Goal: Task Accomplishment & Management: Complete application form

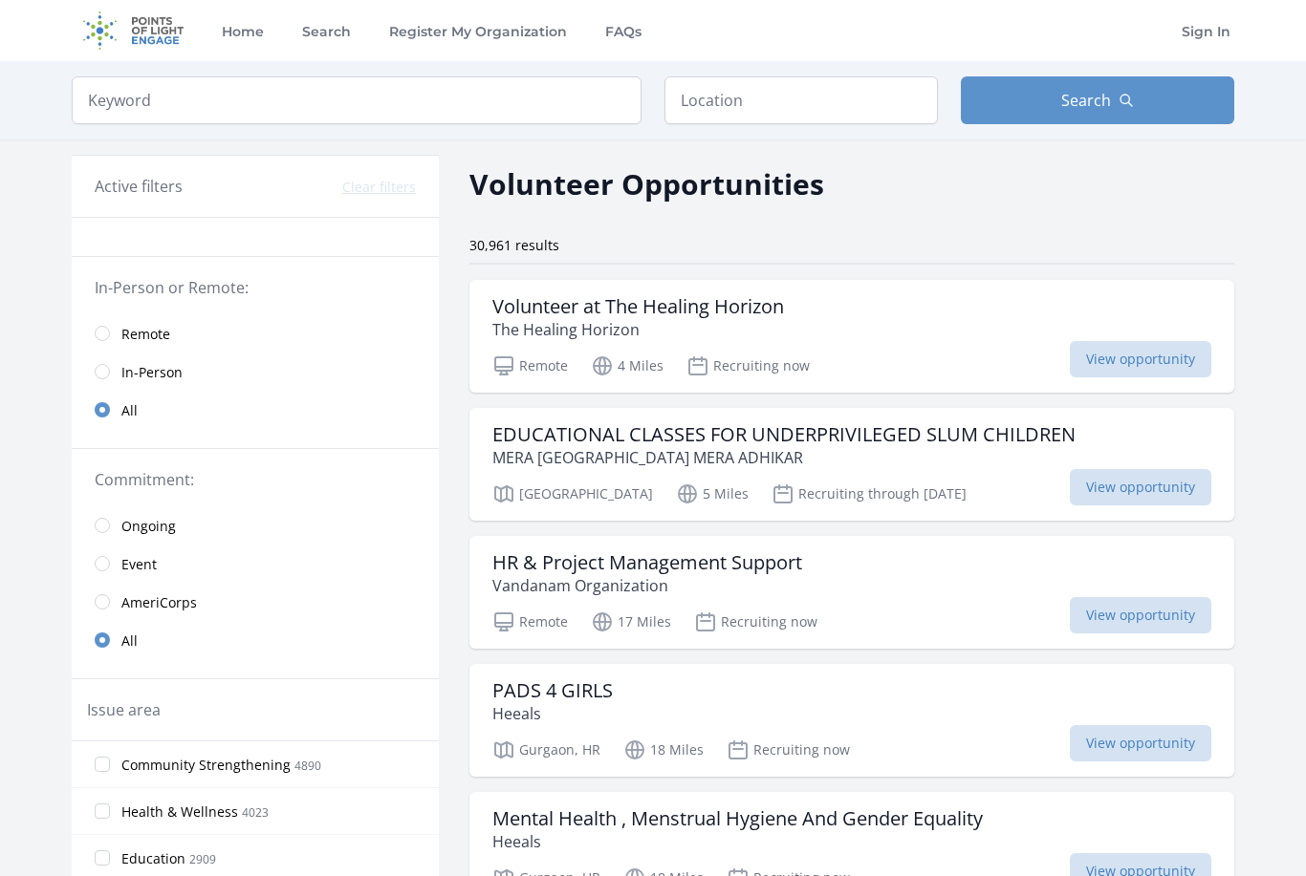
click at [140, 335] on span "Remote" at bounding box center [145, 334] width 49 height 19
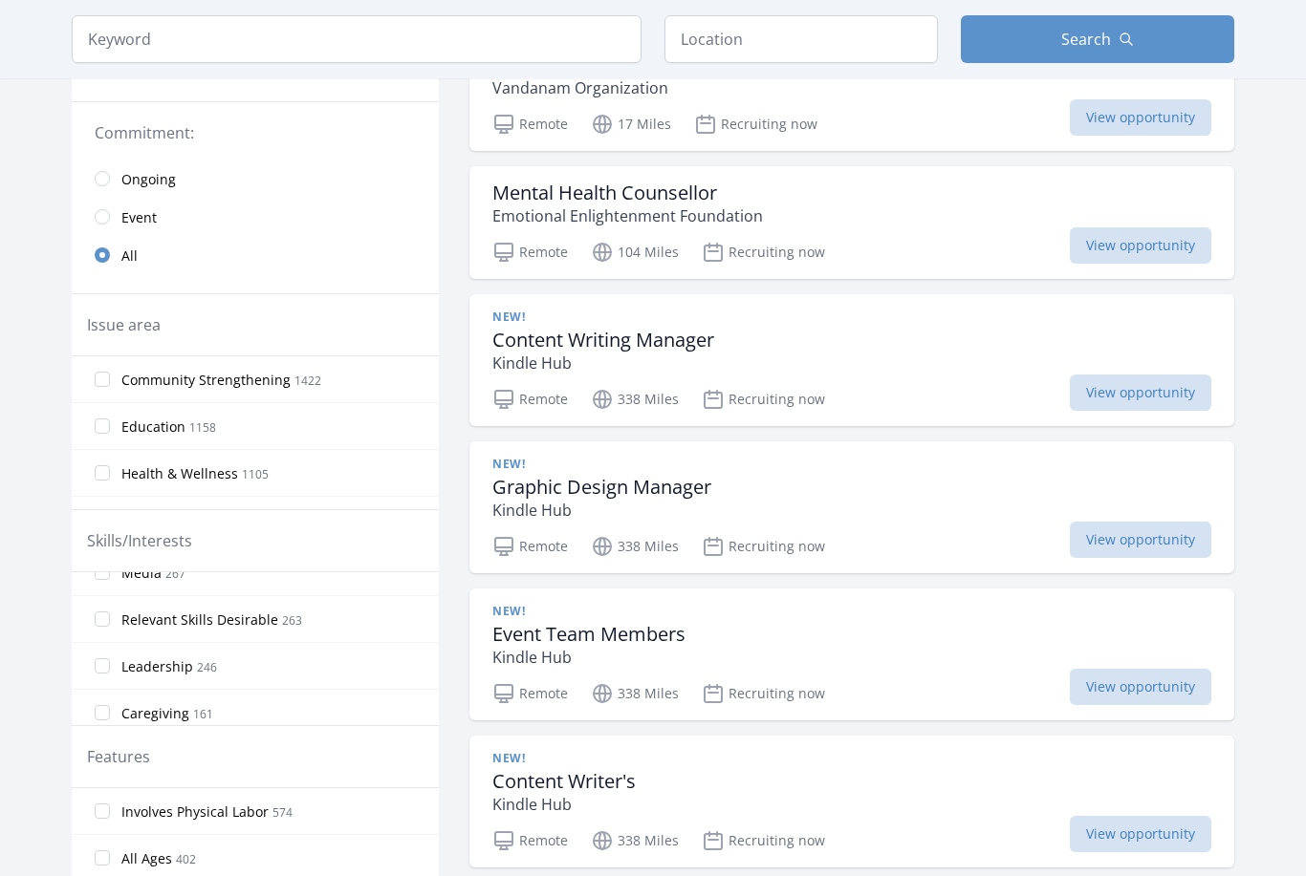
click at [101, 378] on input "Community Strengthening 1422" at bounding box center [102, 380] width 15 height 15
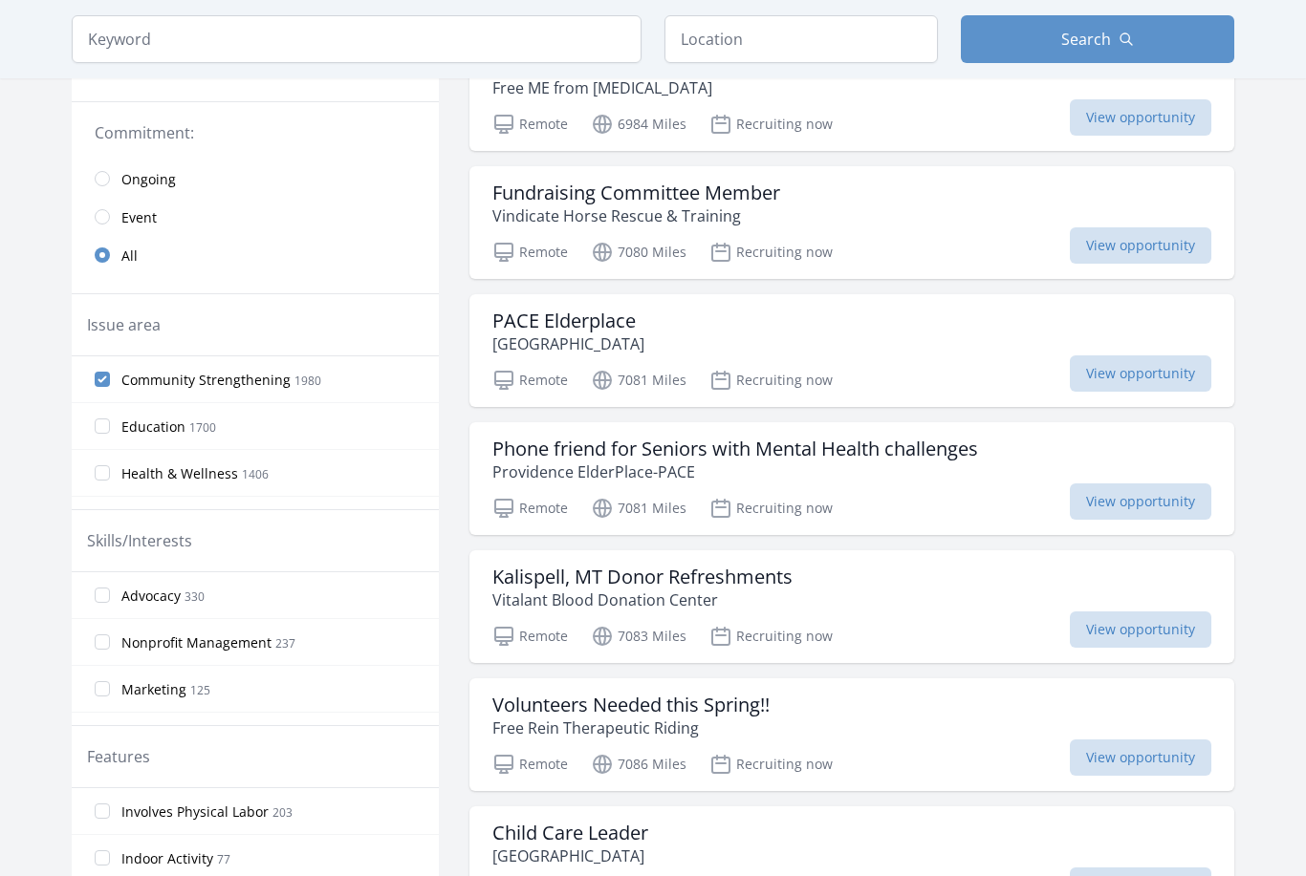
click at [101, 427] on input "Education 1700" at bounding box center [102, 426] width 15 height 15
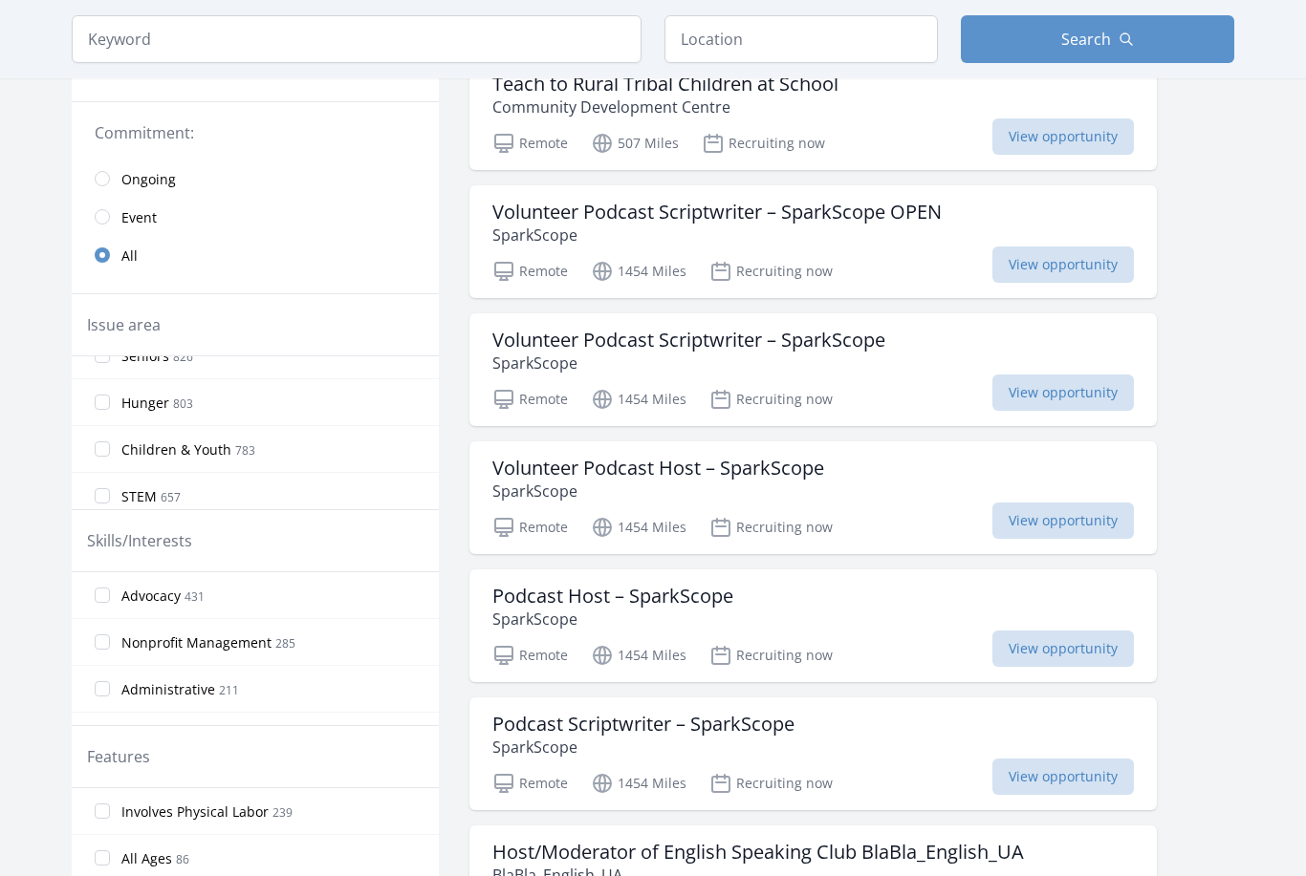
scroll to position [186, 0]
click at [103, 429] on input "Children & Youth 783" at bounding box center [102, 427] width 15 height 15
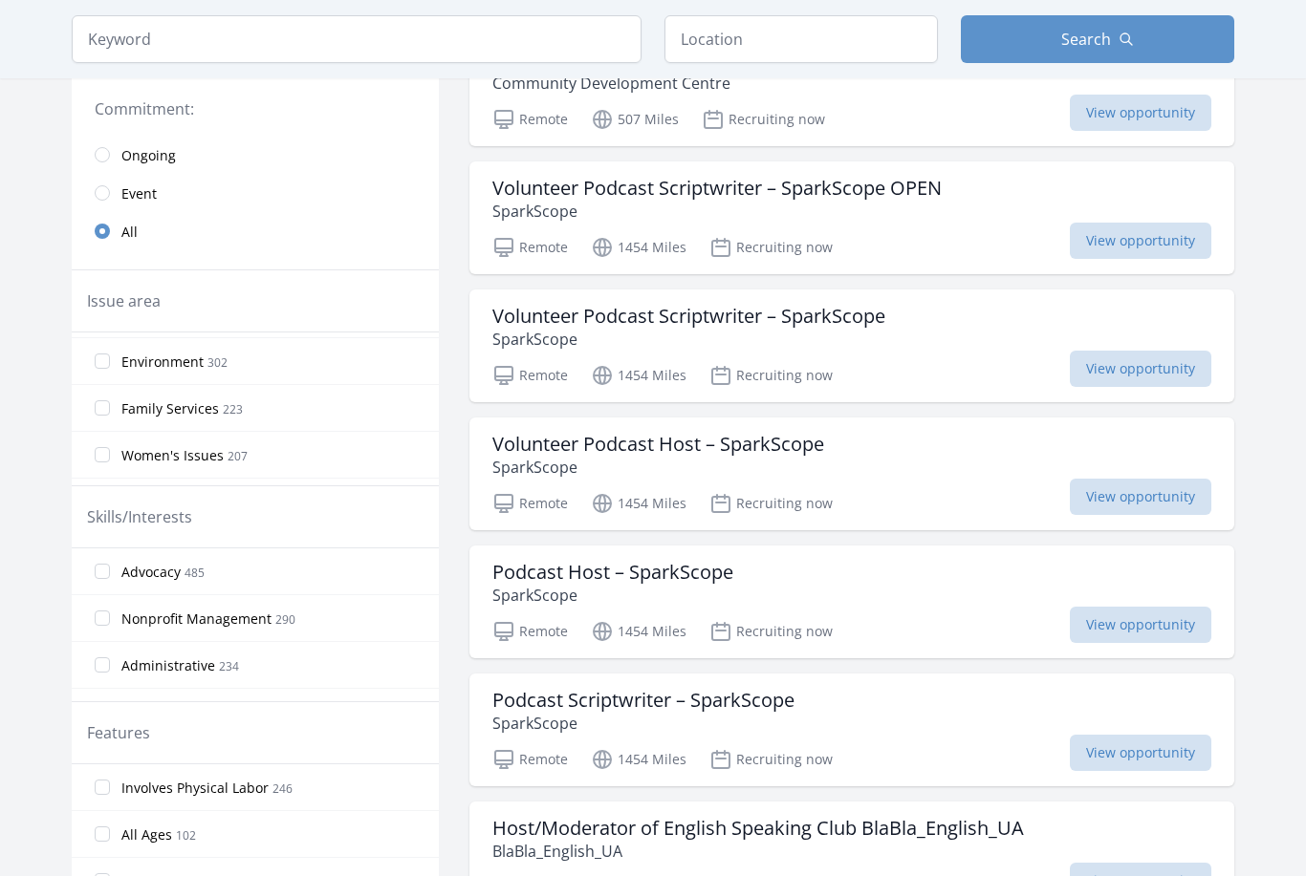
scroll to position [510, 0]
click at [103, 451] on input "Women's Issues 207" at bounding box center [102, 453] width 15 height 15
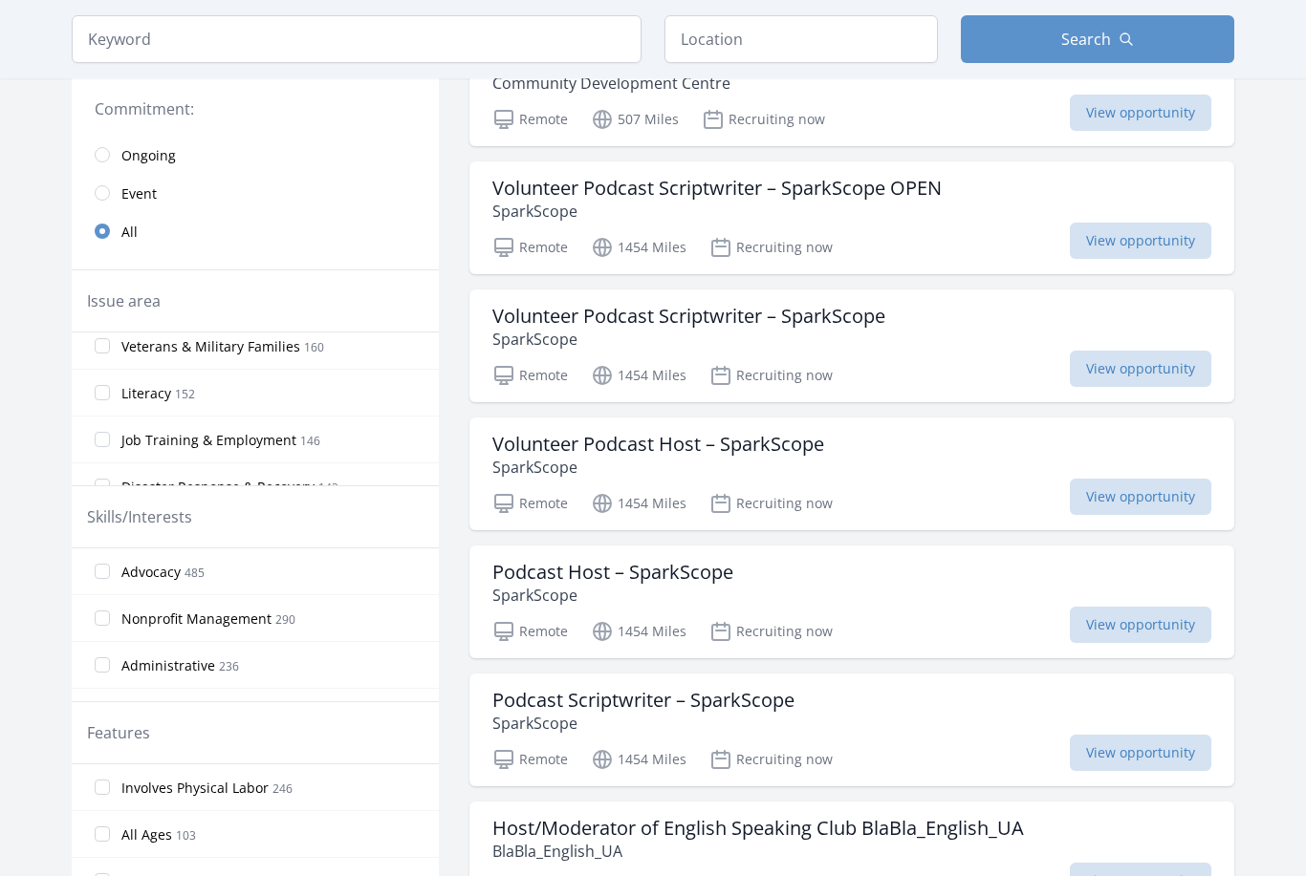
click at [102, 395] on input "Literacy 152" at bounding box center [102, 392] width 15 height 15
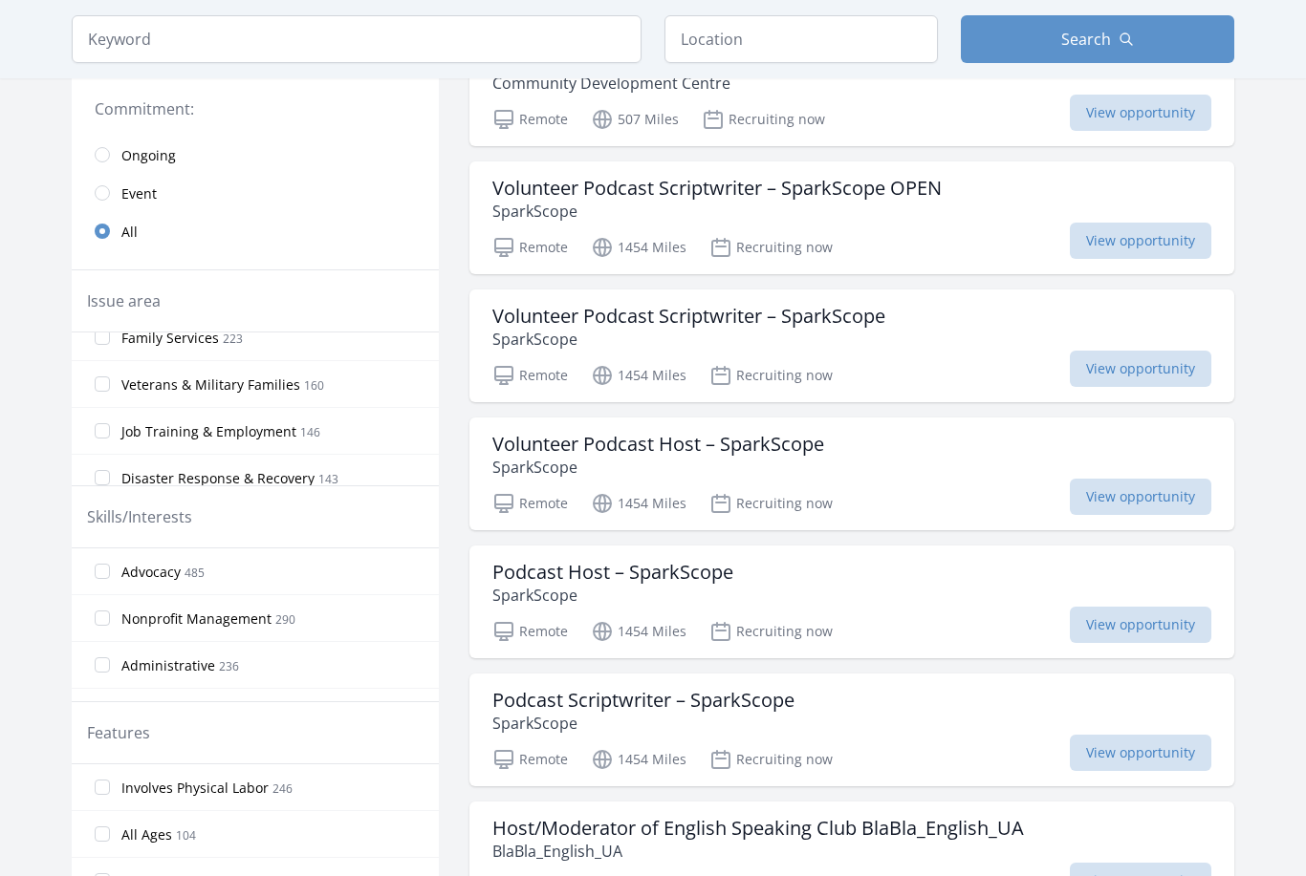
click at [105, 435] on input "Job Training & Employment 146" at bounding box center [102, 430] width 15 height 15
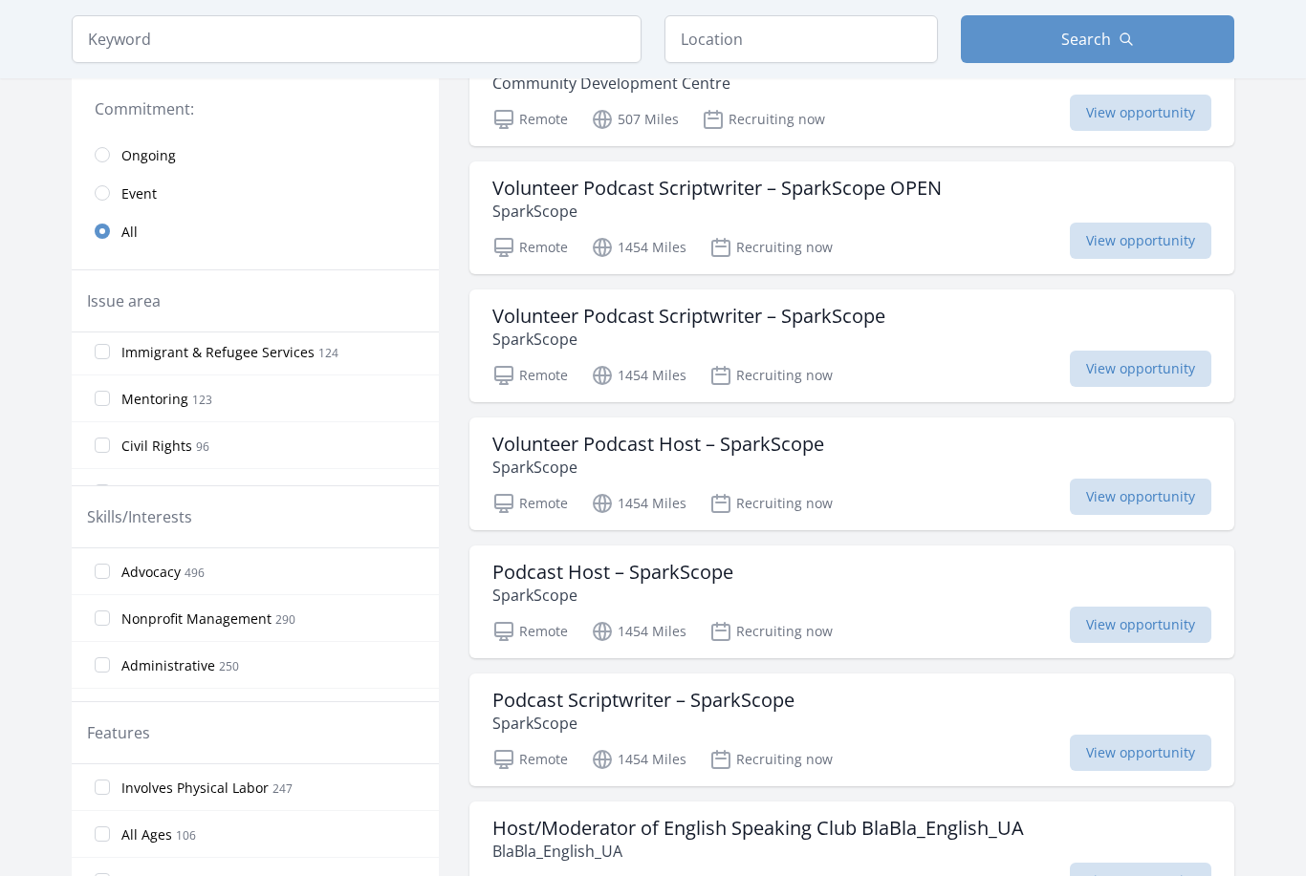
scroll to position [898, 0]
click at [102, 395] on input "Mentoring 123" at bounding box center [102, 393] width 15 height 15
click at [102, 419] on input "Adult Education 28" at bounding box center [102, 415] width 15 height 15
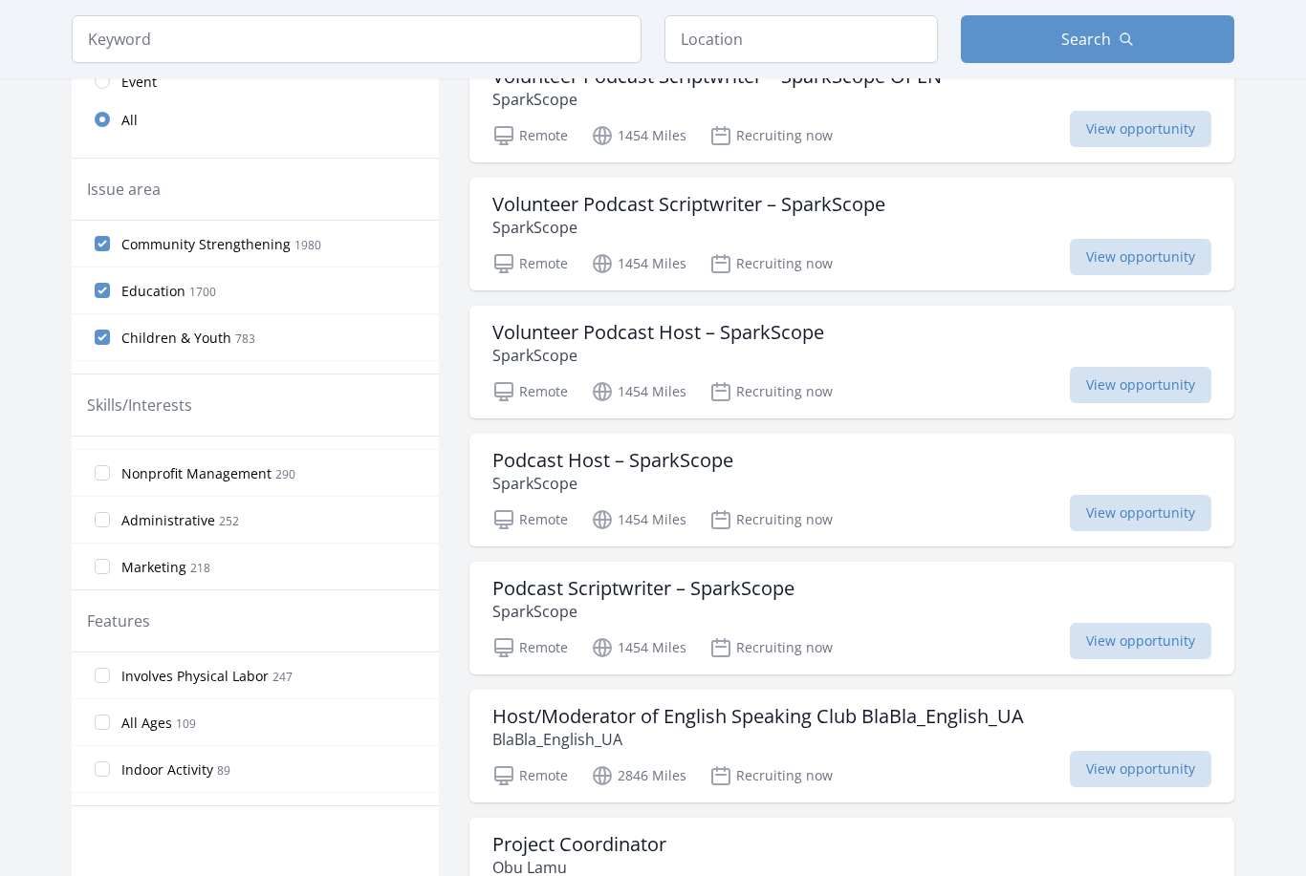
scroll to position [34, 0]
click at [104, 520] on input "Administrative 252" at bounding box center [102, 518] width 15 height 15
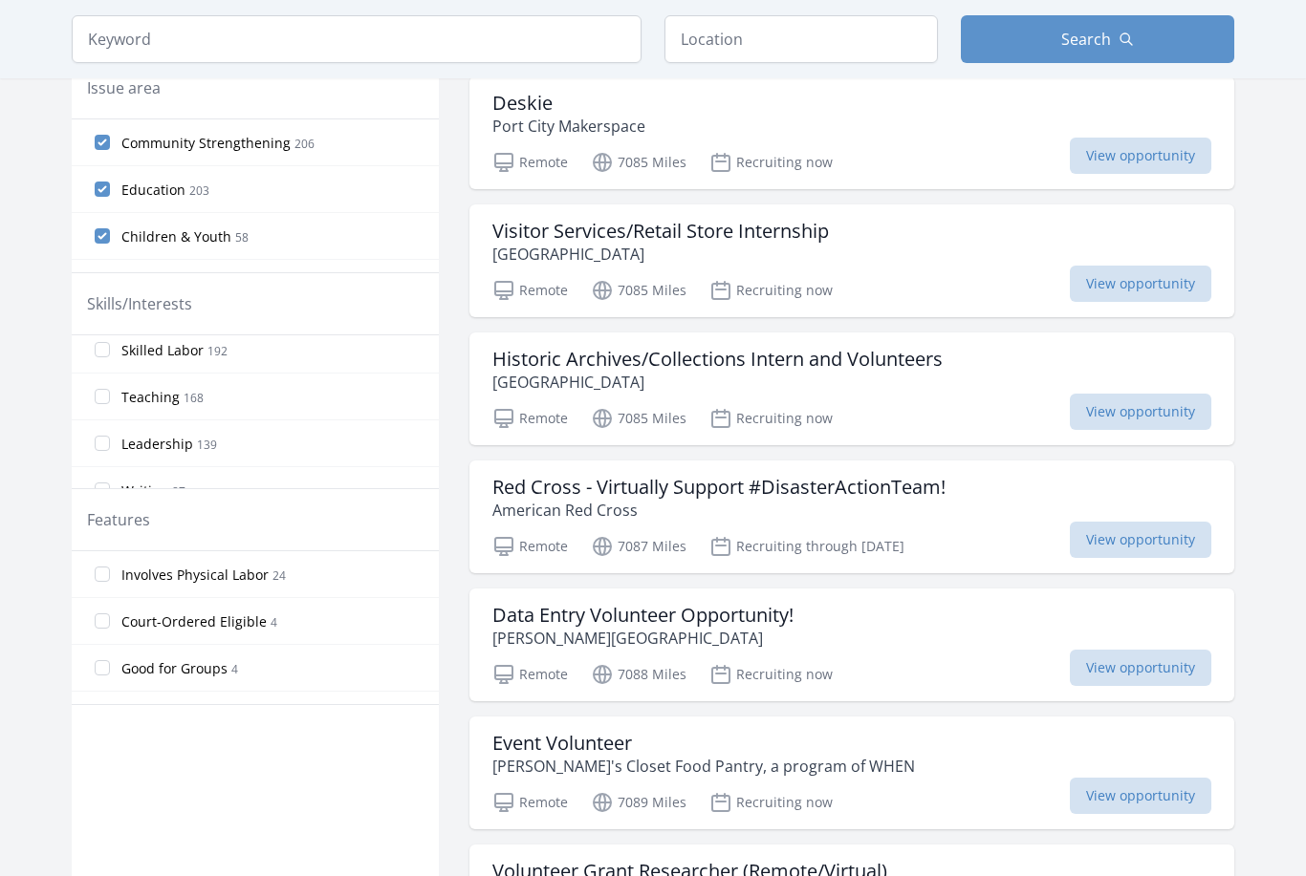
scroll to position [291, 0]
click at [102, 396] on input "Teaching 168" at bounding box center [102, 396] width 15 height 15
click at [102, 451] on input "Leadership 139" at bounding box center [102, 450] width 15 height 15
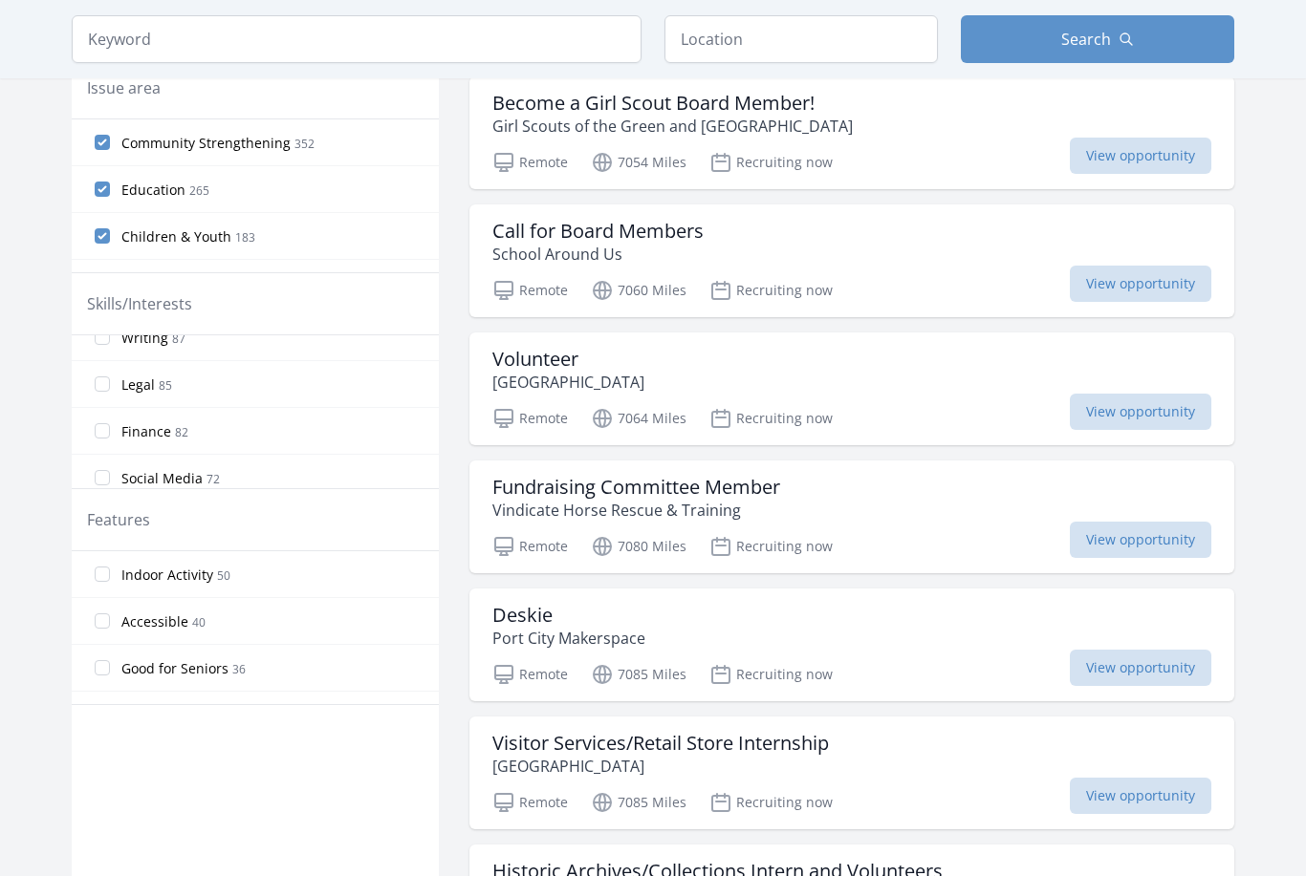
scroll to position [443, 0]
click at [100, 427] on input "Finance 82" at bounding box center [102, 429] width 15 height 15
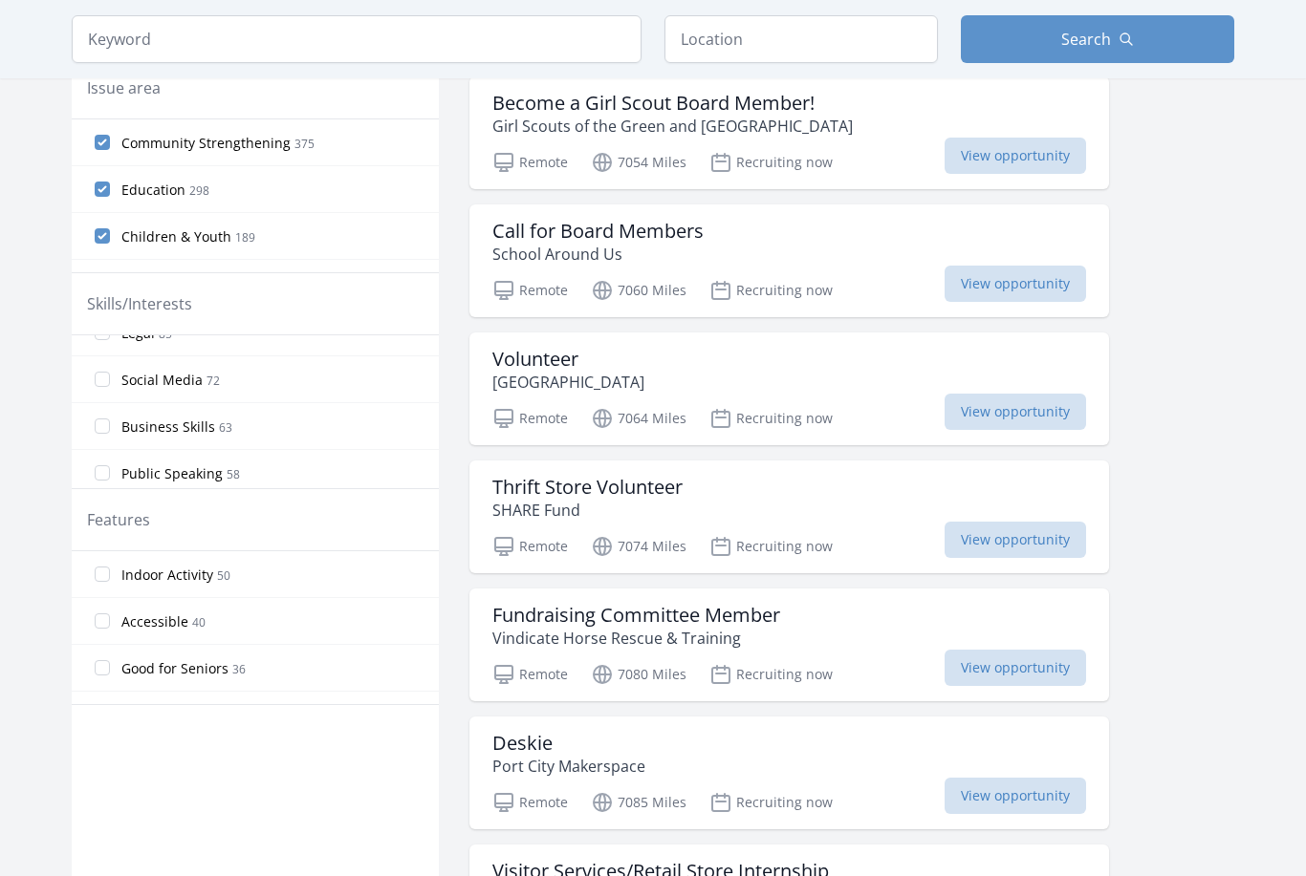
scroll to position [545, 0]
click at [99, 423] on input "Business Skills 63" at bounding box center [102, 422] width 15 height 15
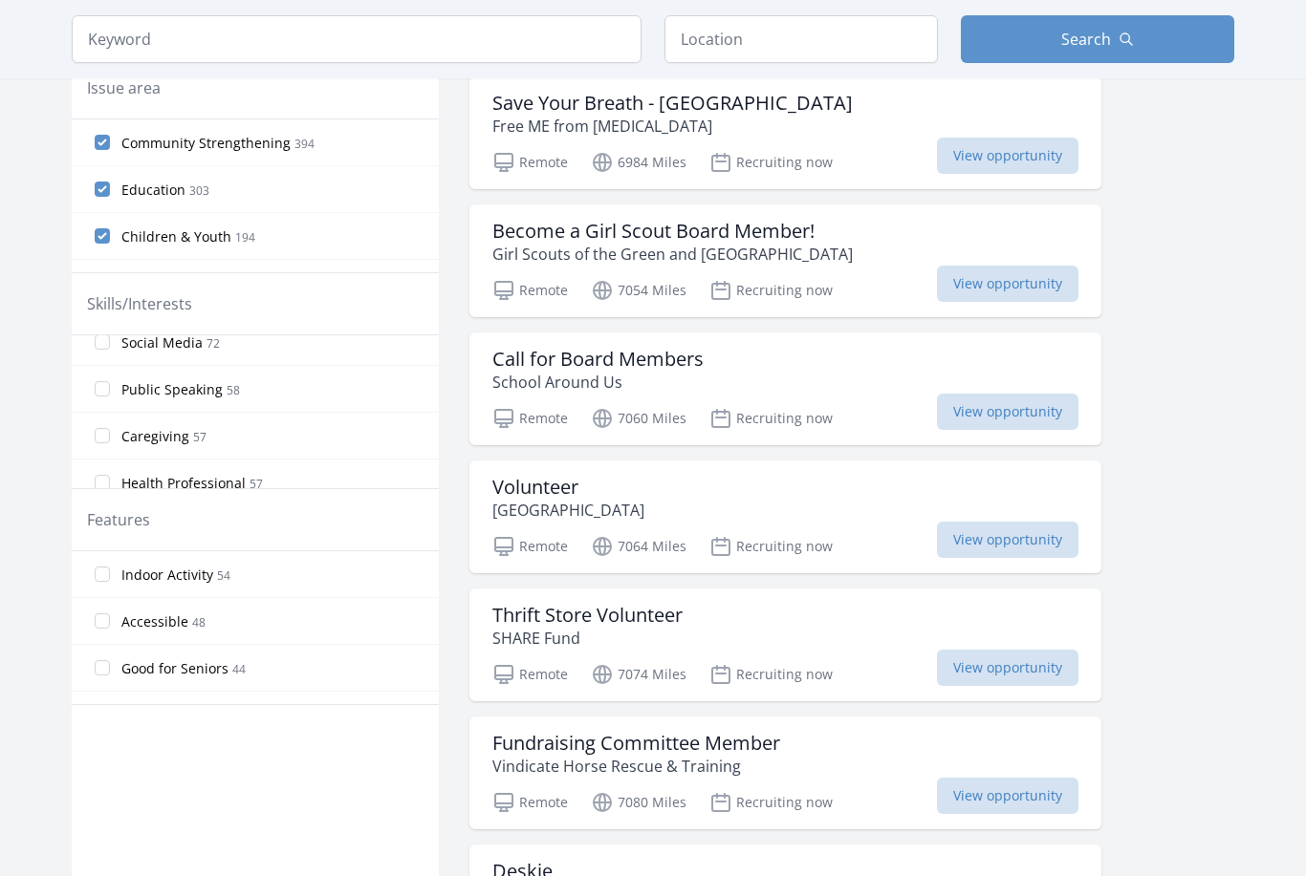
scroll to position [618, 0]
click at [104, 398] on input "Public Speaking 58" at bounding box center [102, 395] width 15 height 15
click at [99, 388] on input "Mentoring 17" at bounding box center [102, 385] width 15 height 15
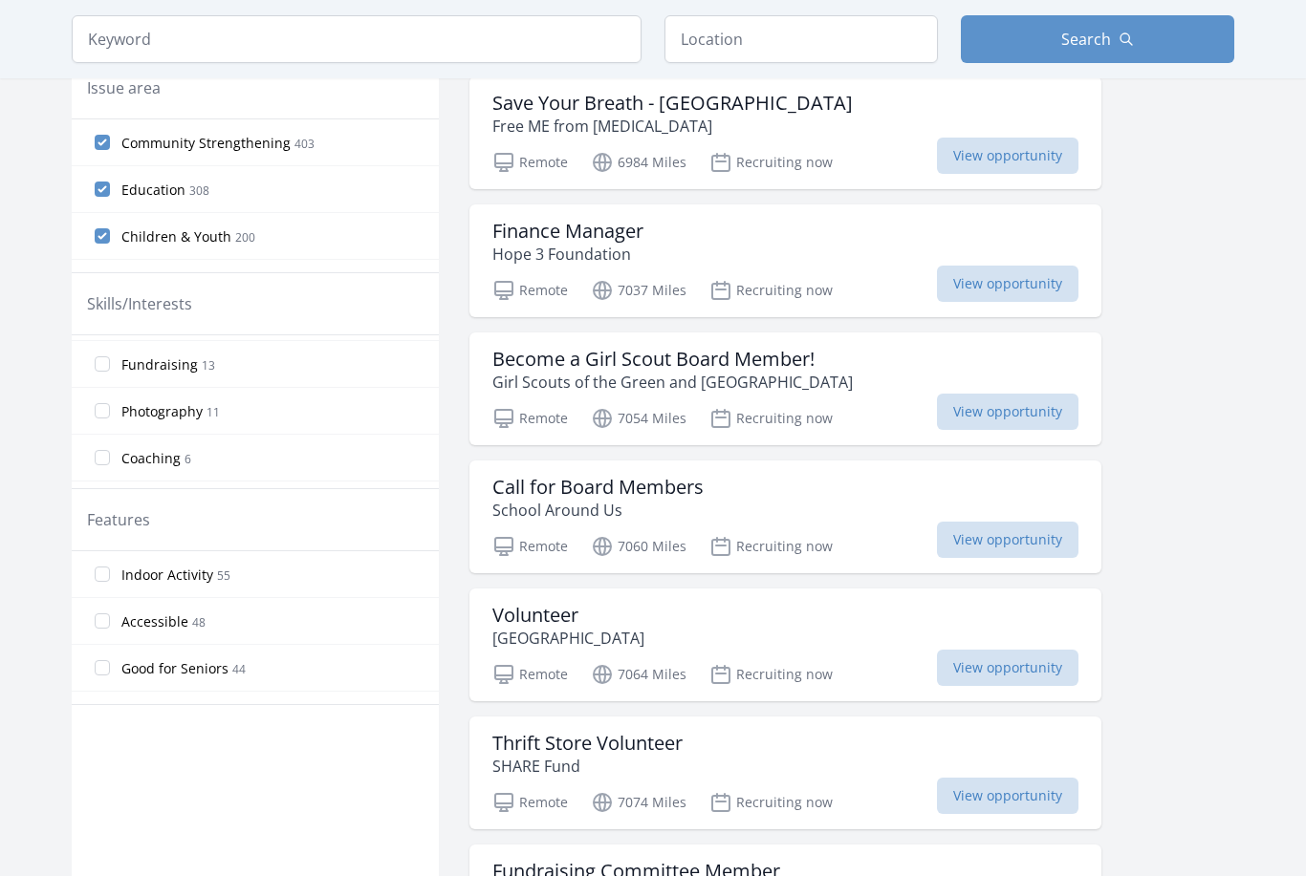
scroll to position [1307, 0]
click at [102, 363] on input "Fundraising 13" at bounding box center [102, 363] width 15 height 15
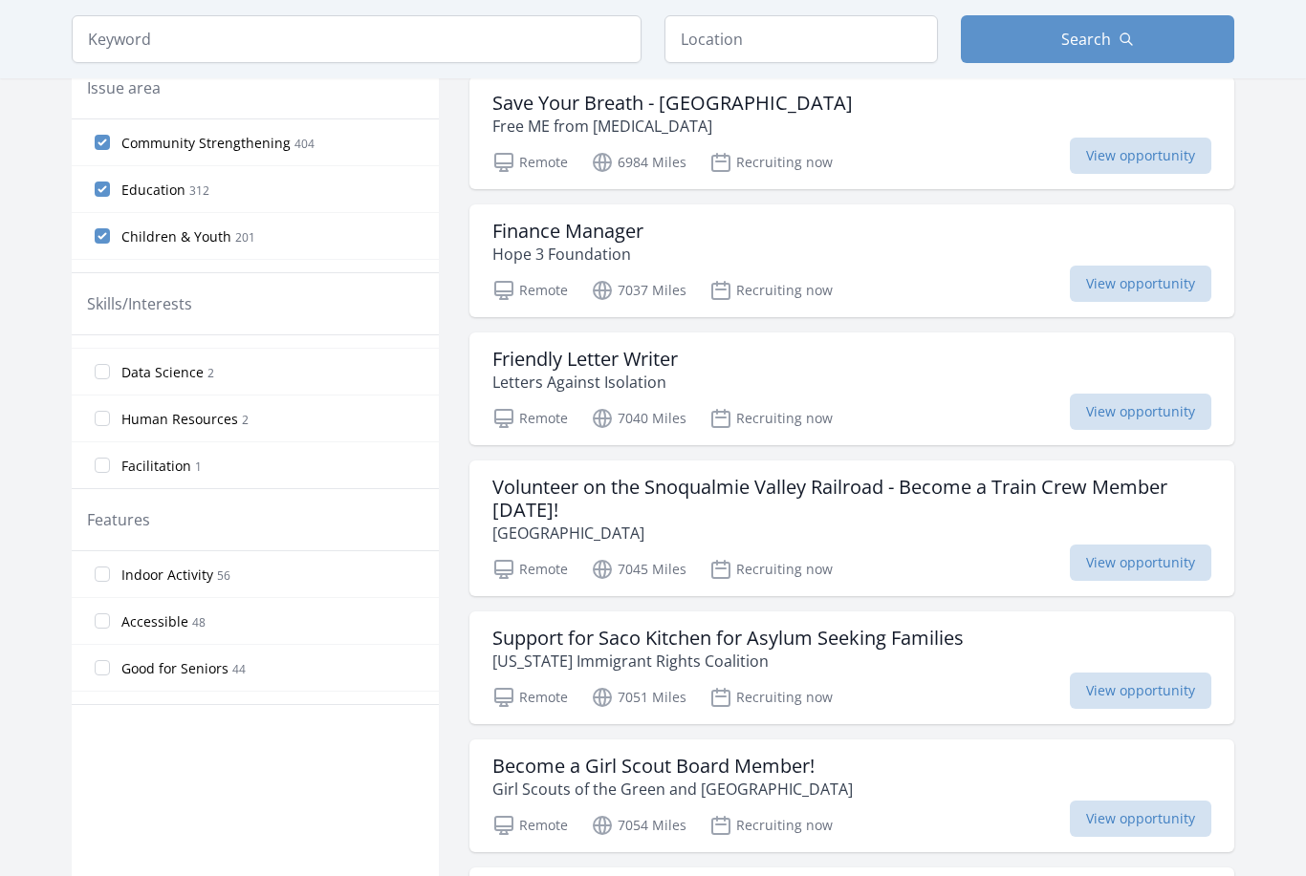
scroll to position [1456, 0]
click at [98, 358] on input "Research 3" at bounding box center [102, 354] width 15 height 15
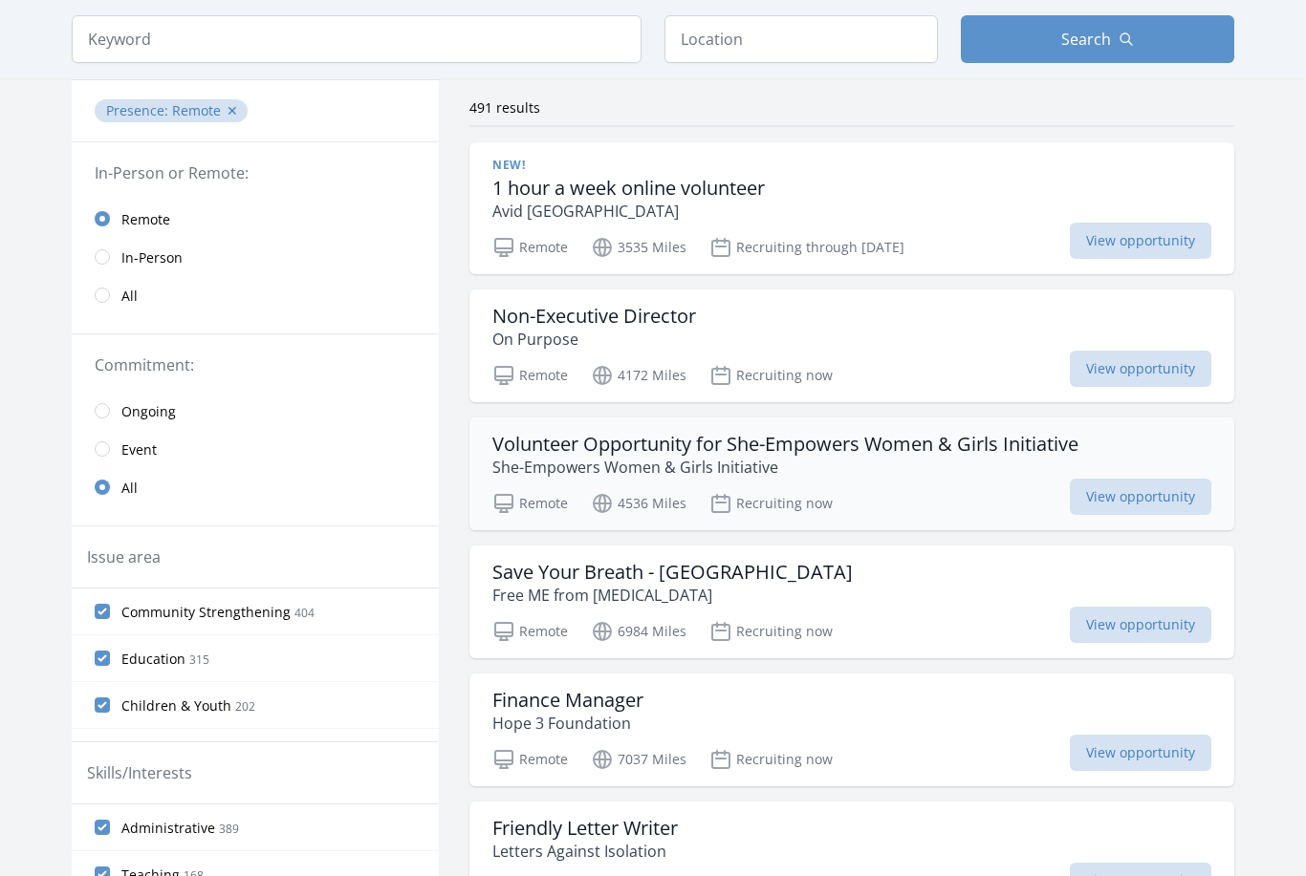
scroll to position [0, 0]
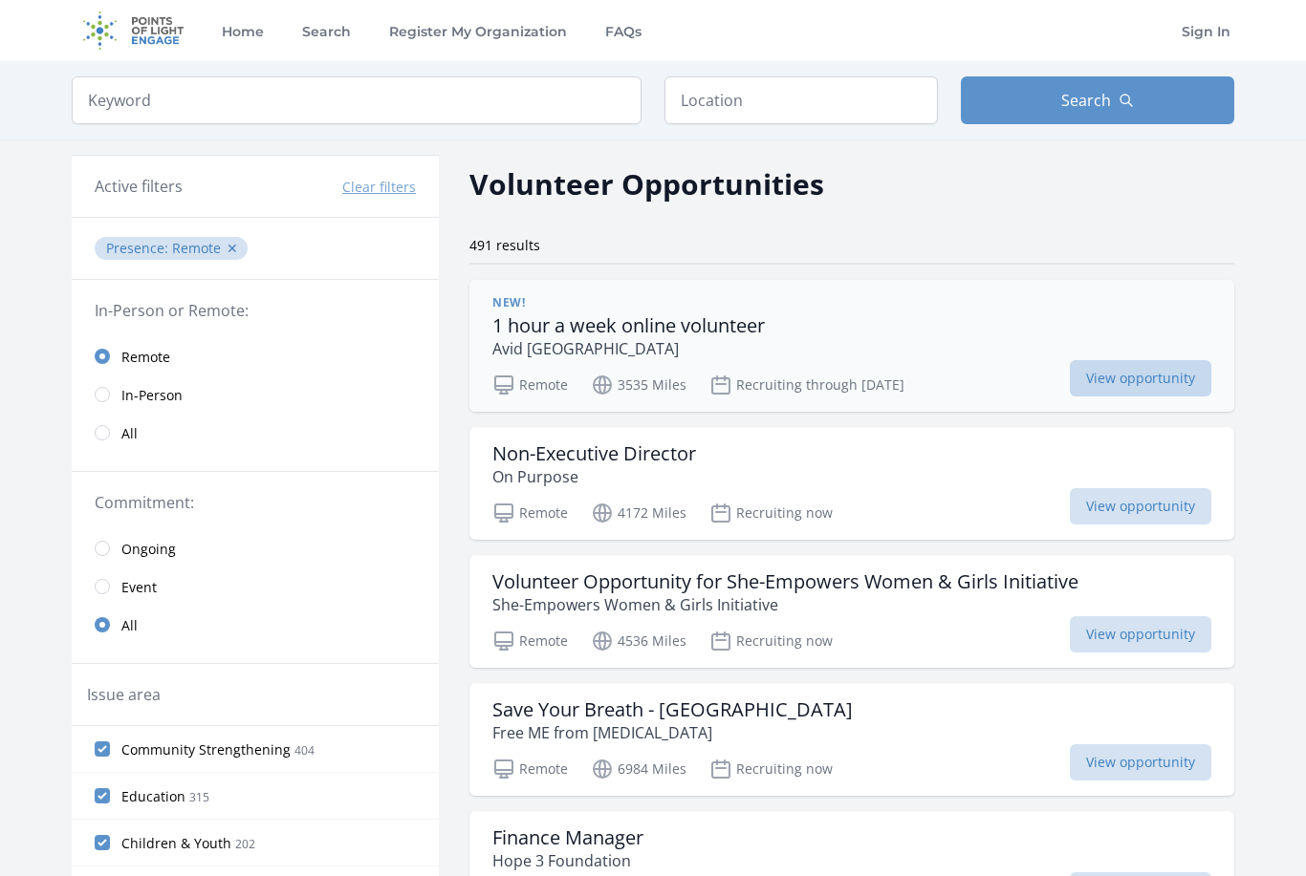
click at [1127, 383] on span "View opportunity" at bounding box center [1140, 378] width 141 height 36
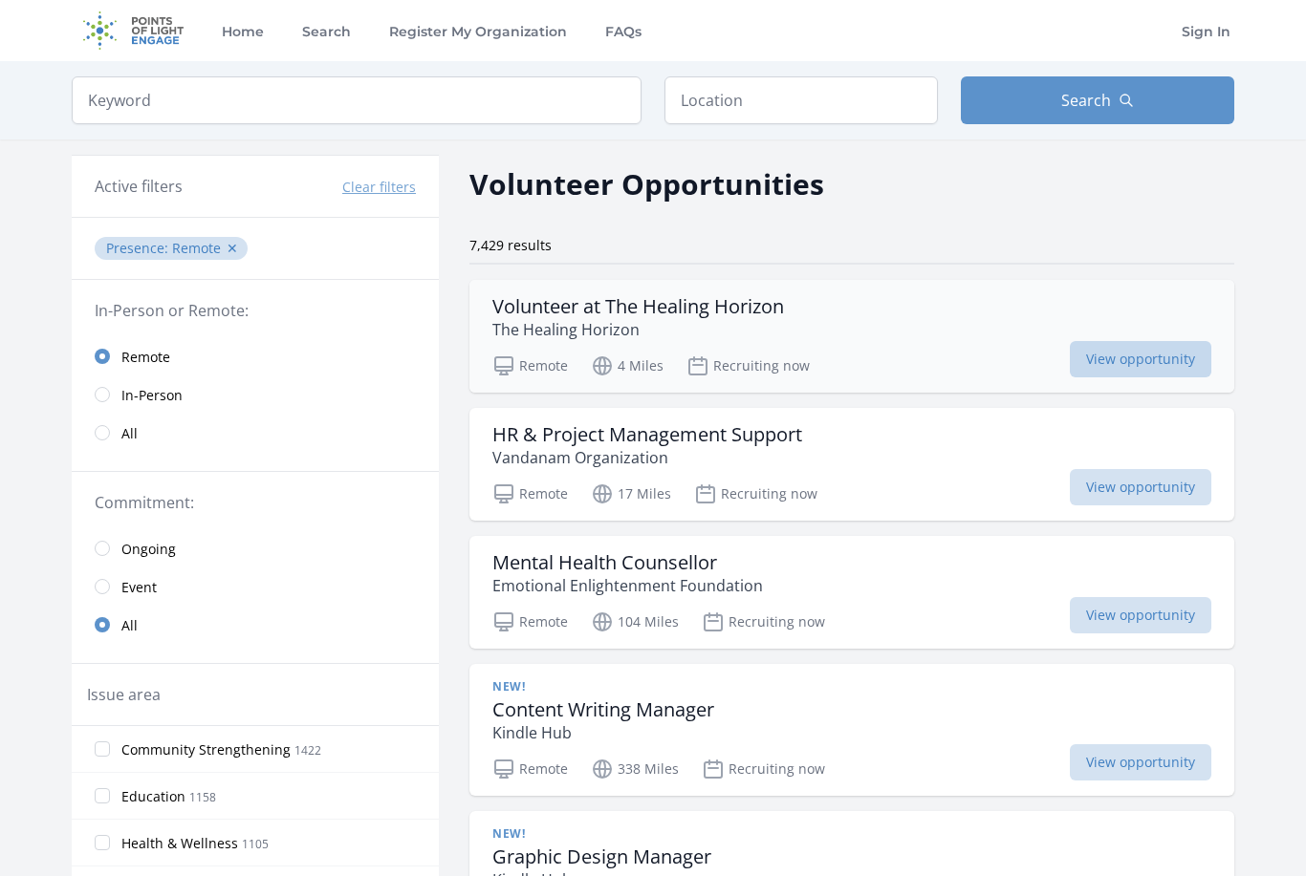
click at [1105, 365] on span "View opportunity" at bounding box center [1140, 359] width 141 height 36
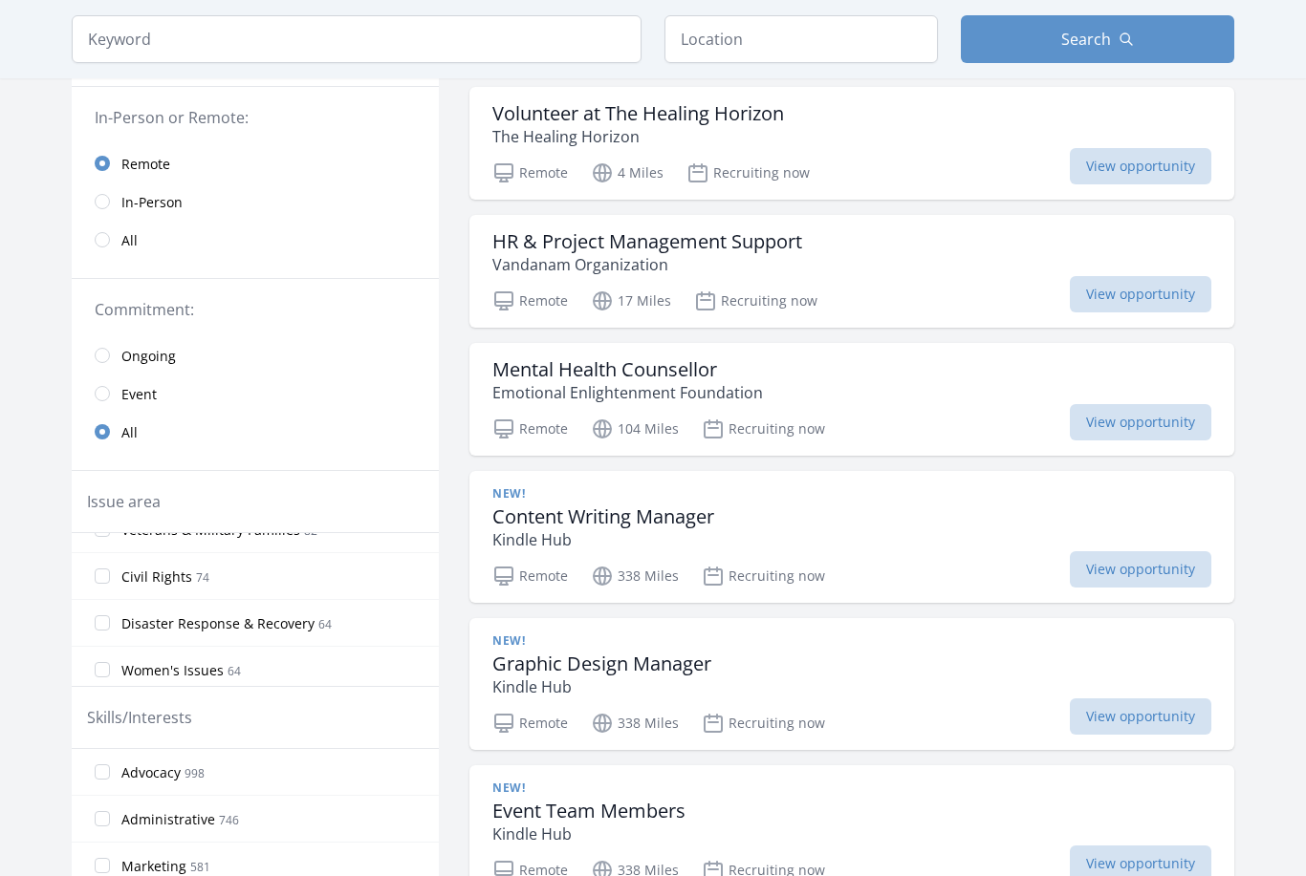
scroll to position [830, 0]
click at [1082, 438] on span "View opportunity" at bounding box center [1140, 423] width 141 height 36
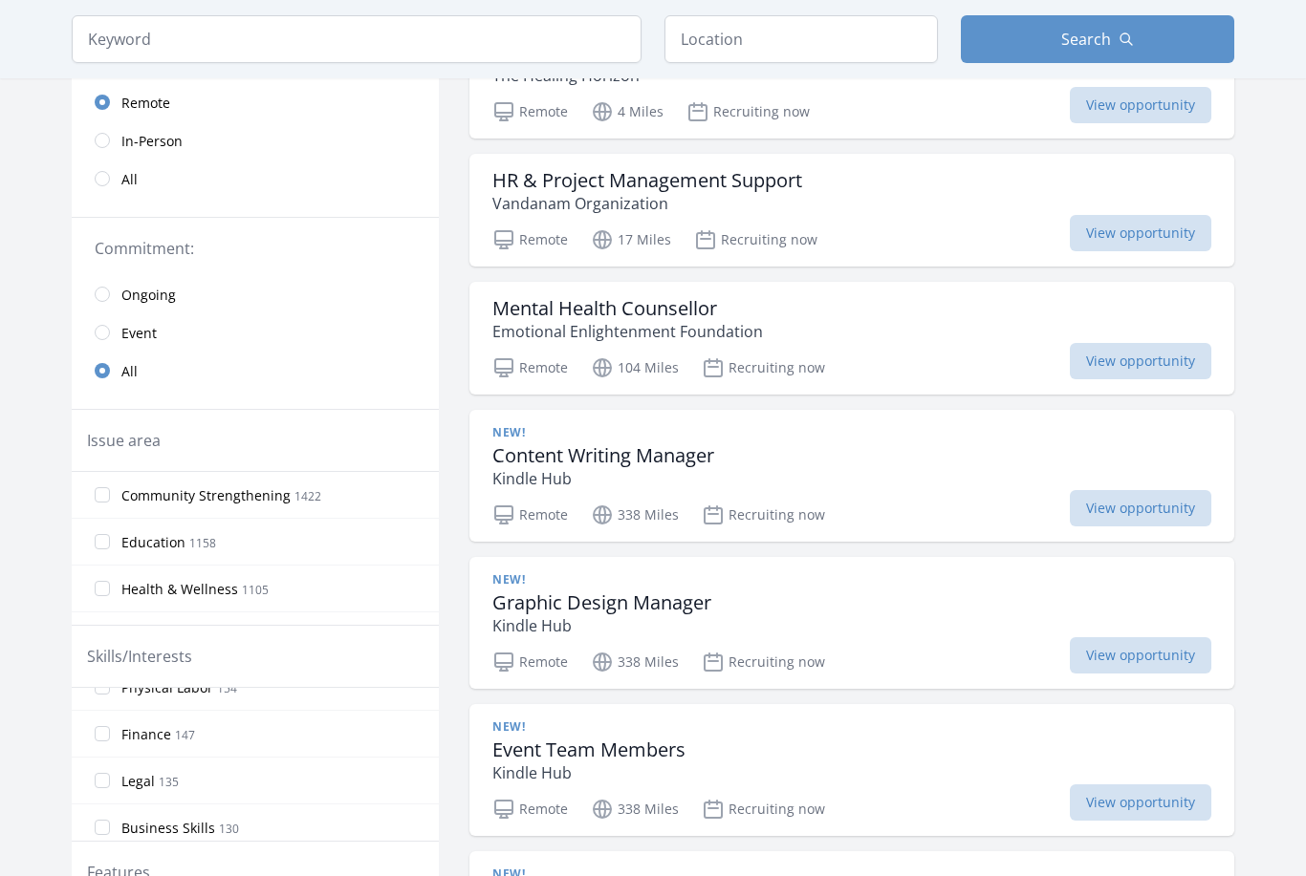
scroll to position [479, 0]
click at [98, 748] on input "Finance 147" at bounding box center [102, 747] width 15 height 15
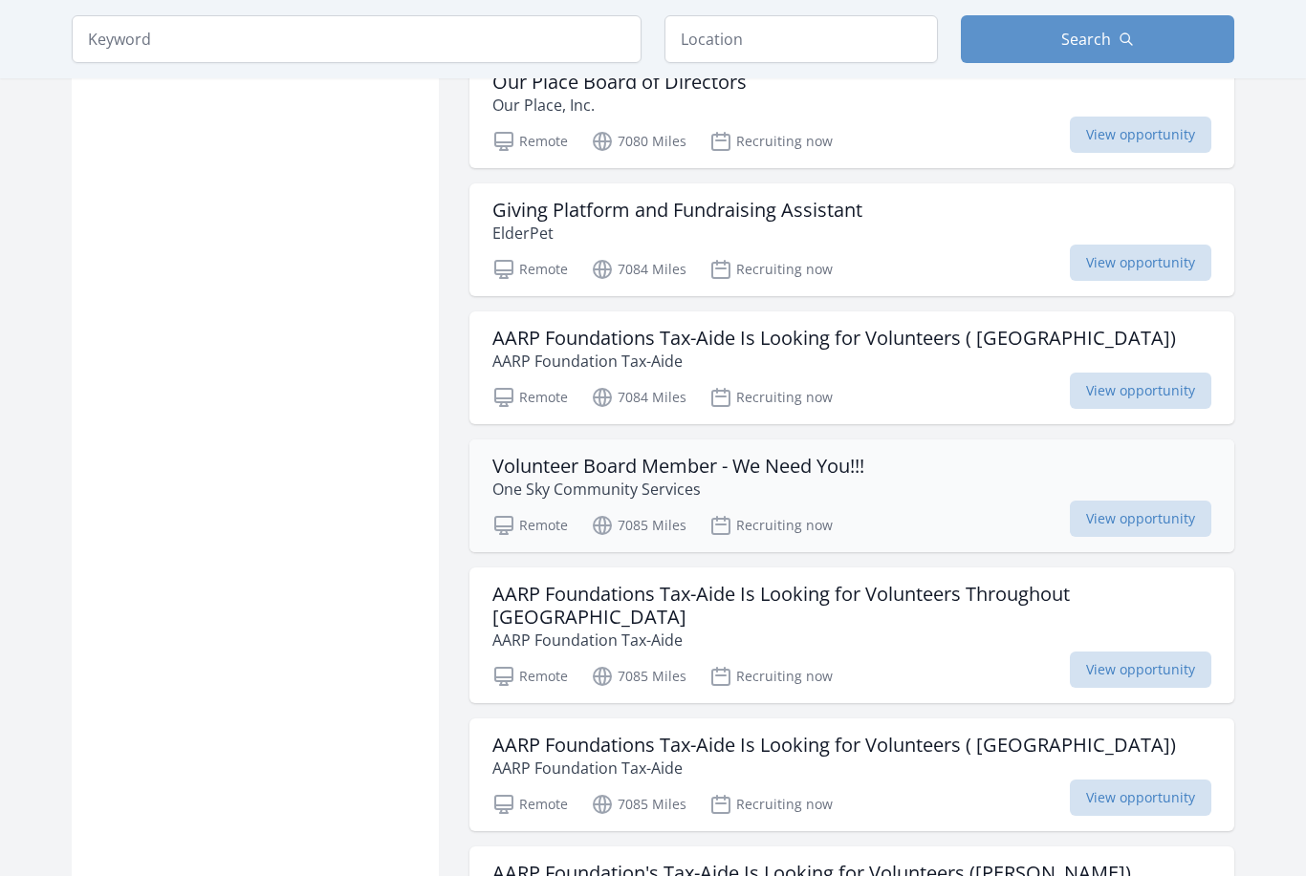
scroll to position [1401, 0]
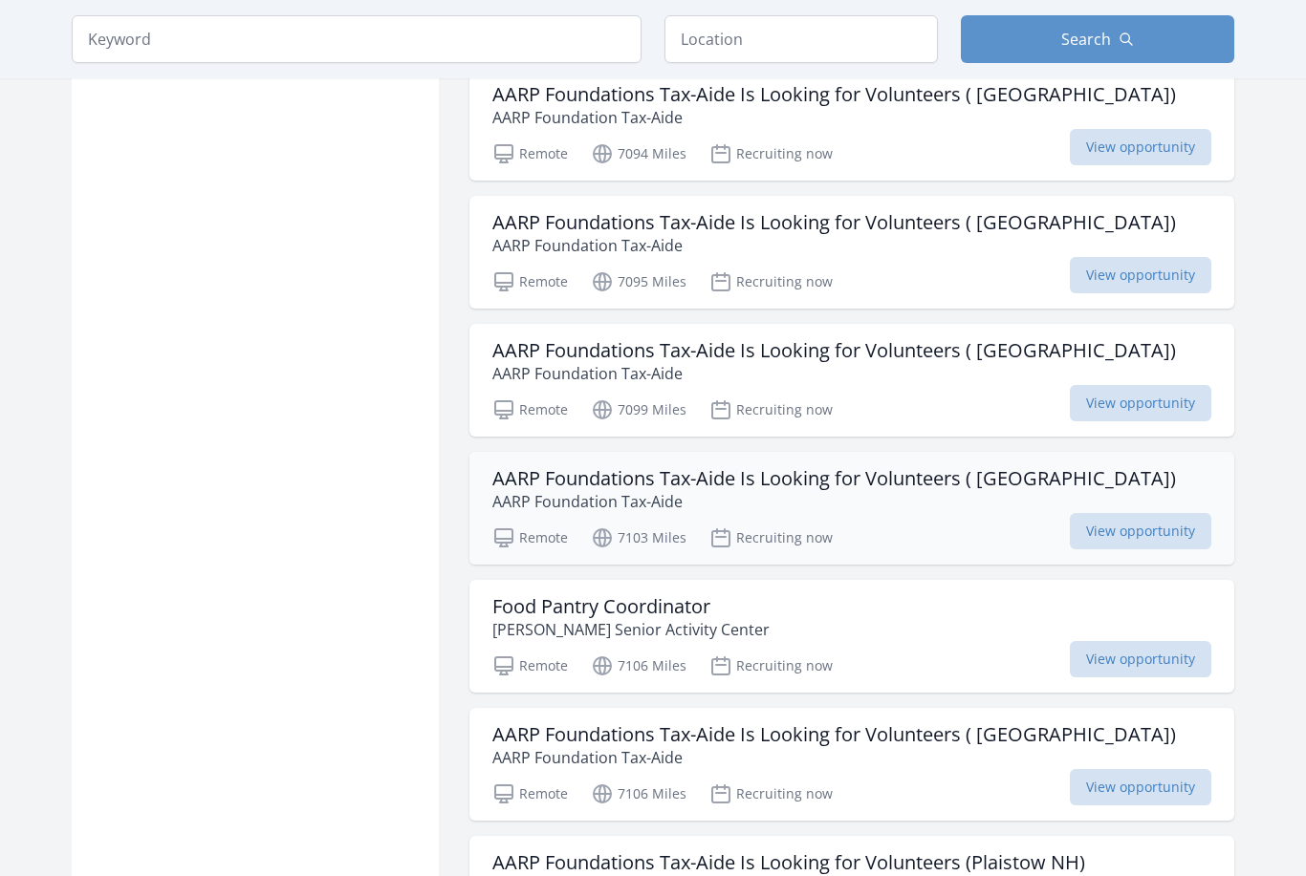
scroll to position [4402, 0]
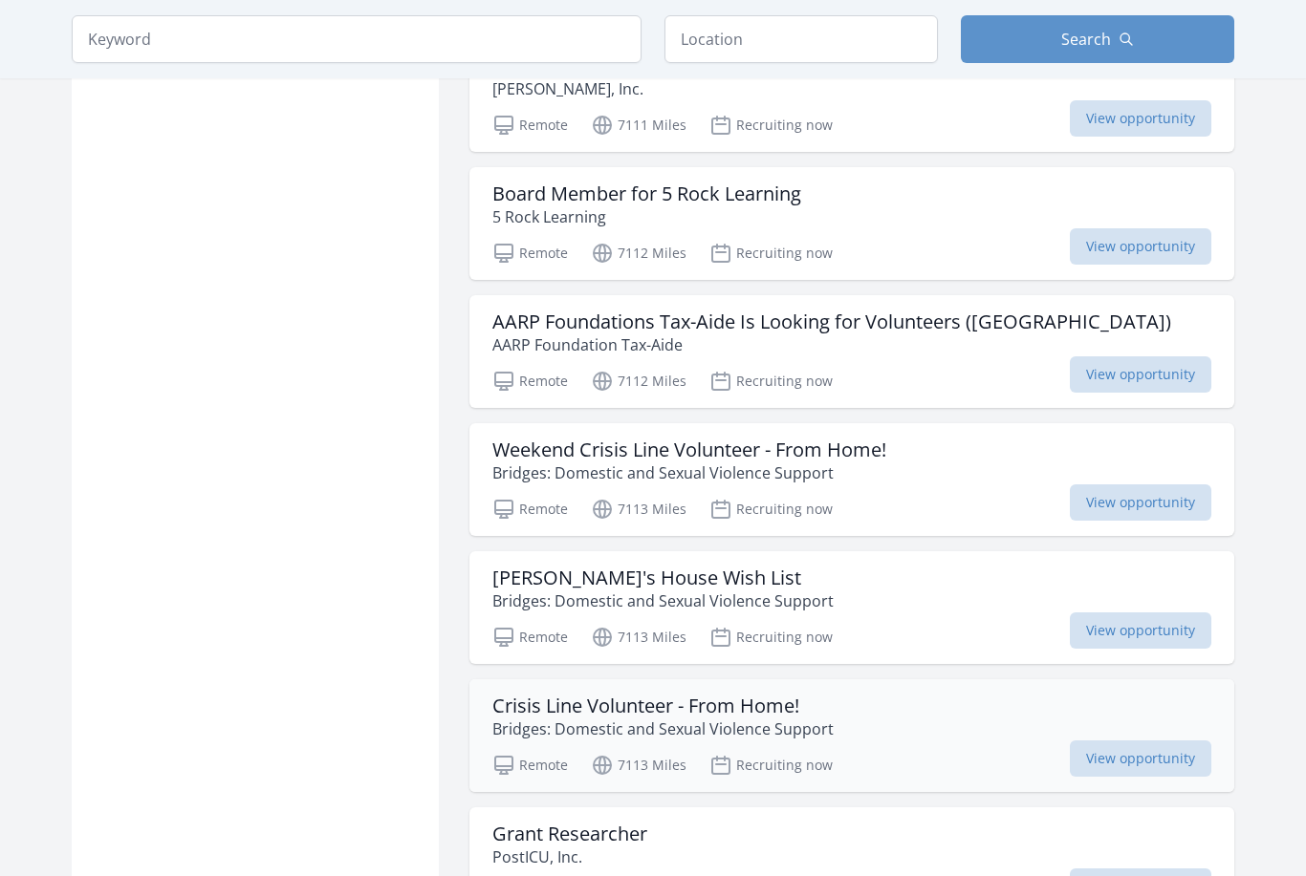
scroll to position [6481, 0]
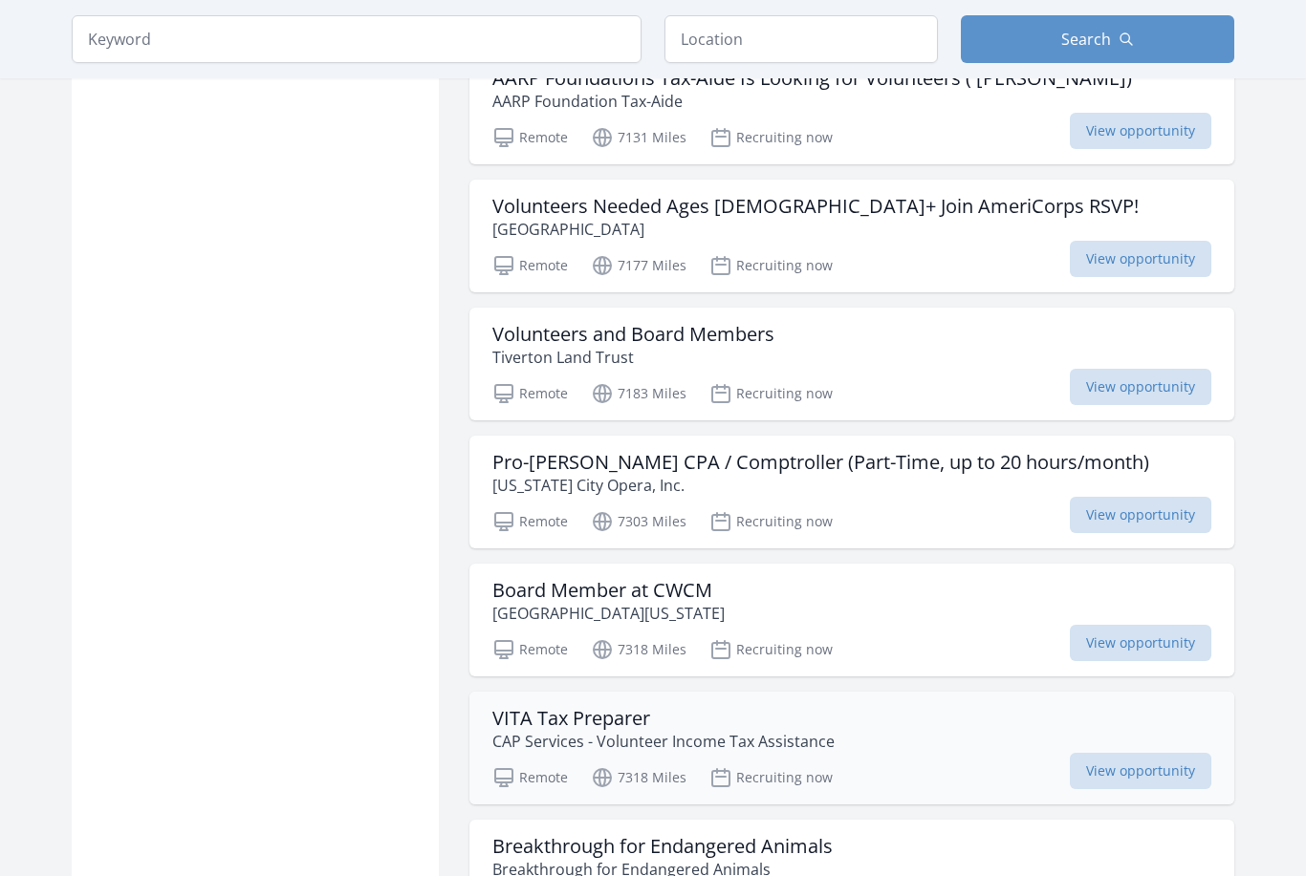
scroll to position [8261, 0]
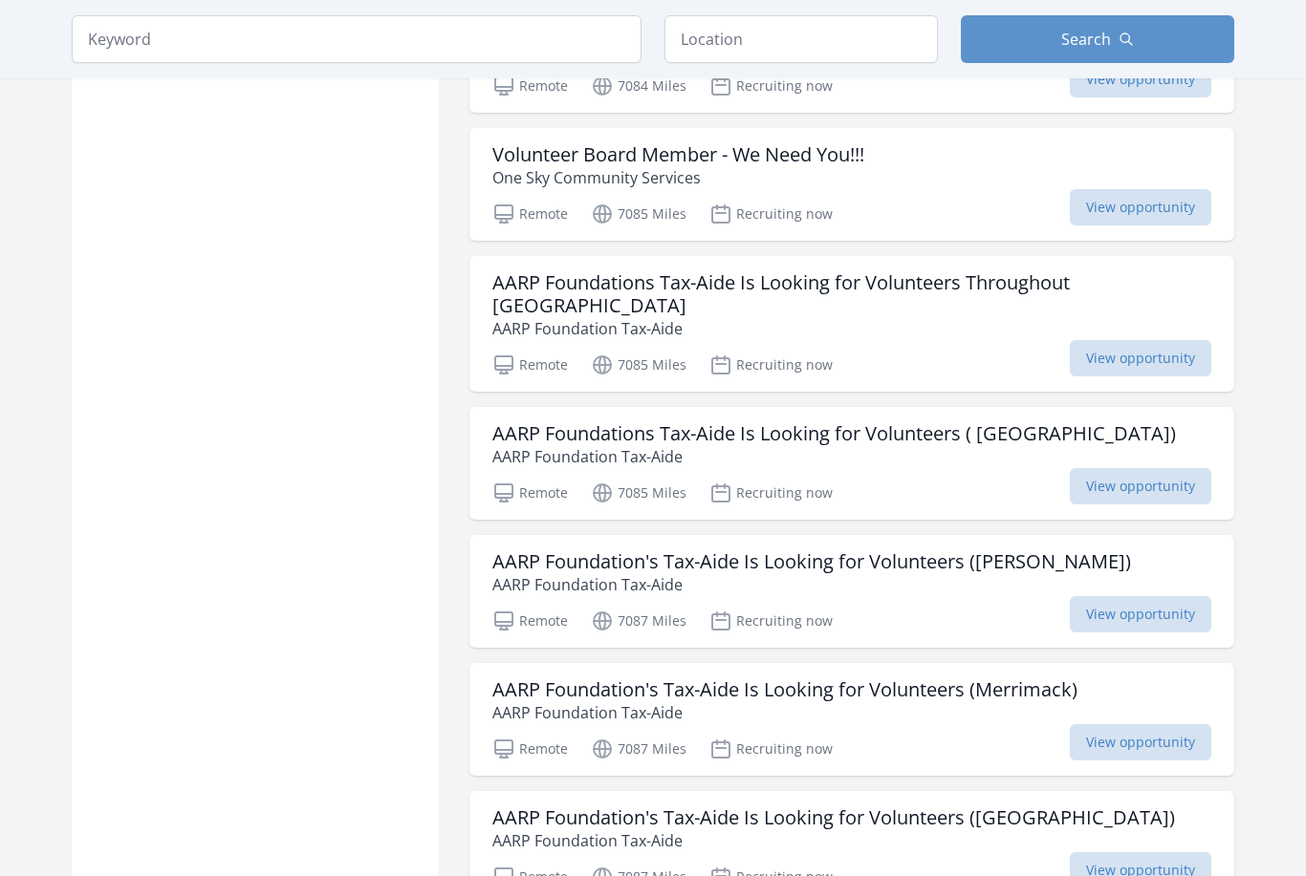
scroll to position [1305, 0]
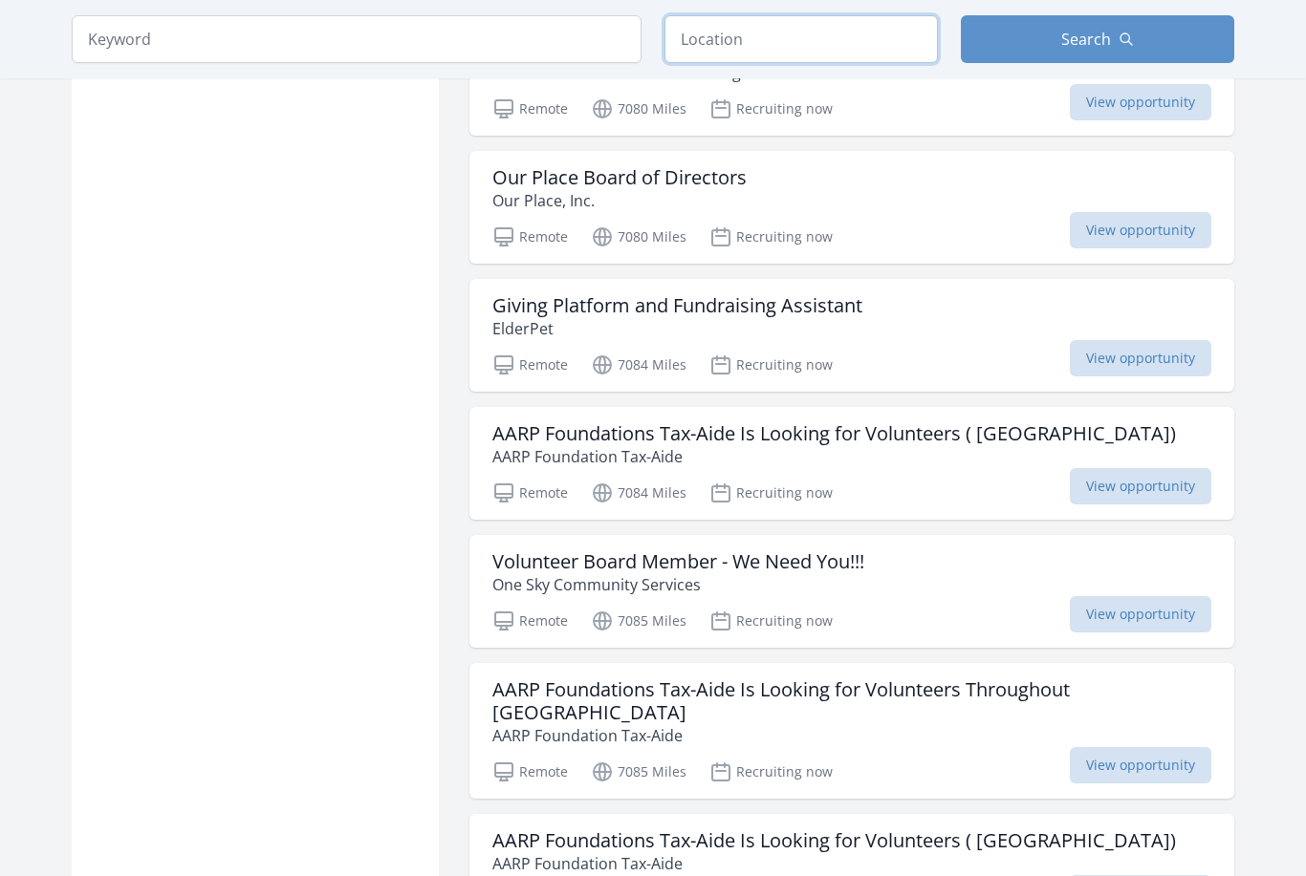
click at [734, 58] on input "text" at bounding box center [800, 39] width 273 height 48
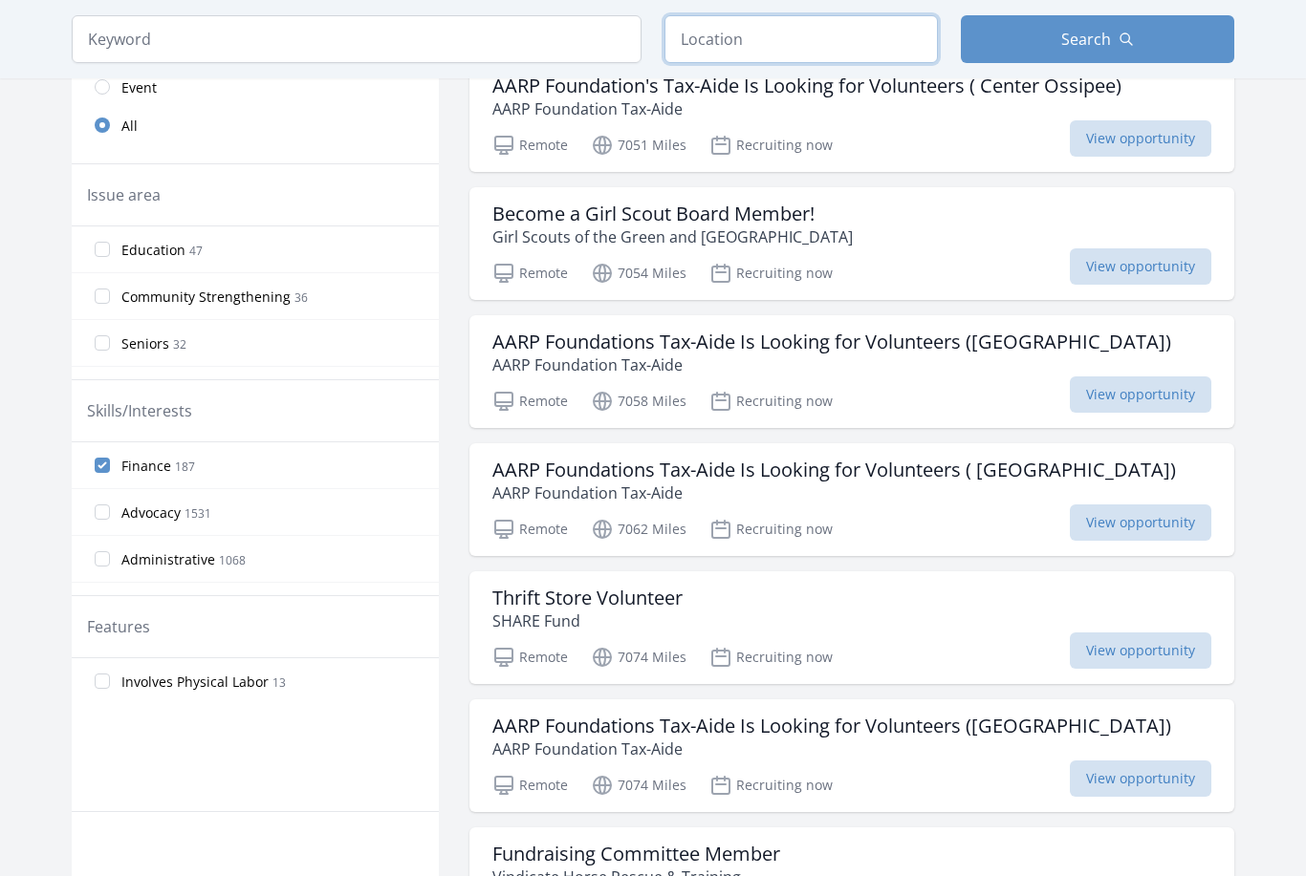
scroll to position [0, 0]
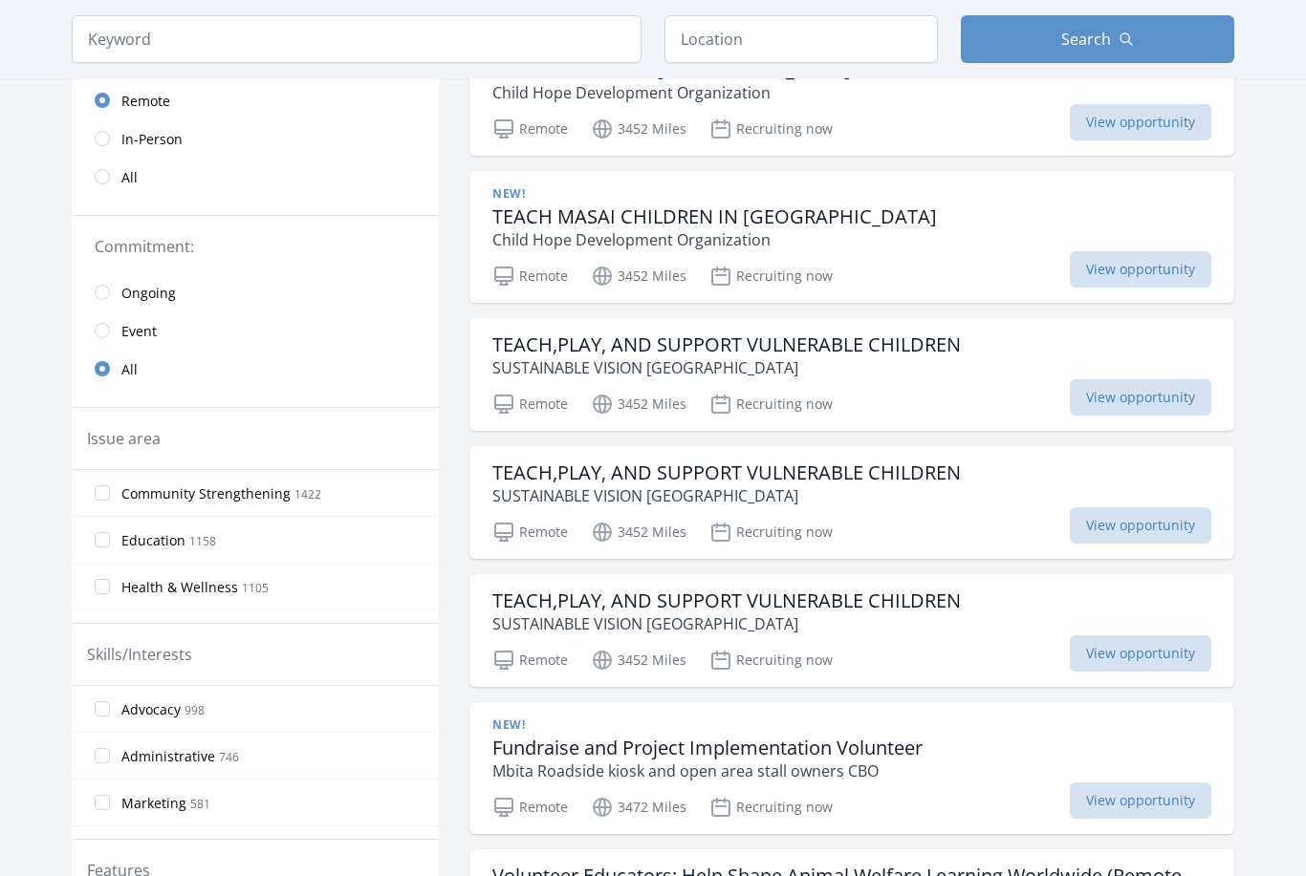
click at [102, 493] on input "Community Strengthening 1422" at bounding box center [102, 493] width 15 height 15
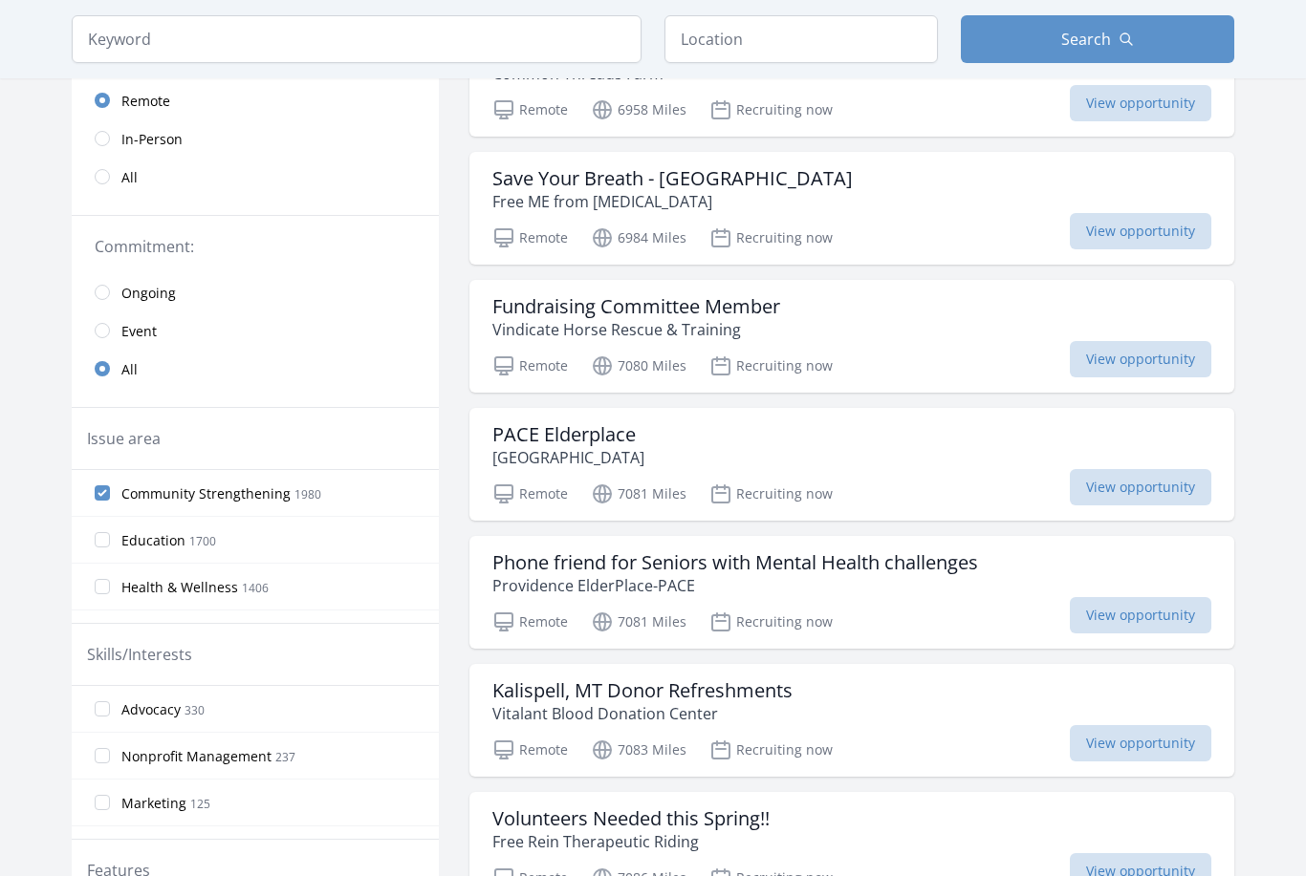
click at [103, 543] on input "Education 1700" at bounding box center [102, 539] width 15 height 15
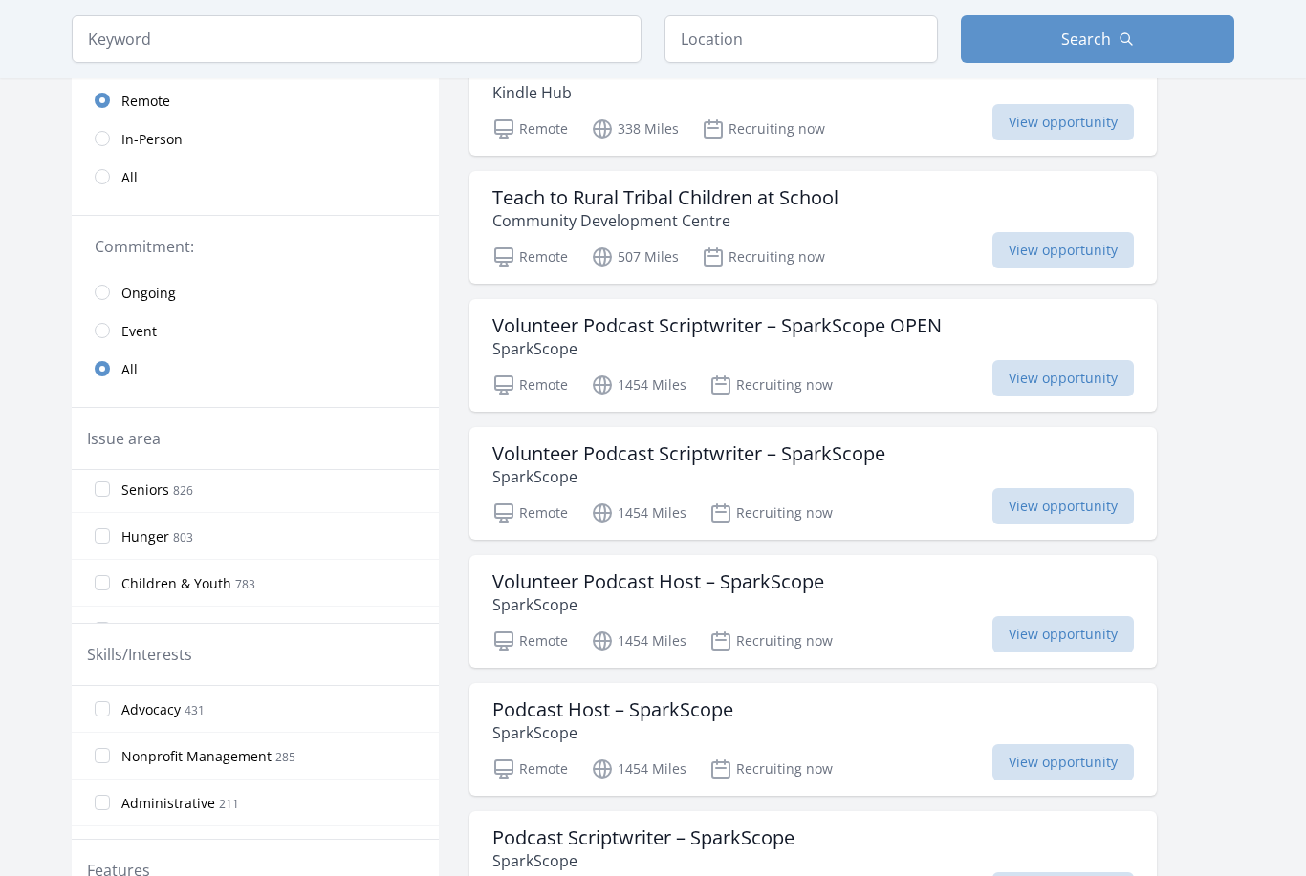
scroll to position [176, 0]
click at [99, 555] on input "Children & Youth 783" at bounding box center [102, 551] width 15 height 15
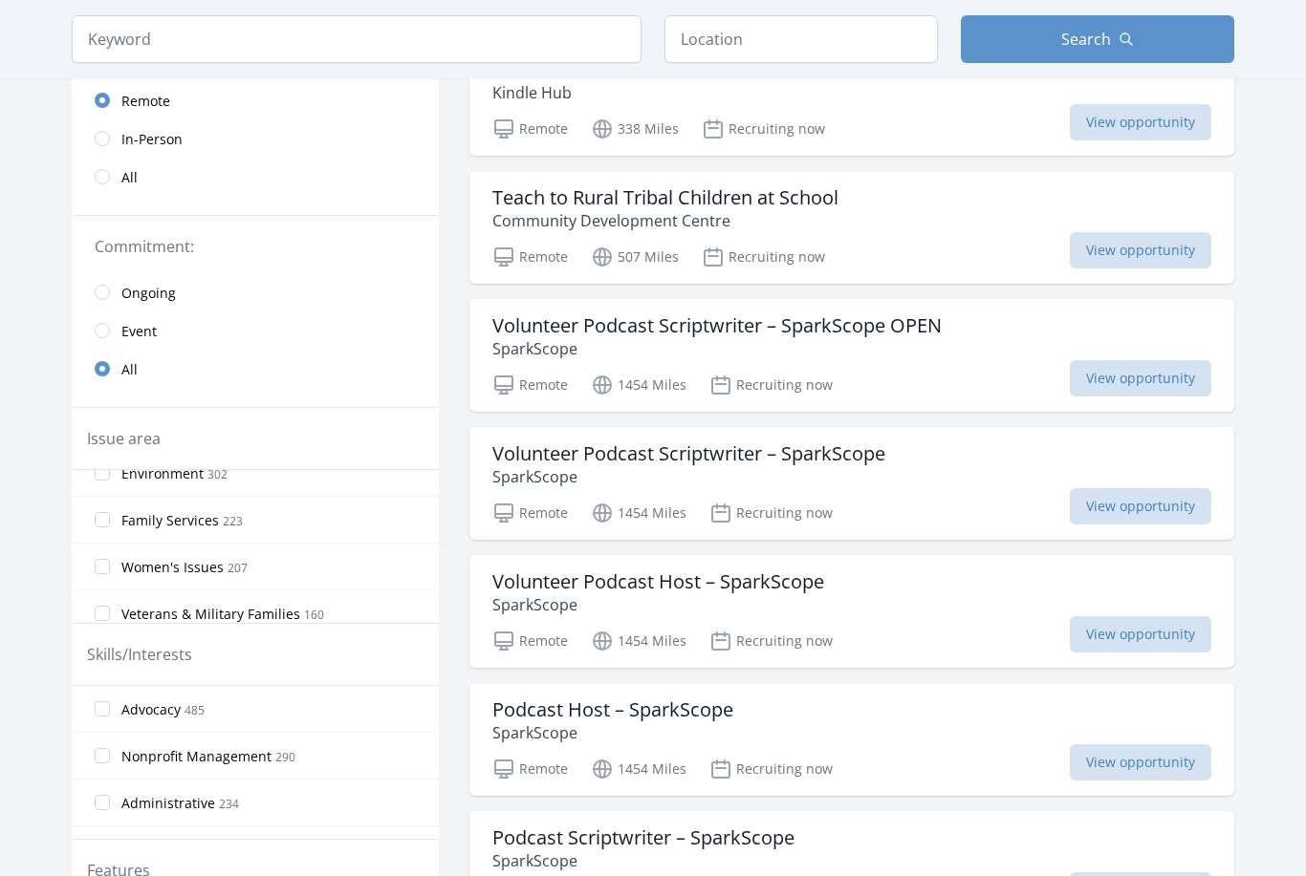
scroll to position [552, 0]
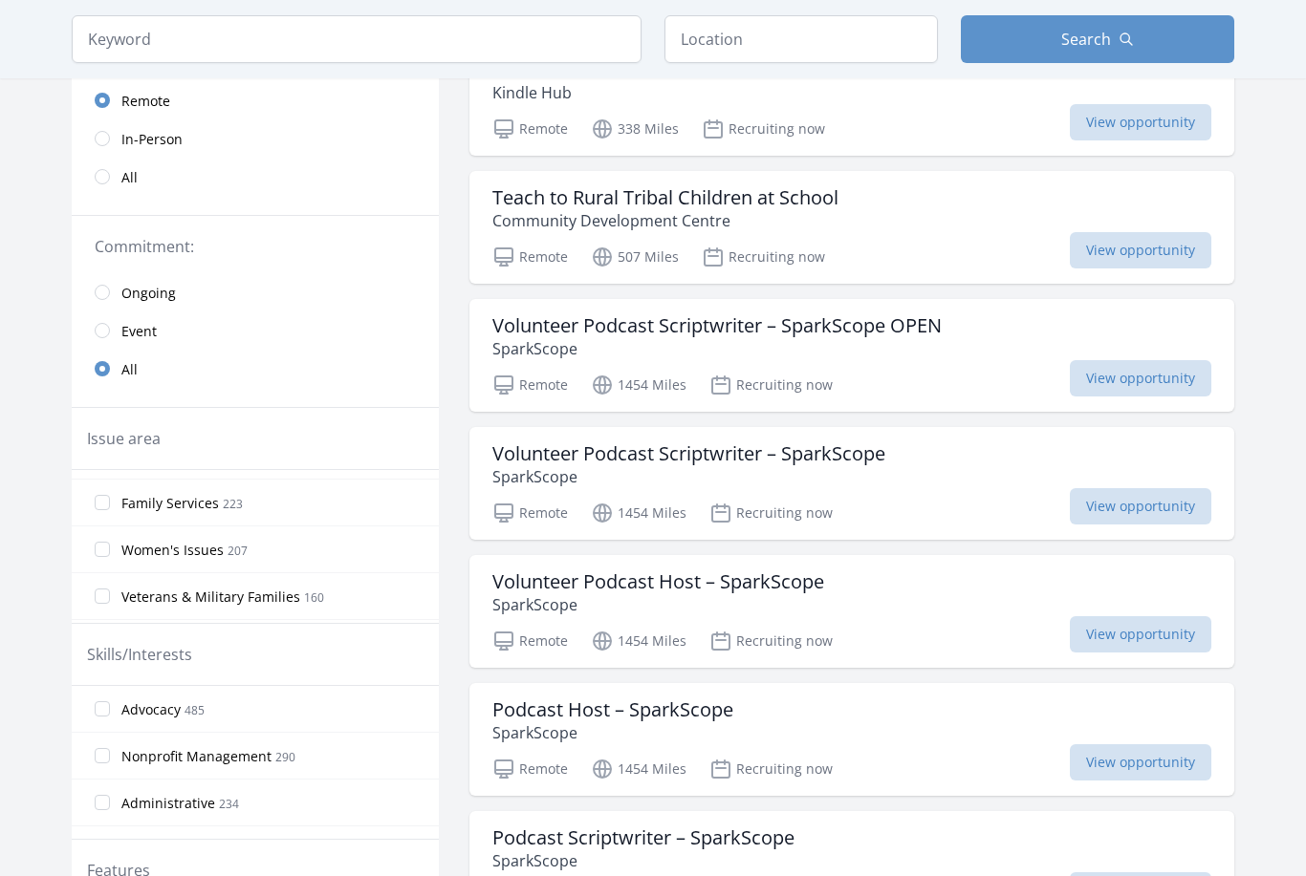
click at [98, 548] on input "Women's Issues 207" at bounding box center [102, 549] width 15 height 15
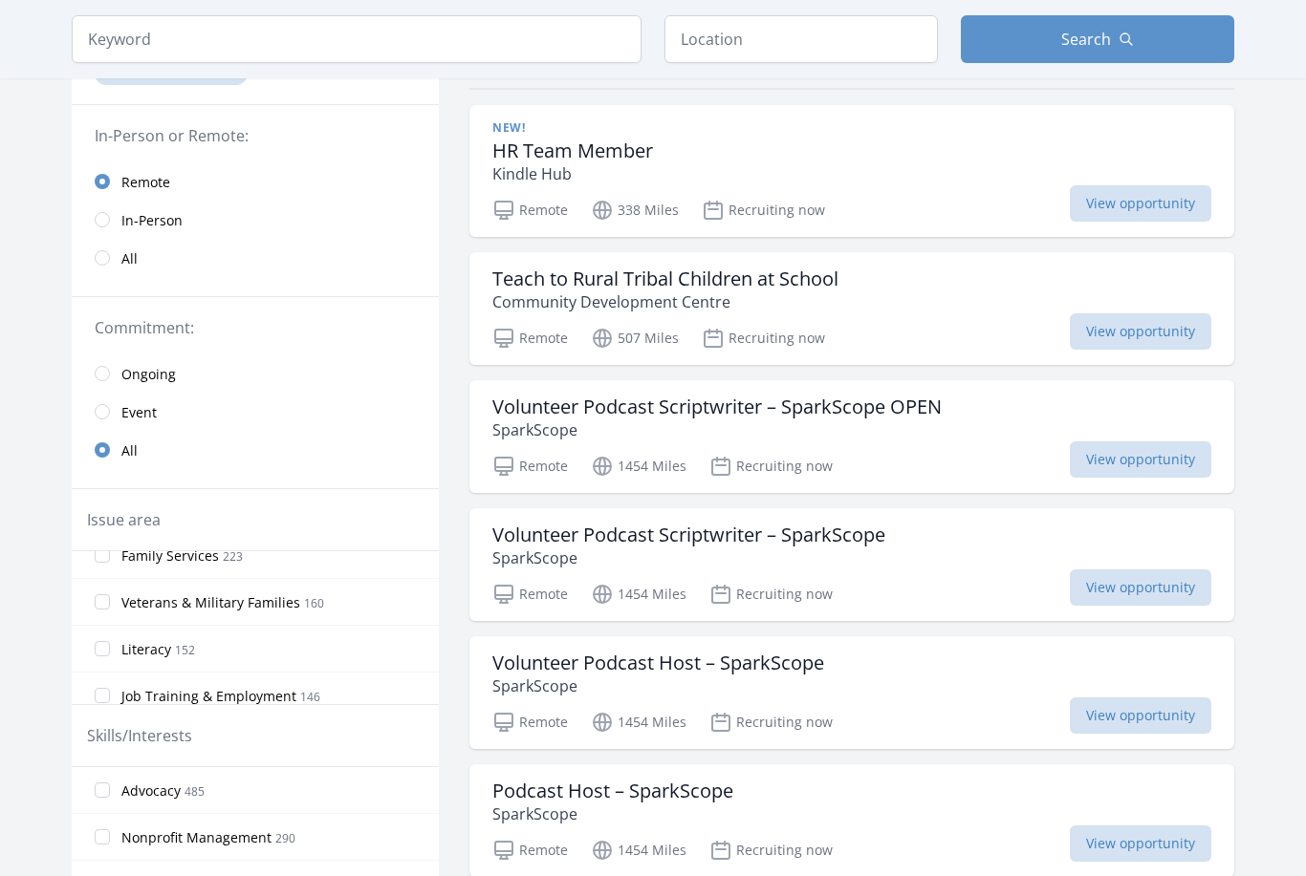
scroll to position [675, 0]
click at [102, 648] on input "Job Training & Employment 146" at bounding box center [102, 648] width 15 height 15
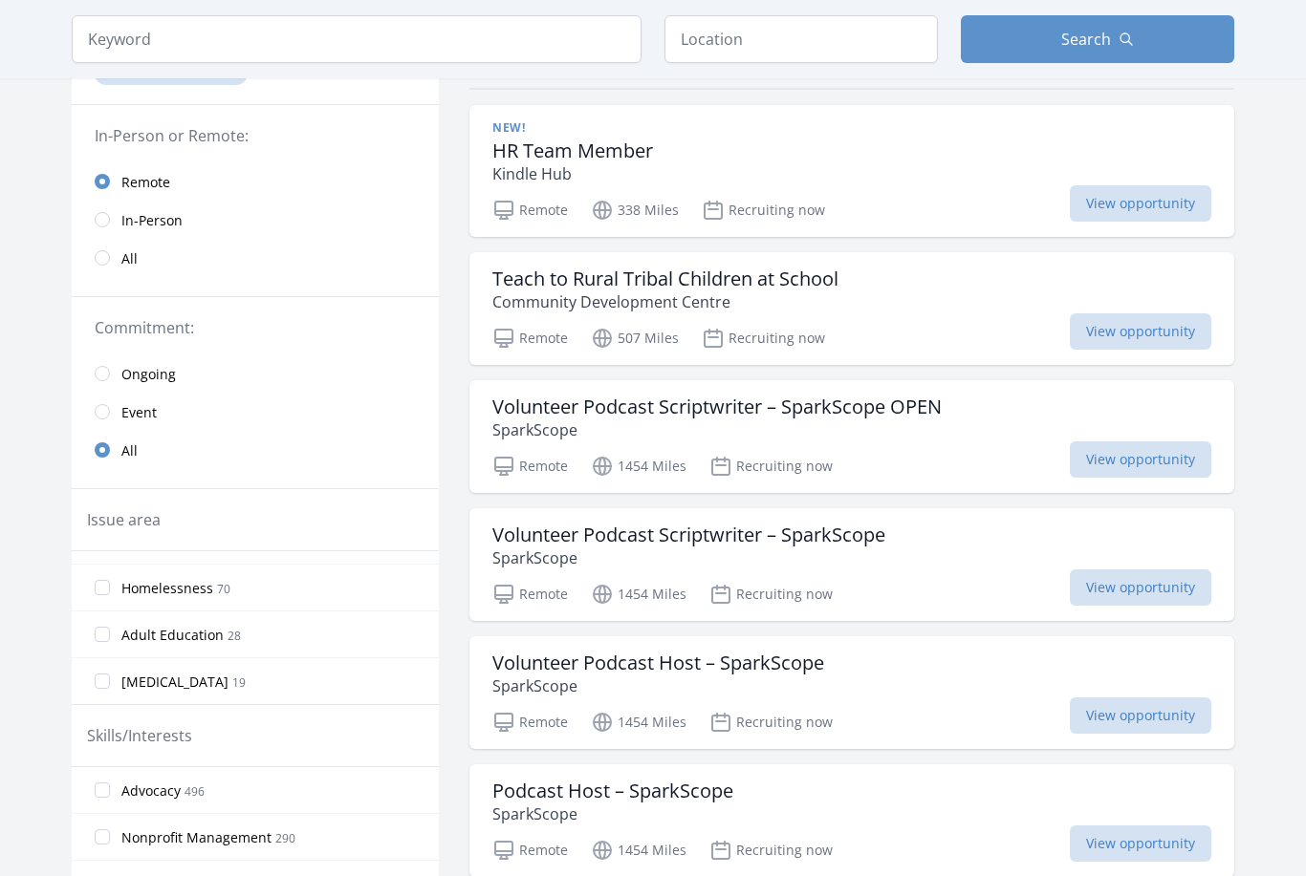
scroll to position [1111, 0]
click at [108, 635] on input "Adult Education 28" at bounding box center [102, 634] width 15 height 15
click at [102, 617] on input "Mentoring 123" at bounding box center [102, 613] width 15 height 15
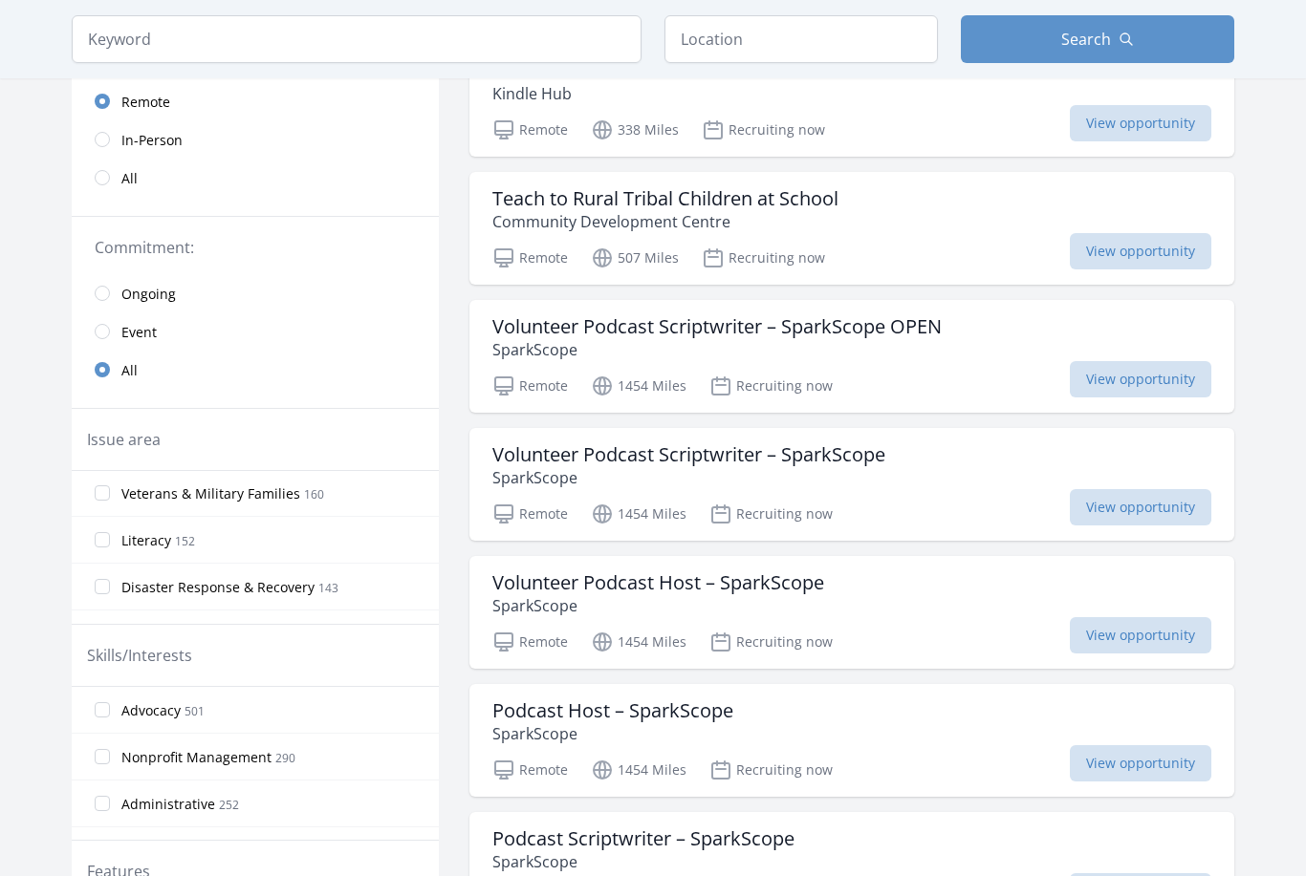
scroll to position [800, 0]
click at [106, 540] on input "Literacy 152" at bounding box center [102, 537] width 15 height 15
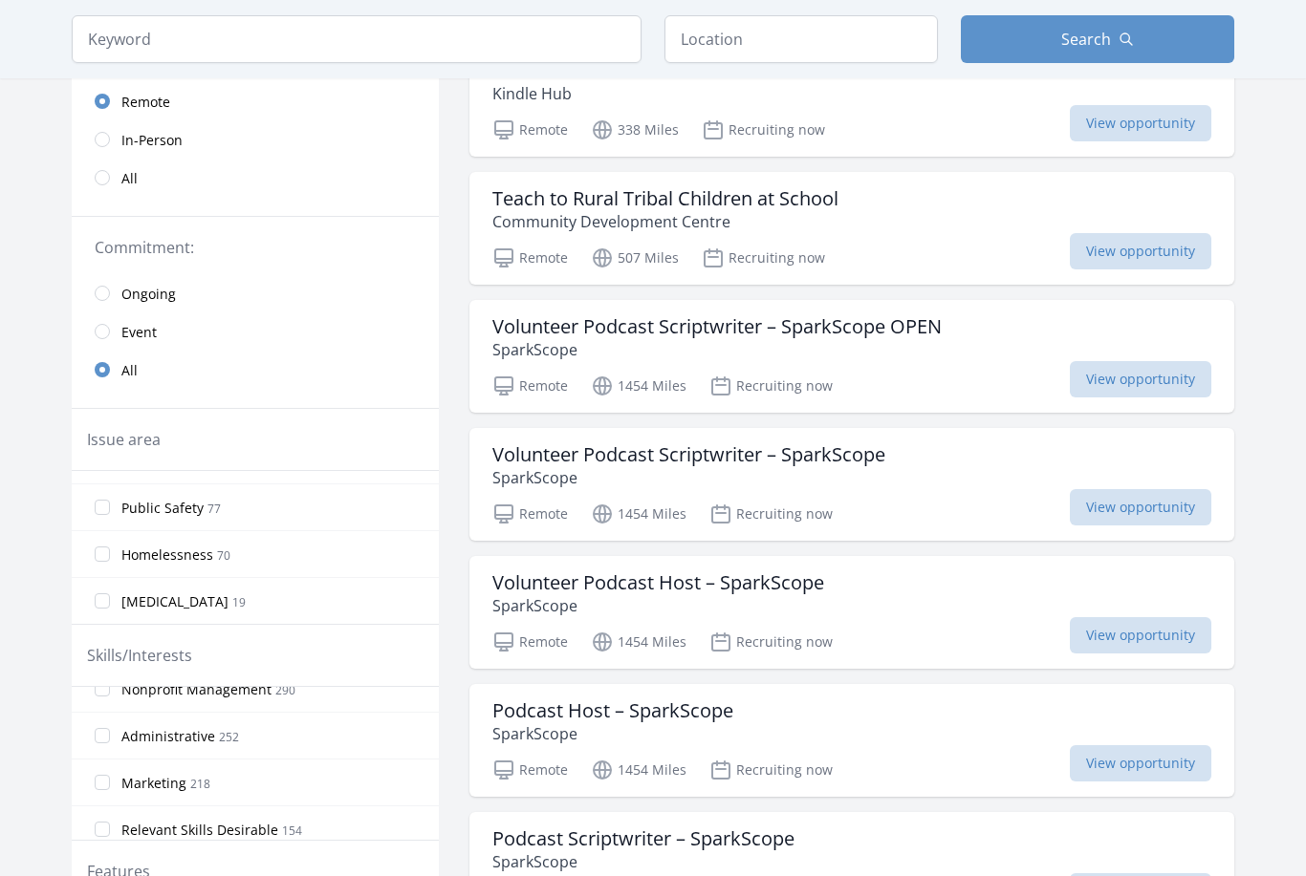
scroll to position [70, 0]
click at [100, 737] on input "Administrative 252" at bounding box center [102, 733] width 15 height 15
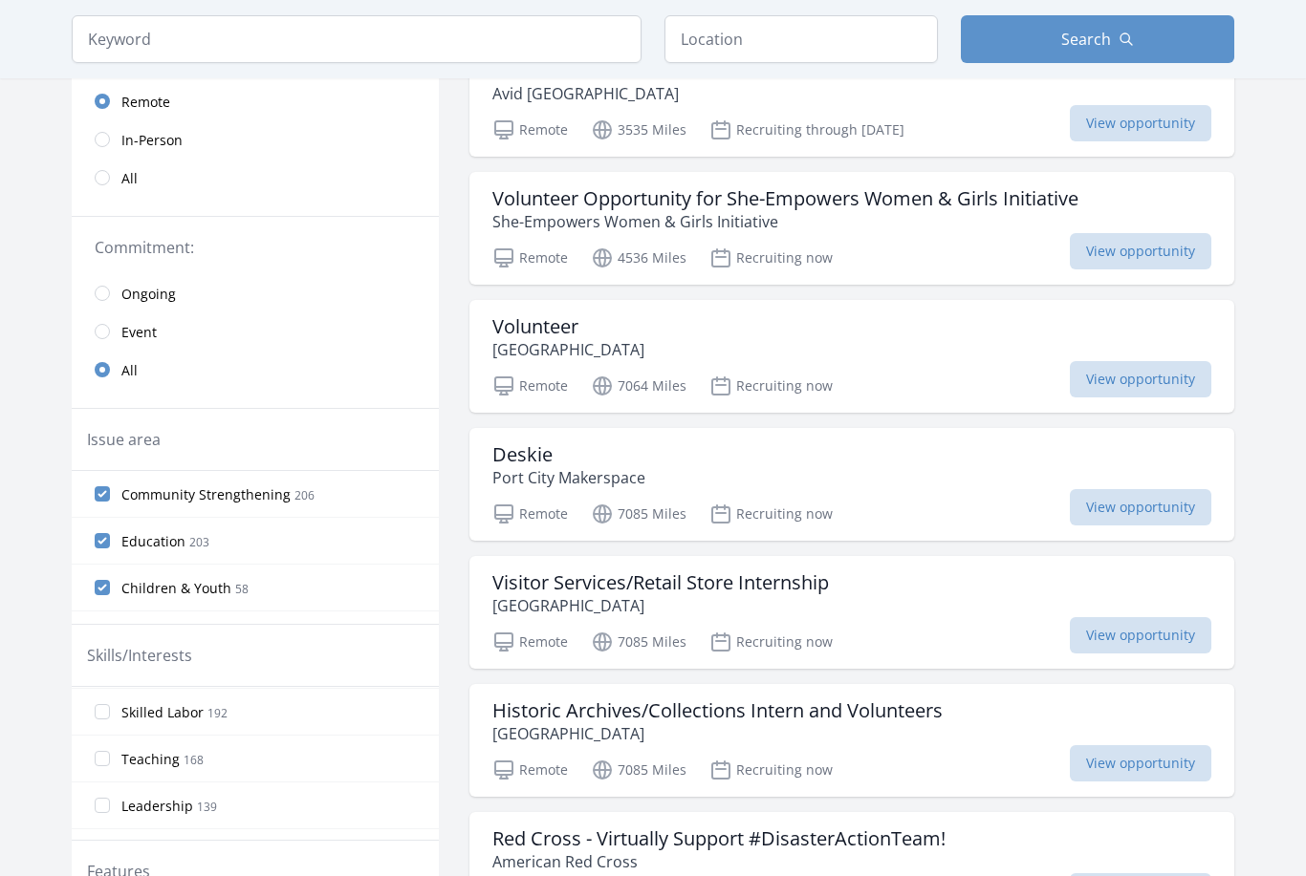
scroll to position [287, 0]
click at [103, 750] on input "Teaching 168" at bounding box center [102, 751] width 15 height 15
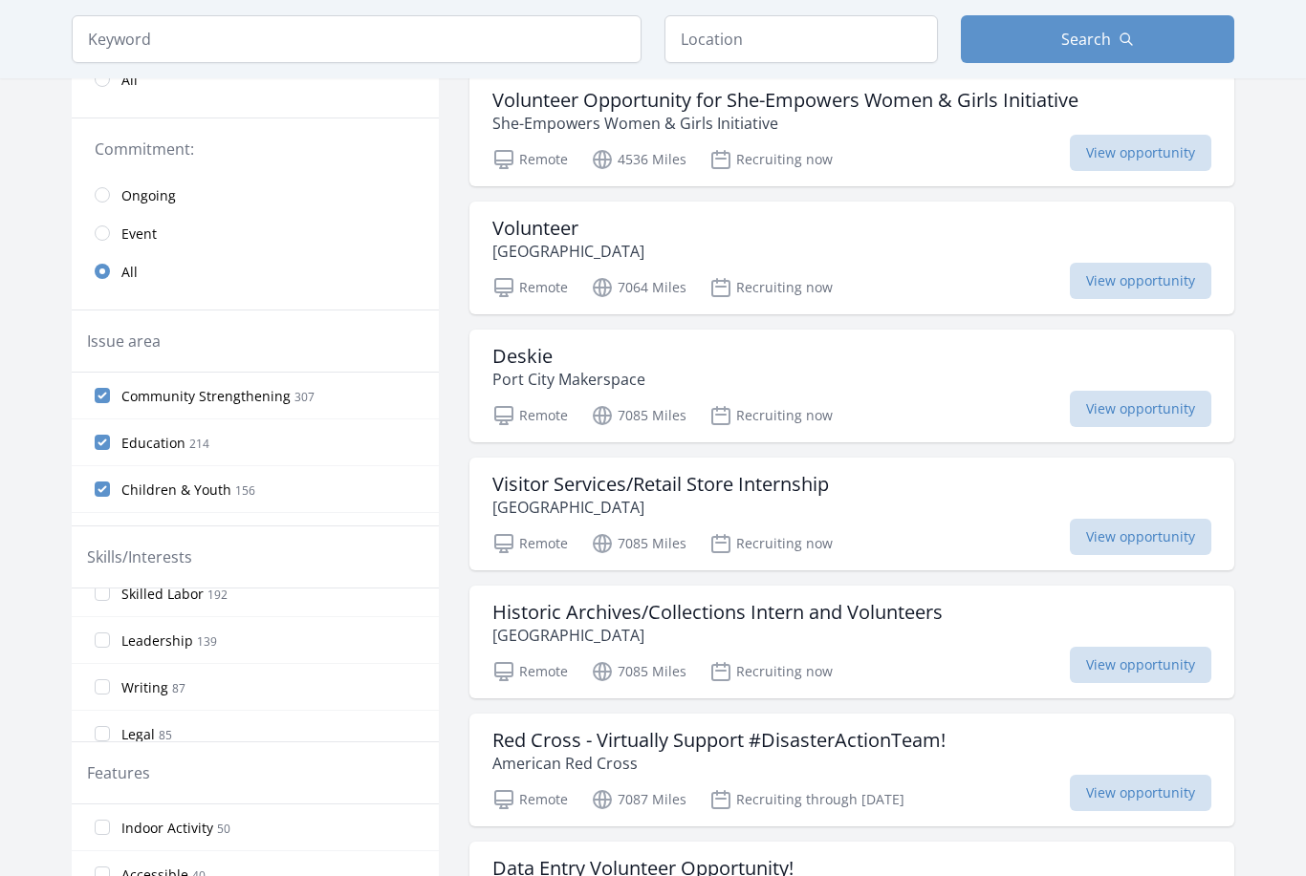
scroll to position [347, 0]
click at [103, 643] on input "Leadership 139" at bounding box center [102, 640] width 15 height 15
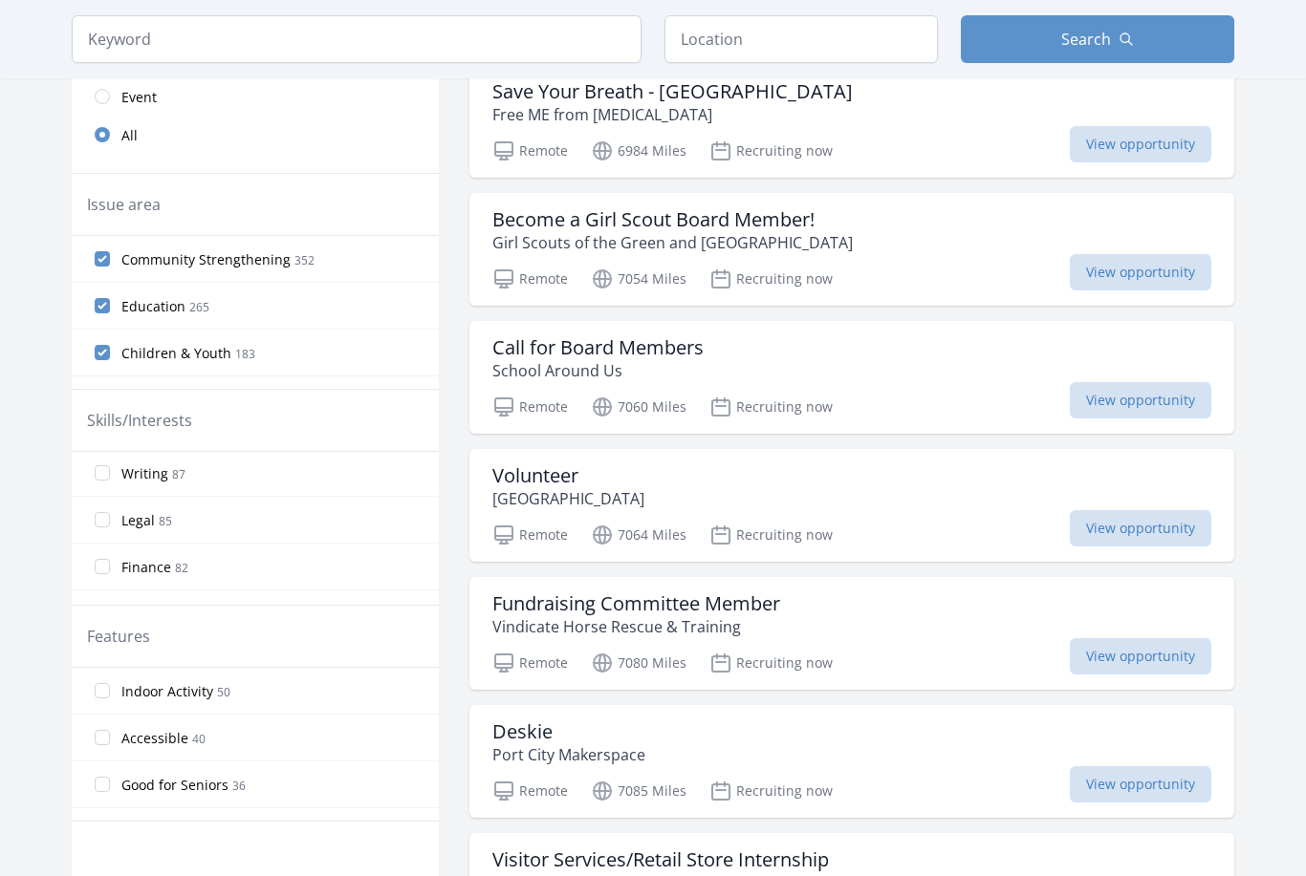
scroll to position [424, 0]
checkbox input "true"
click at [100, 512] on input "Business Skills 63" at bounding box center [102, 514] width 15 height 15
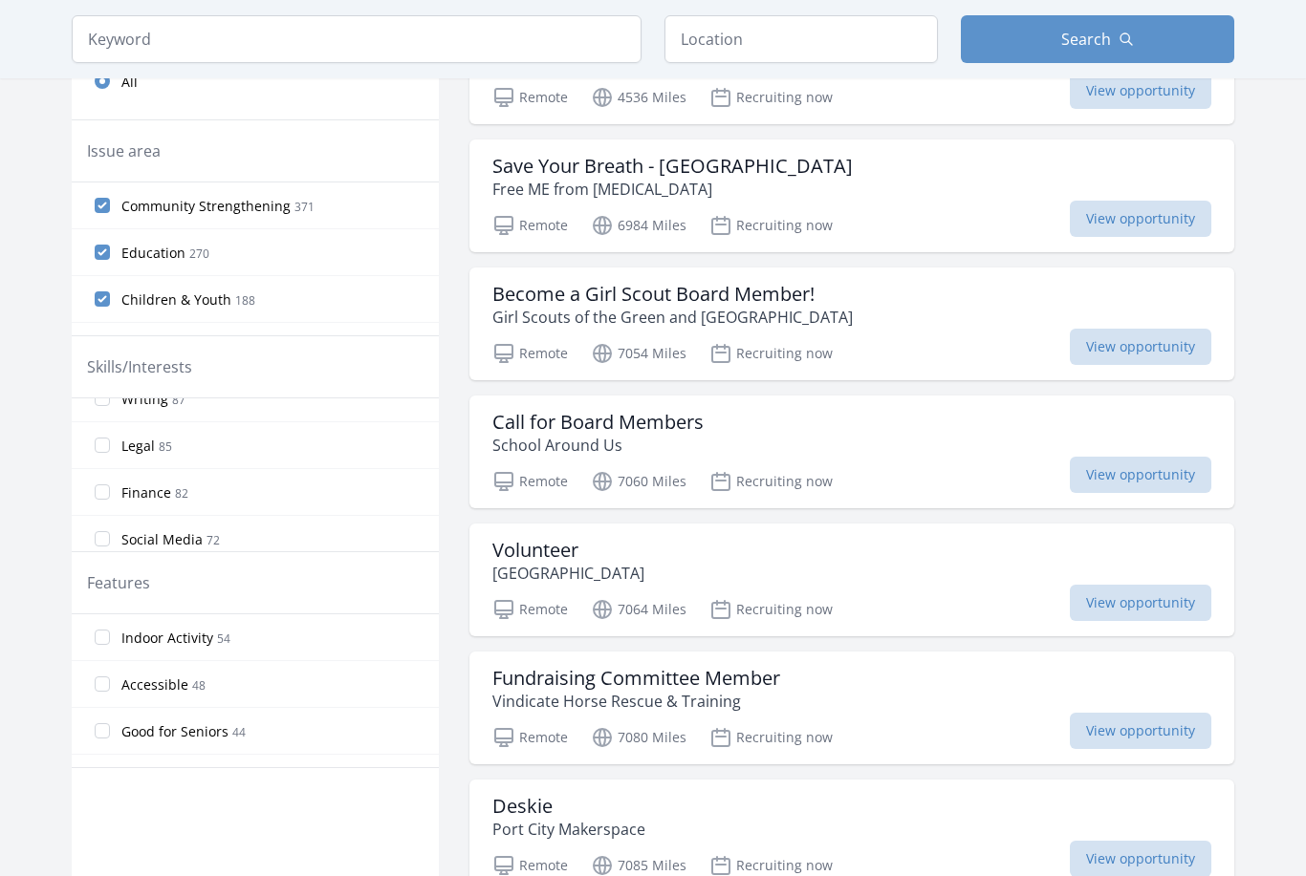
scroll to position [492, 0]
click at [102, 491] on input "Finance 82" at bounding box center [102, 491] width 15 height 15
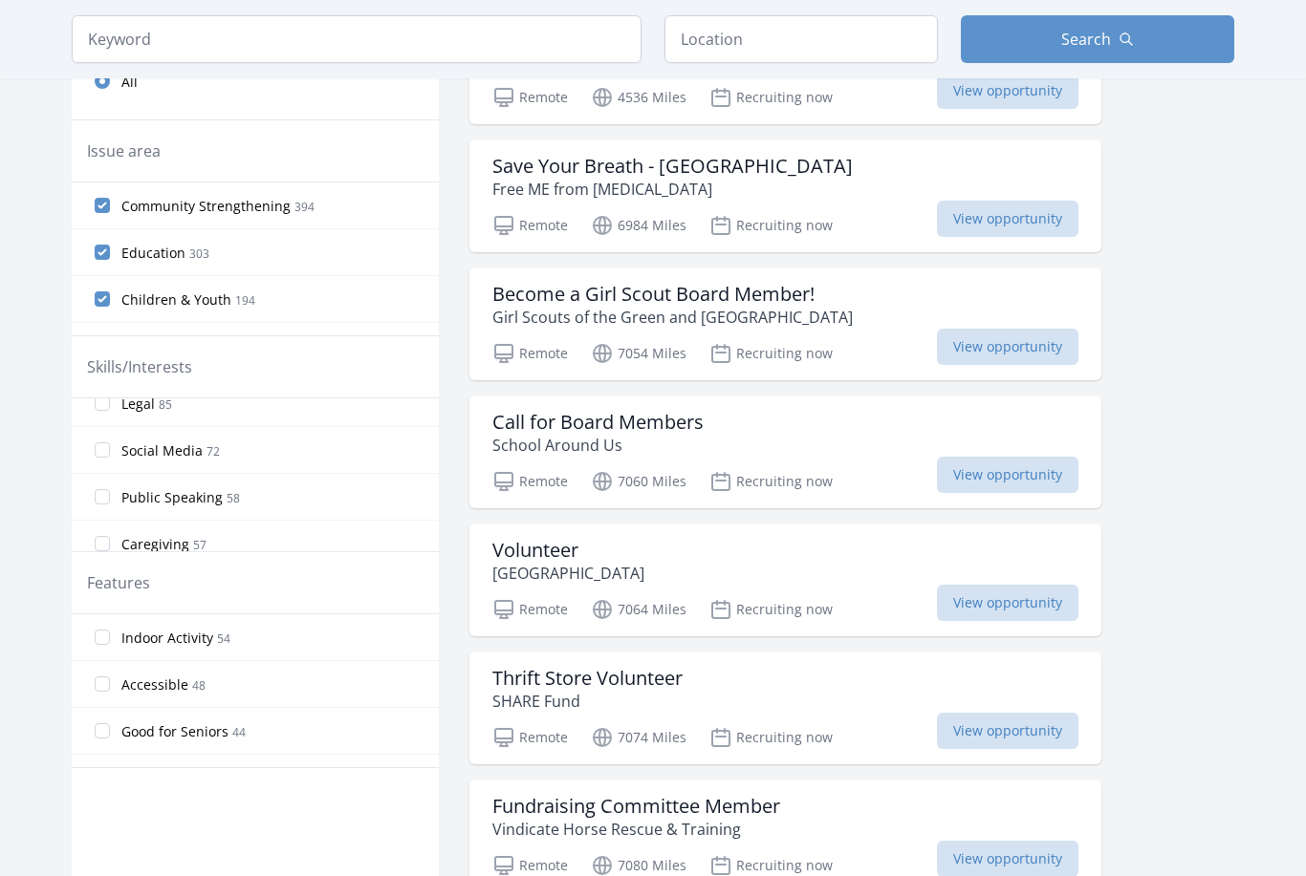
scroll to position [605, 0]
click at [101, 472] on input "Public Speaking 58" at bounding box center [102, 472] width 15 height 15
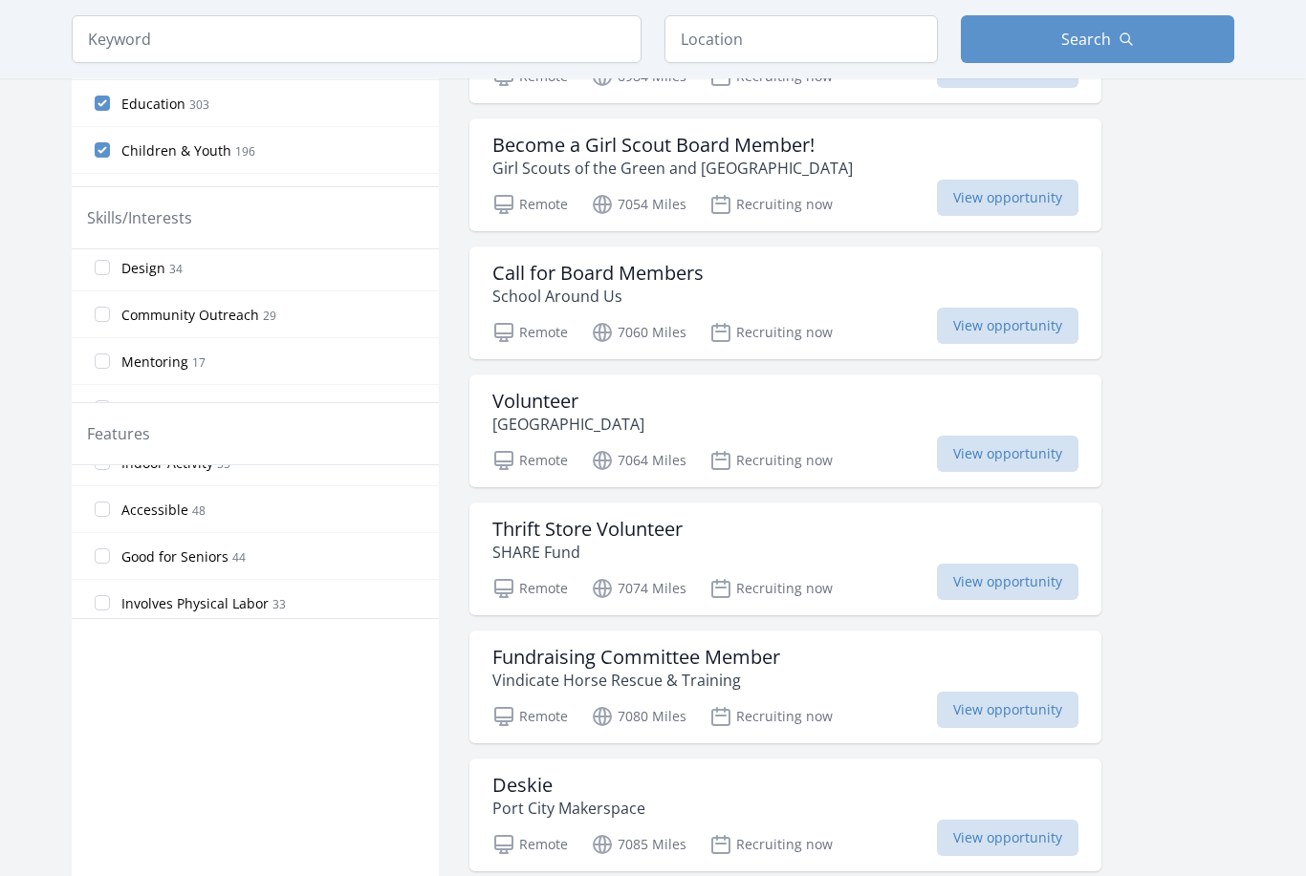
scroll to position [1177, 0]
click at [104, 315] on input "Mentoring 17" at bounding box center [102, 314] width 15 height 15
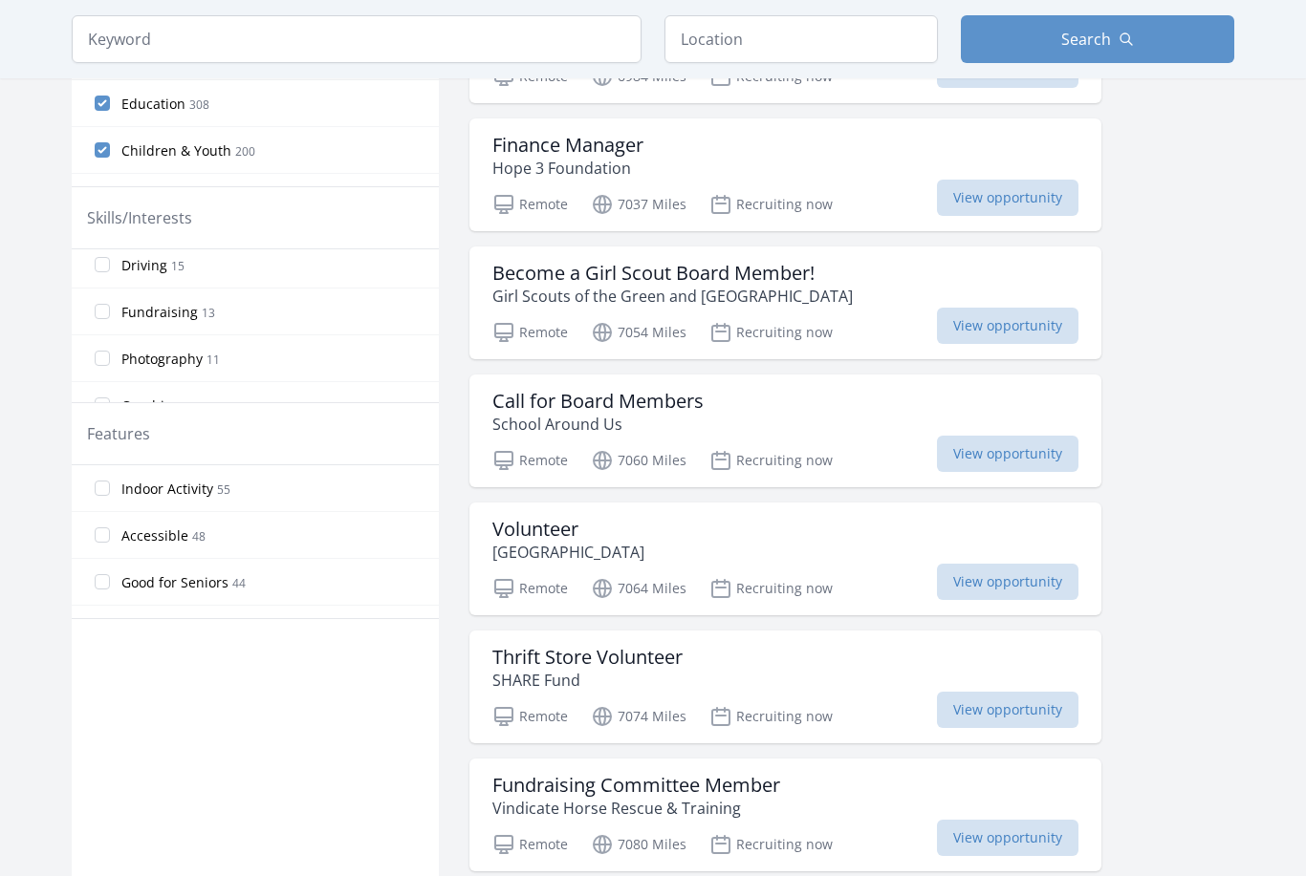
scroll to position [1275, 0]
click at [101, 308] on input "Fundraising 13" at bounding box center [102, 308] width 15 height 15
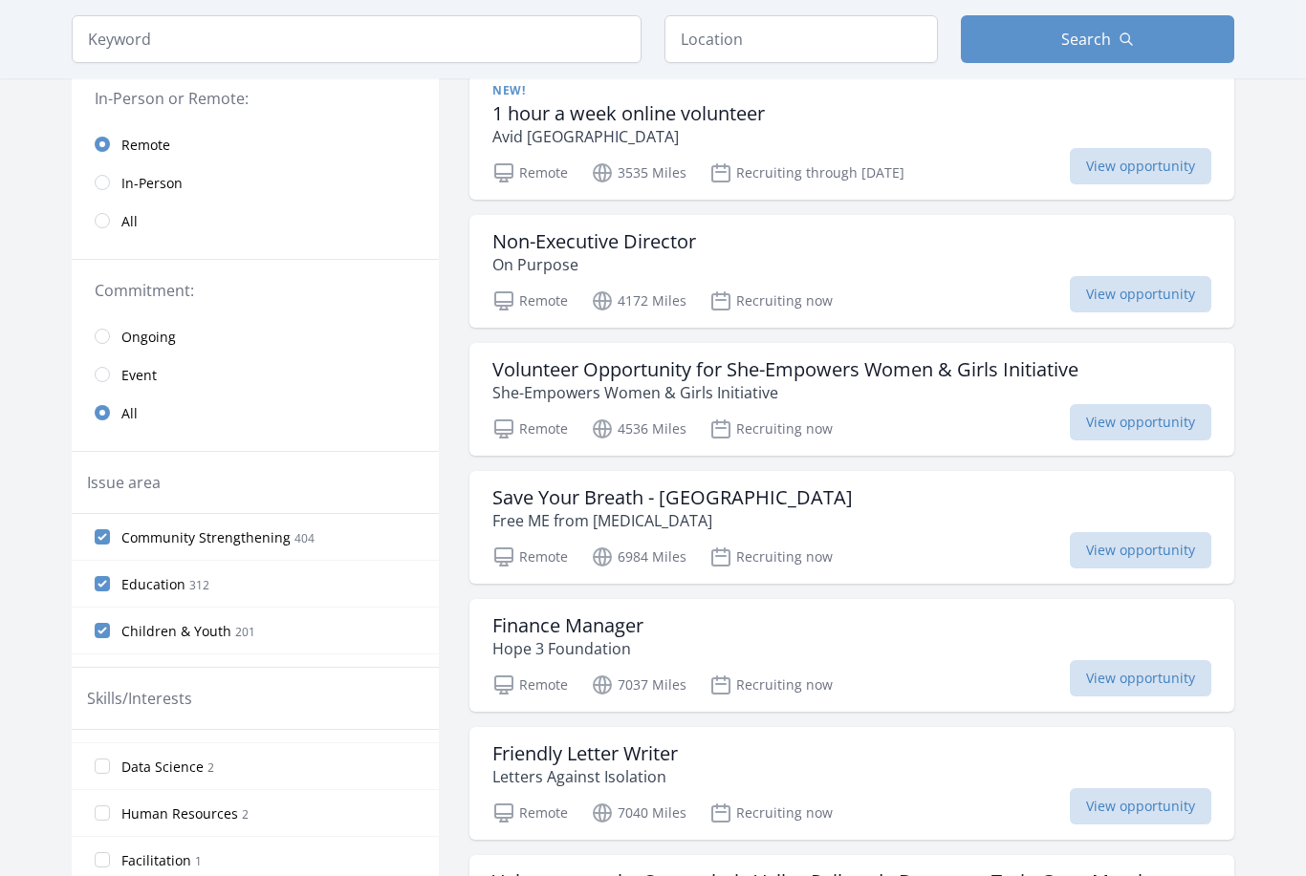
scroll to position [0, 0]
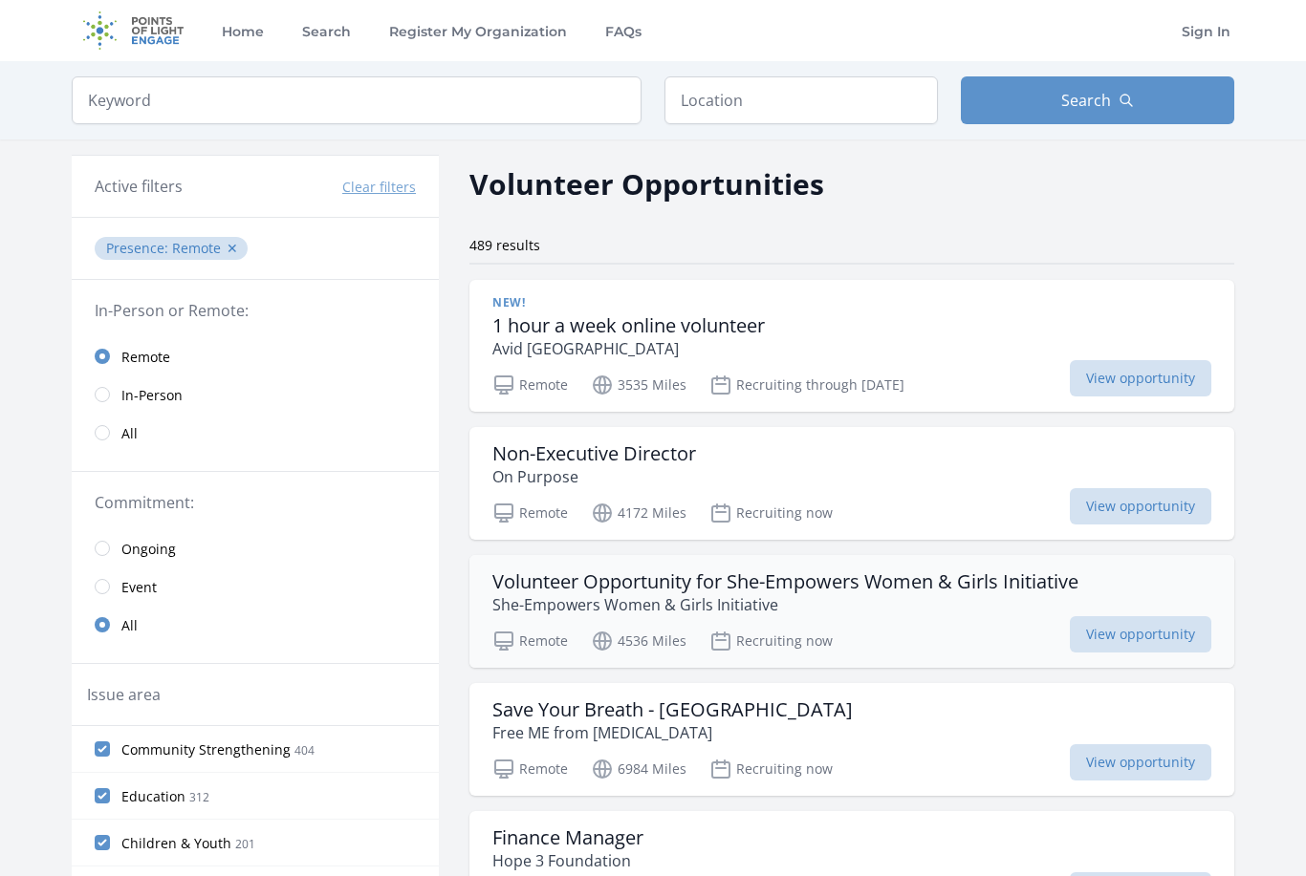
click at [731, 597] on p "She-Empowers Women & Girls Initiative" at bounding box center [785, 605] width 586 height 23
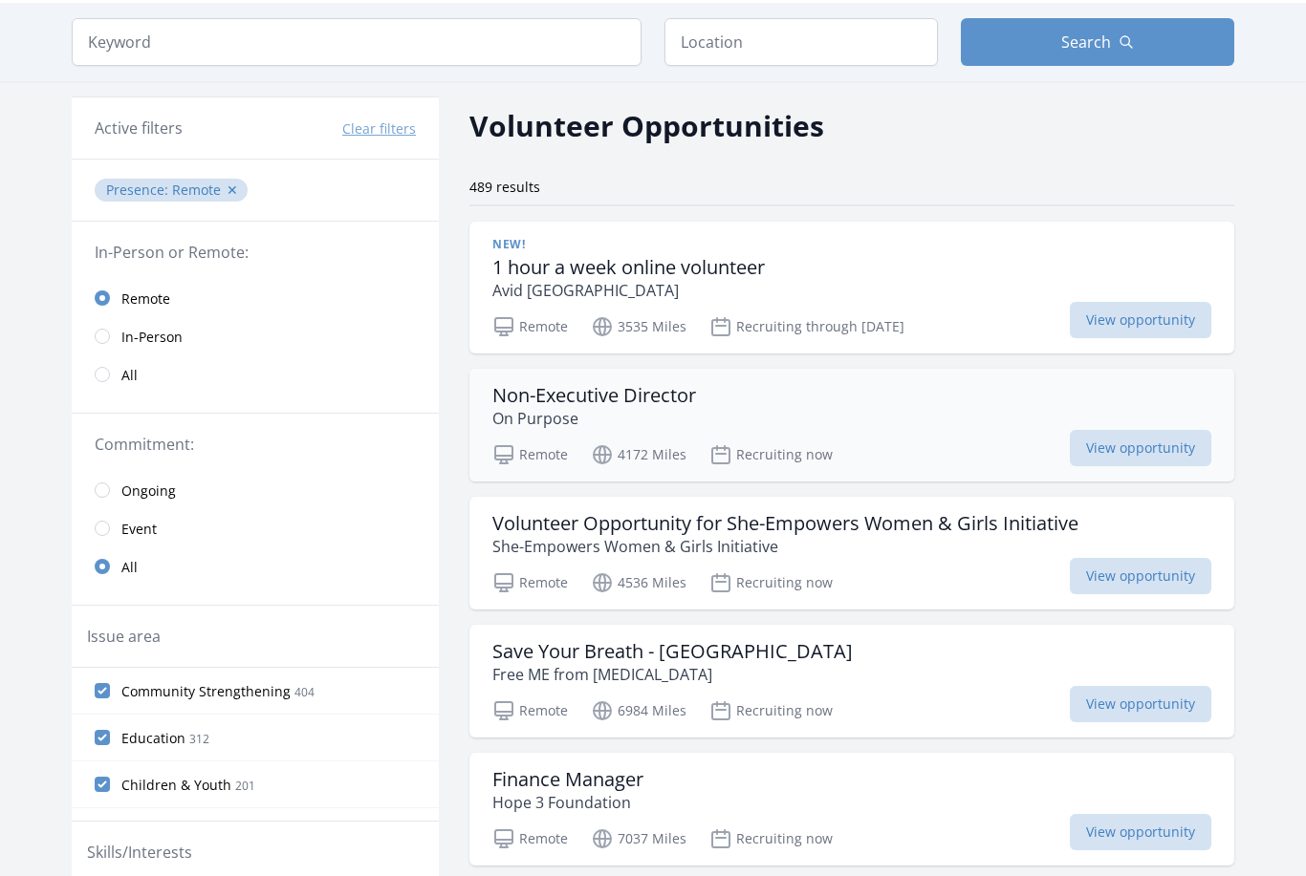
scroll to position [59, 0]
click at [627, 405] on h3 "Non-Executive Director" at bounding box center [594, 394] width 204 height 23
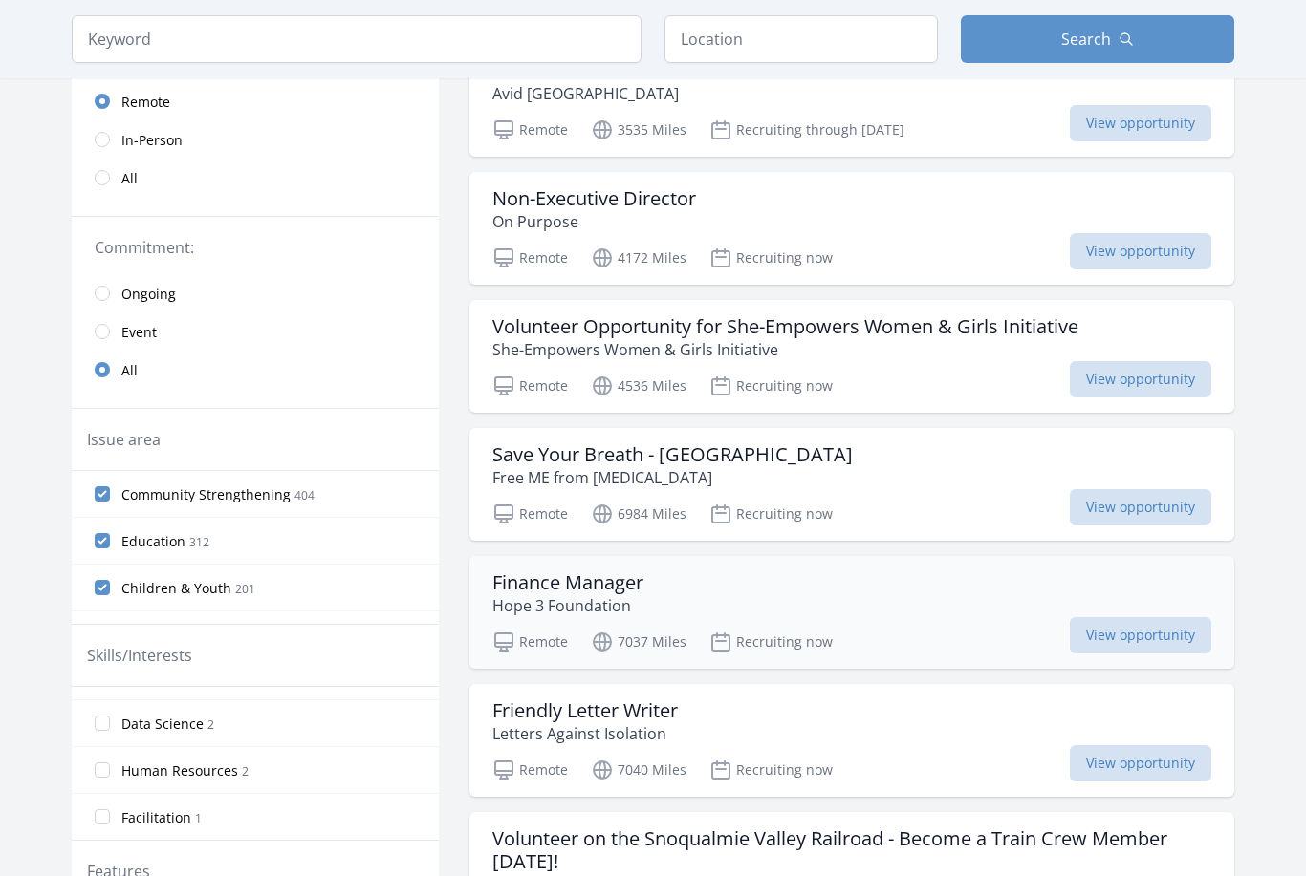
scroll to position [257, 0]
click at [798, 595] on div "Finance Manager Hope 3 Foundation" at bounding box center [851, 593] width 719 height 46
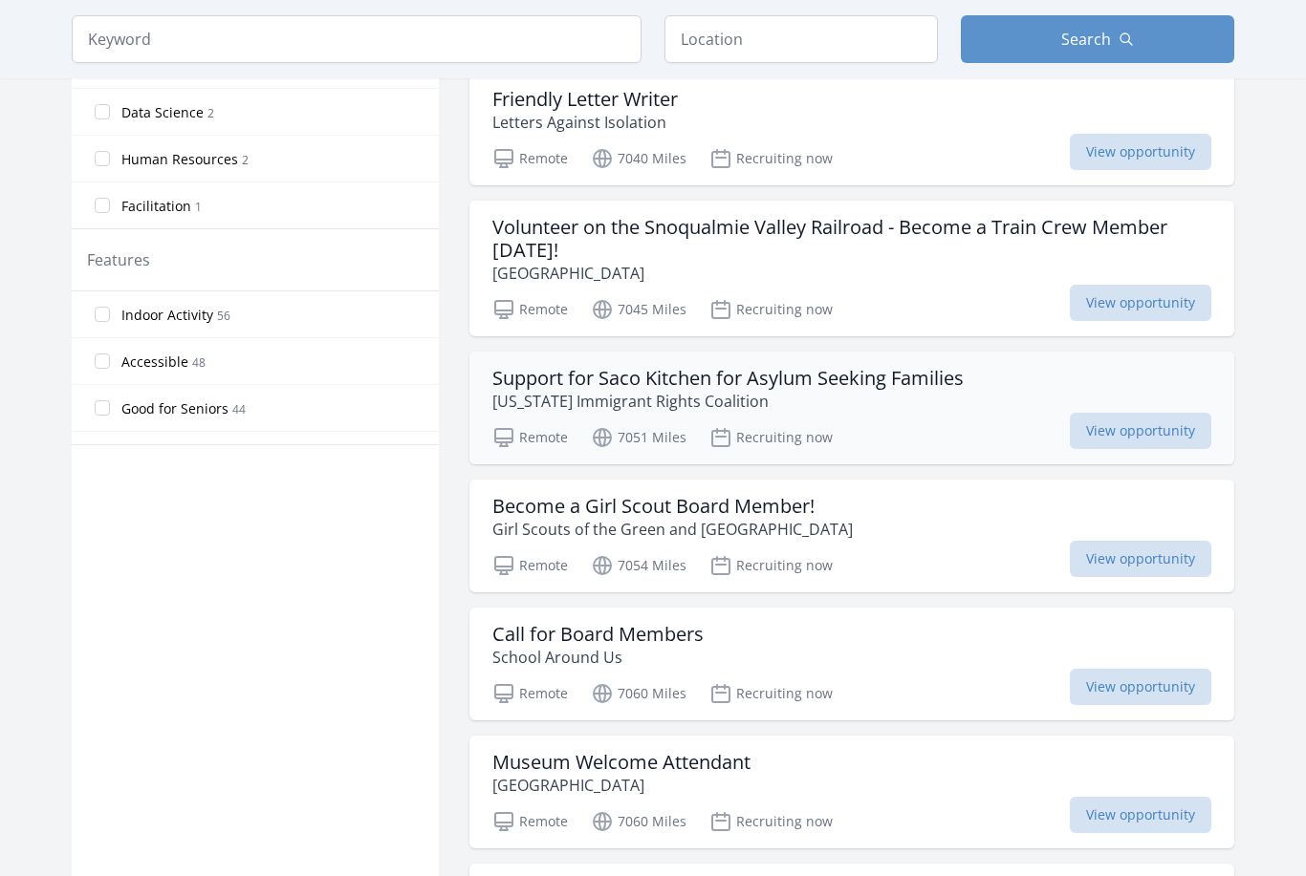
scroll to position [867, 0]
click at [932, 414] on div "Support for Saco Kitchen for Asylum Seeking Families Maine Immigrant Rights Coa…" at bounding box center [851, 408] width 765 height 113
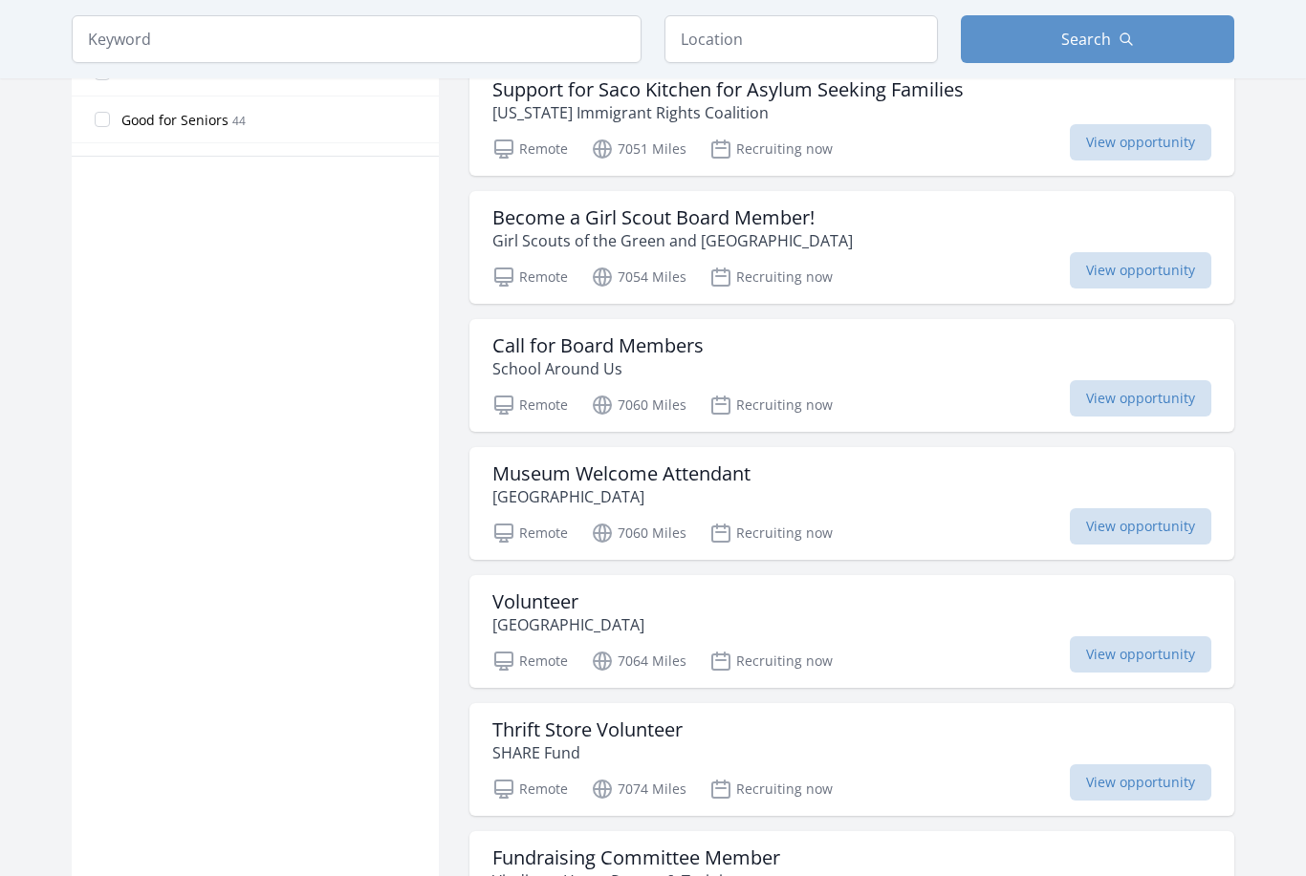
scroll to position [1158, 0]
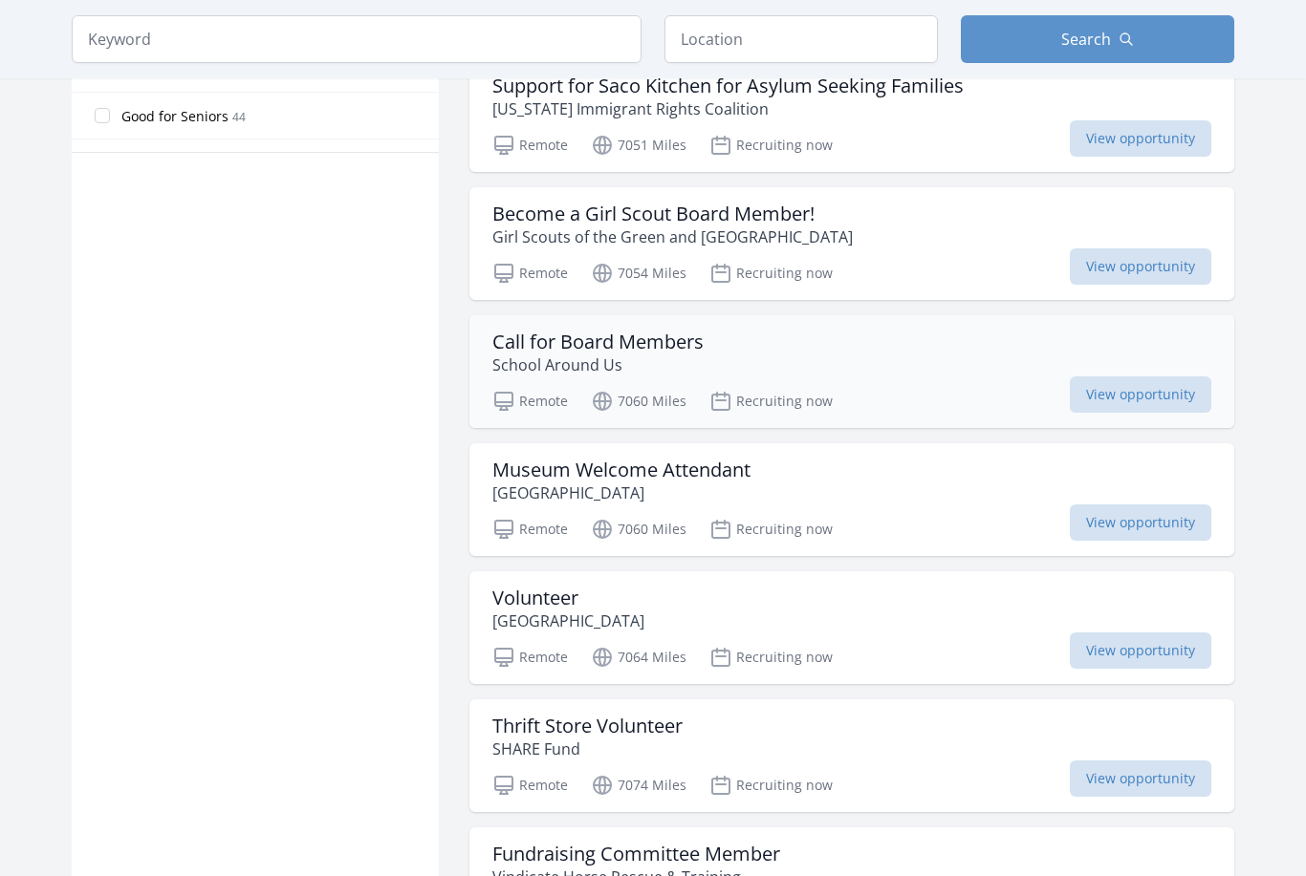
click at [801, 364] on div "Call for Board Members School Around Us" at bounding box center [851, 355] width 719 height 46
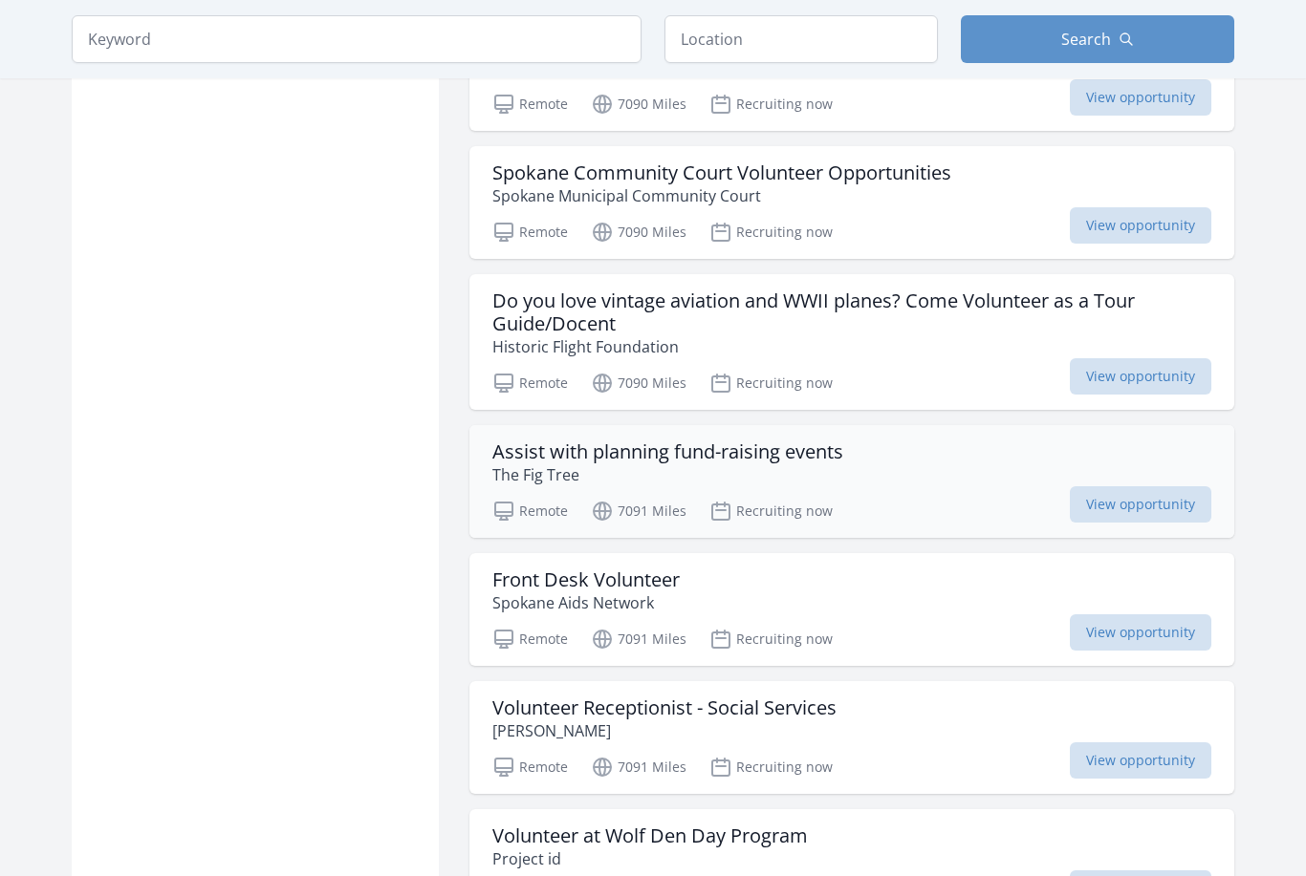
scroll to position [3653, 0]
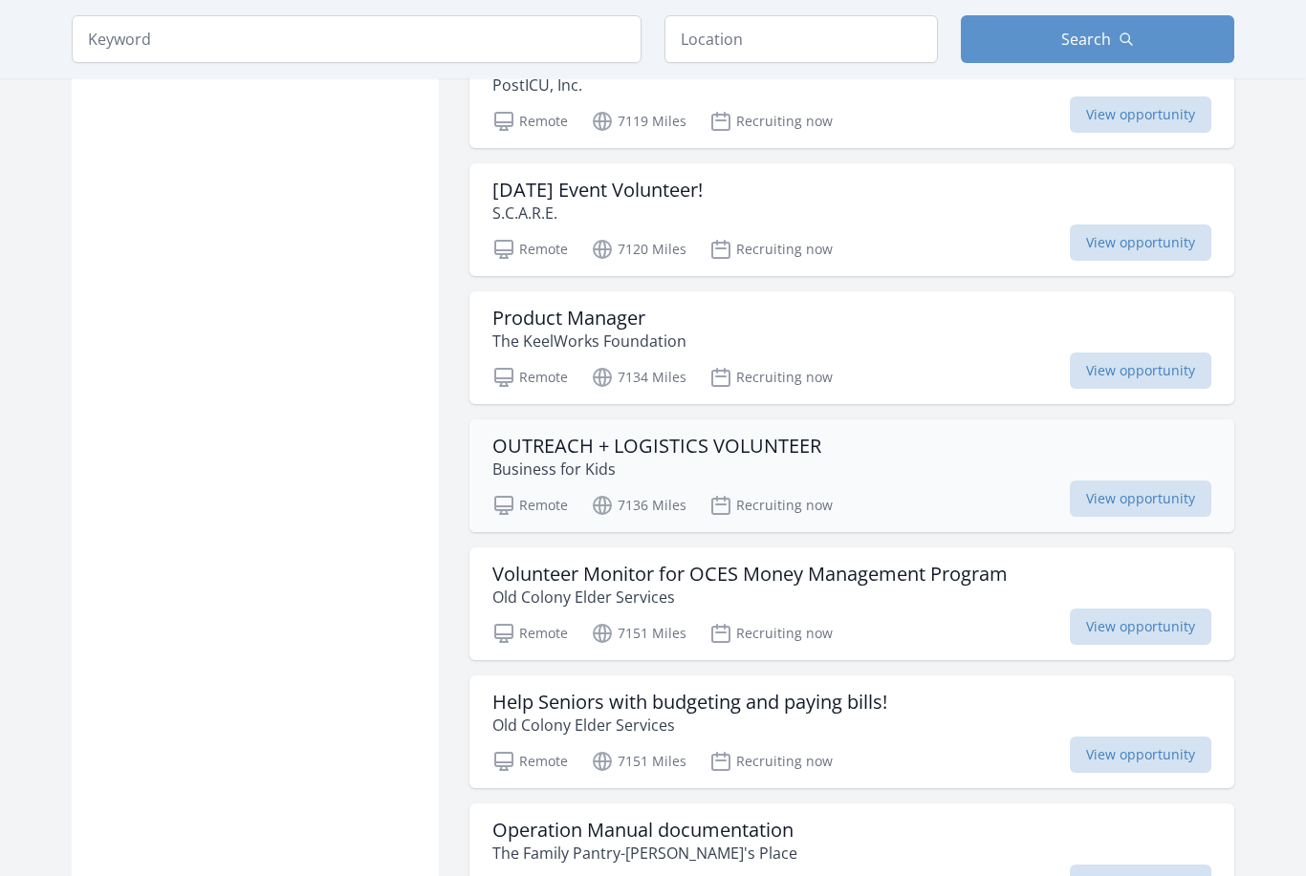
scroll to position [7001, 0]
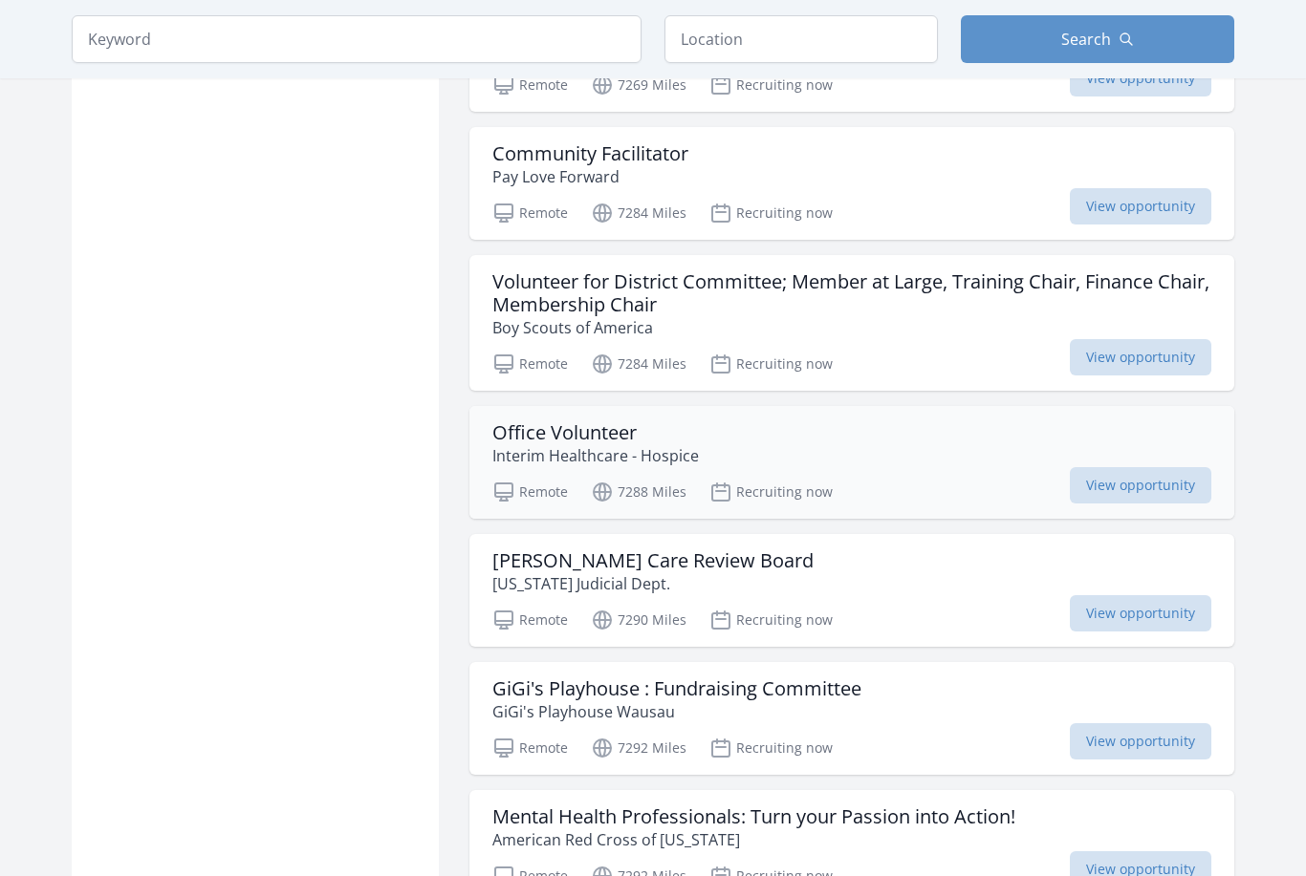
scroll to position [9716, 0]
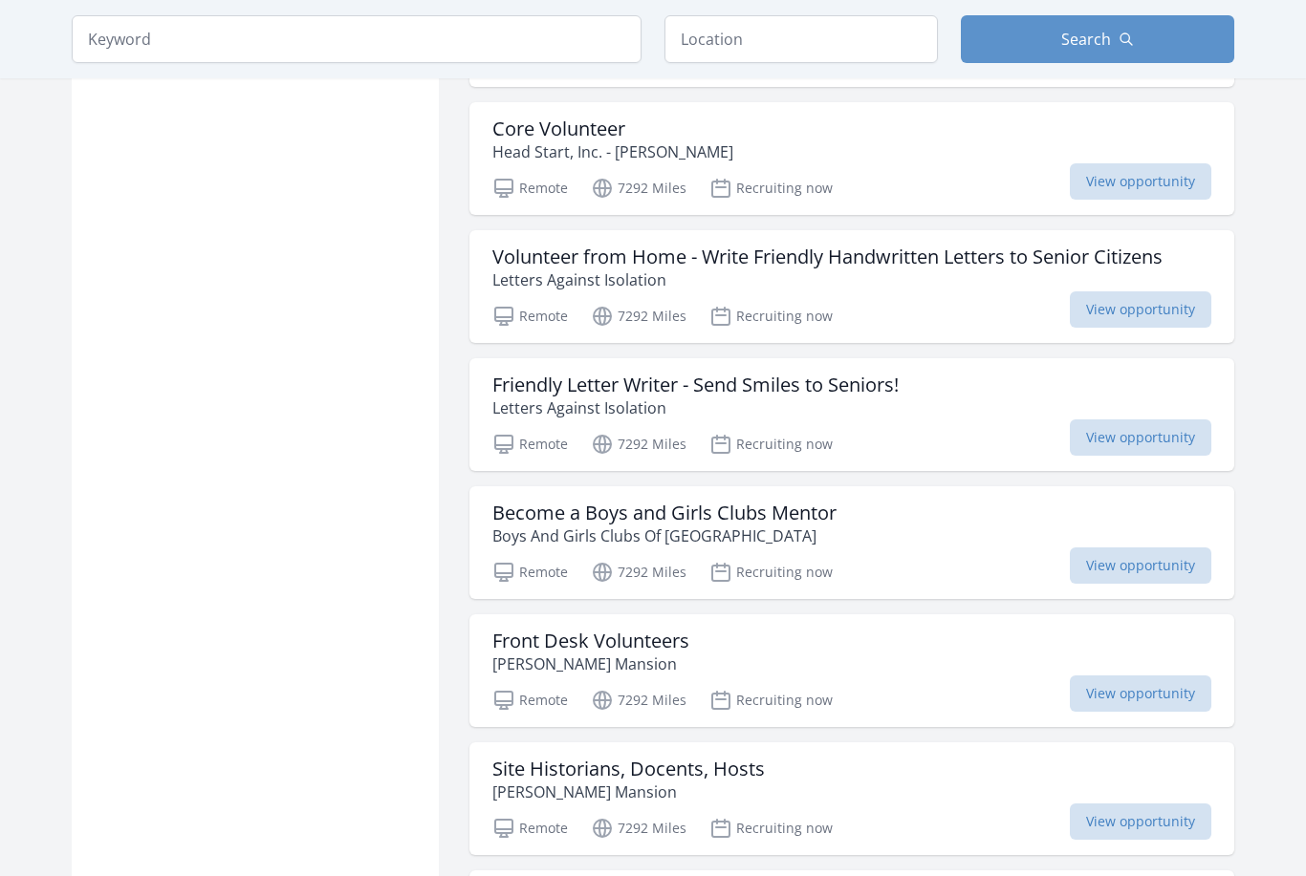
scroll to position [11174, 0]
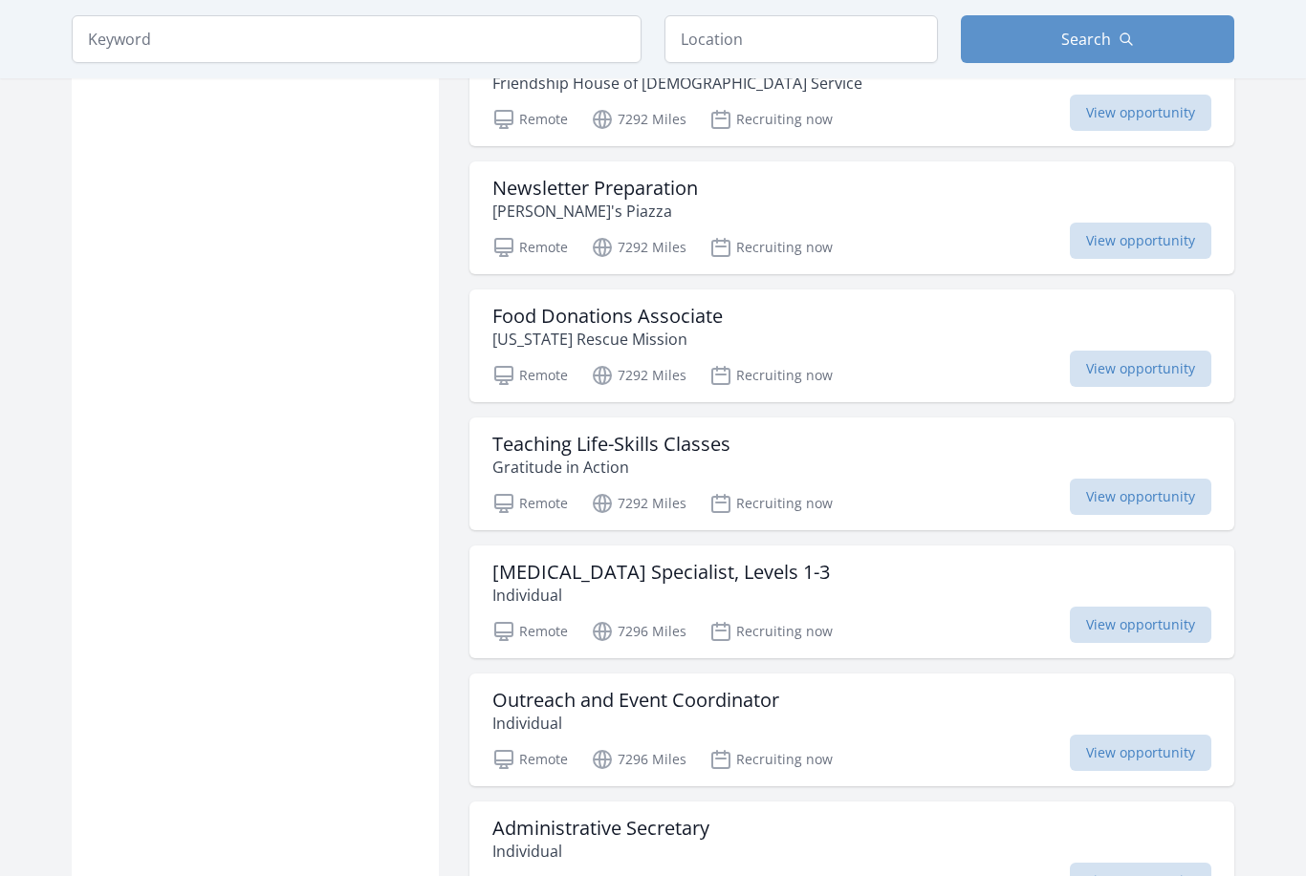
scroll to position [12778, 0]
click at [737, 478] on div "Teaching Life-Skills Classes Gratitude in Action" at bounding box center [851, 455] width 719 height 46
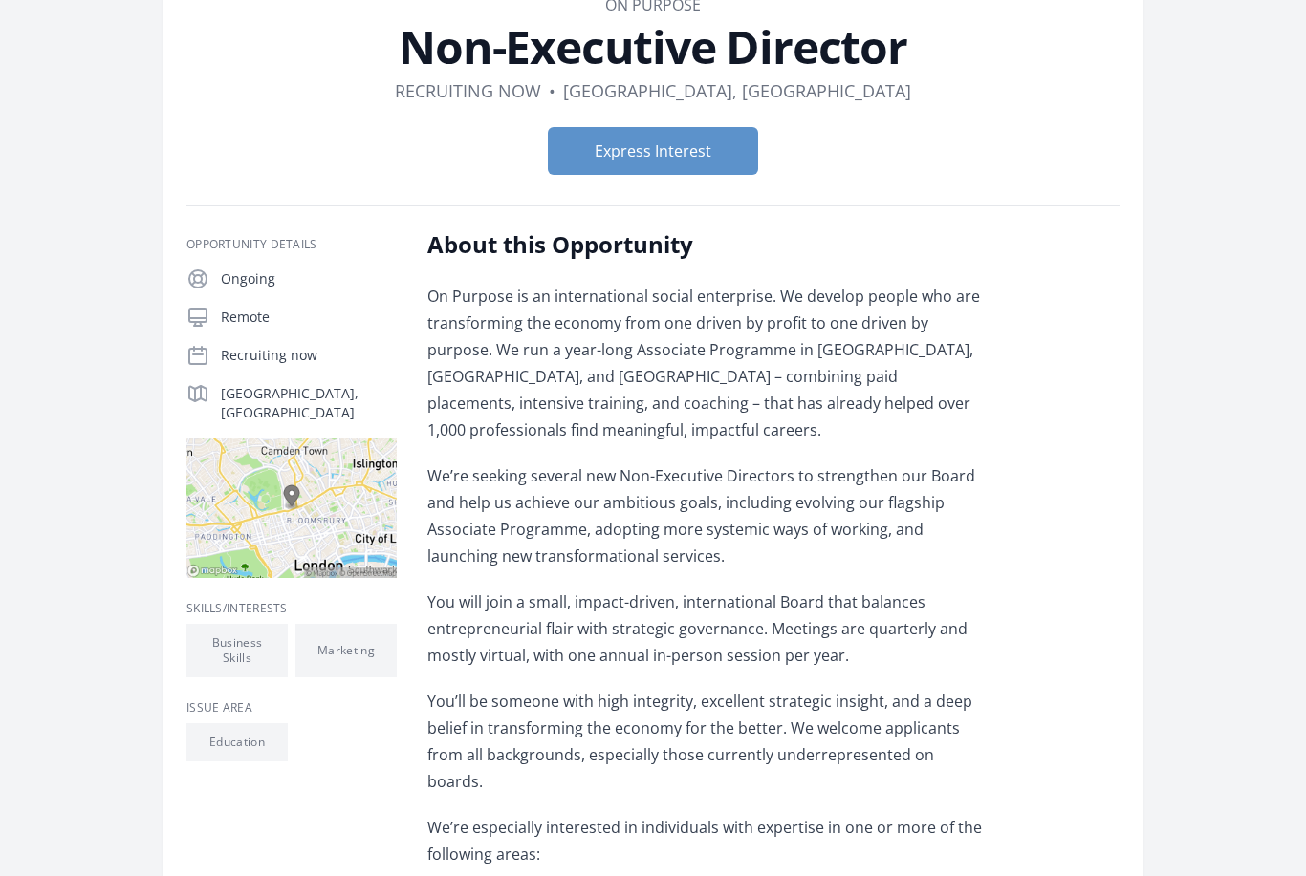
scroll to position [88, 0]
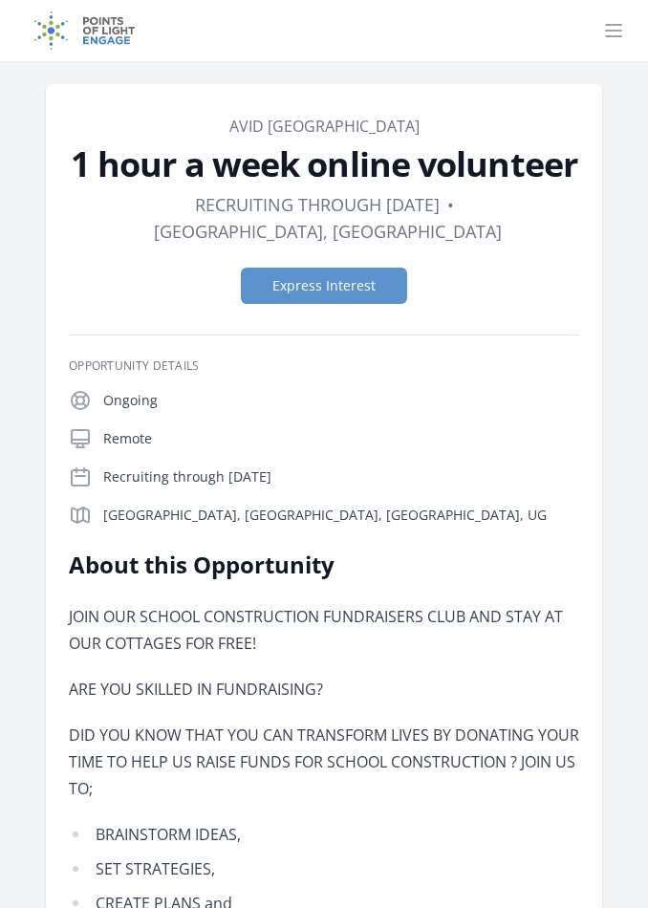
drag, startPoint x: 208, startPoint y: 1, endPoint x: 482, endPoint y: 63, distance: 280.3
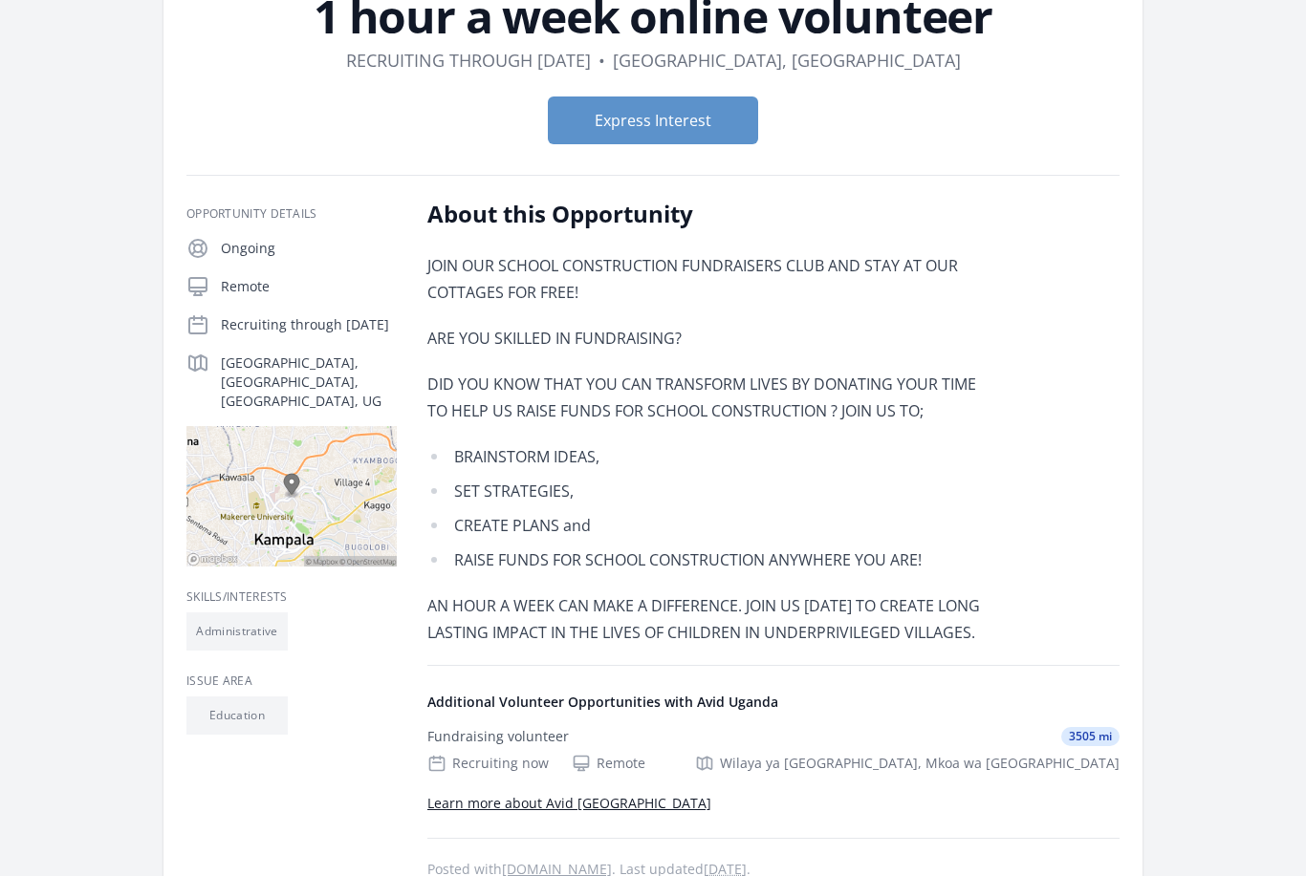
scroll to position [156, 0]
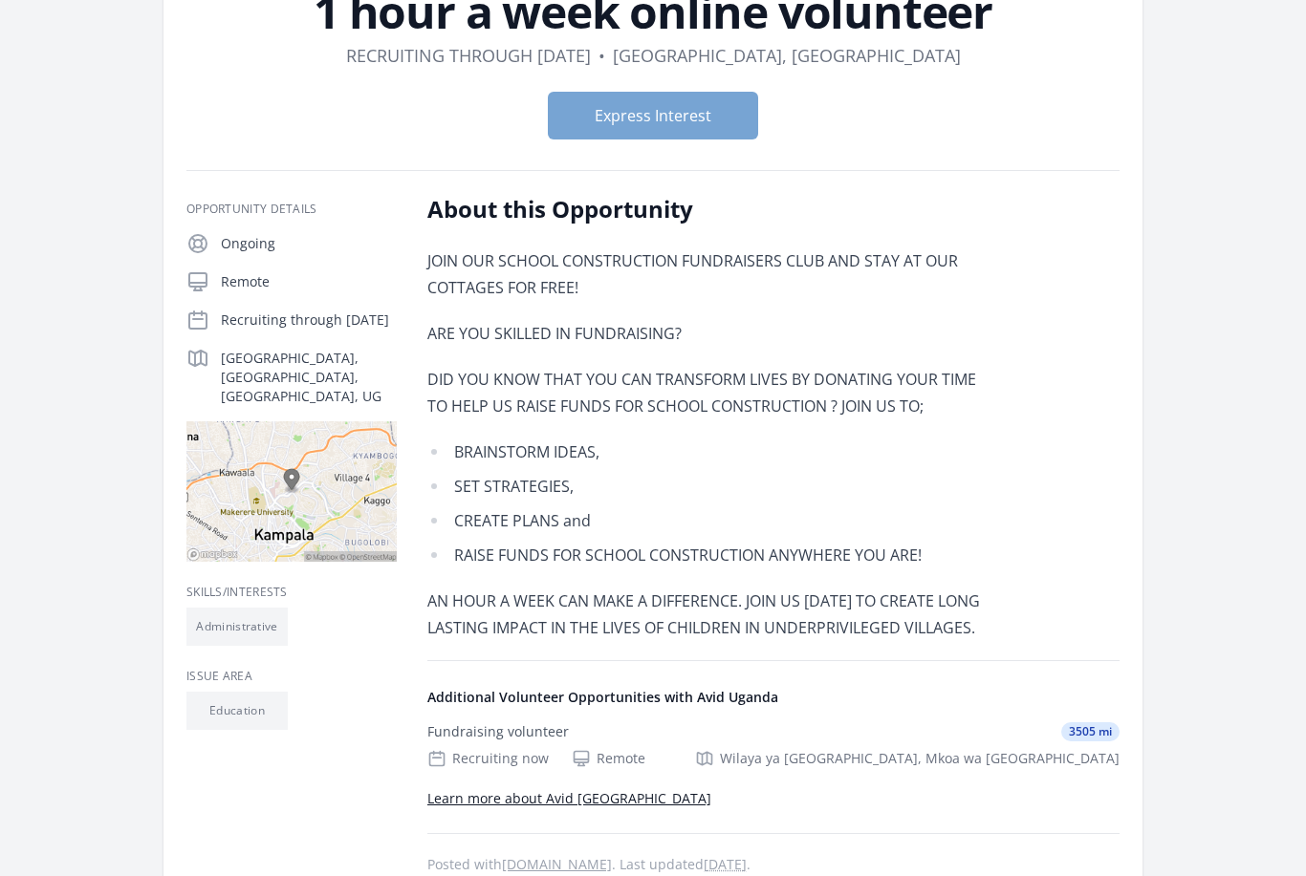
click at [668, 136] on button "Express Interest" at bounding box center [653, 117] width 210 height 48
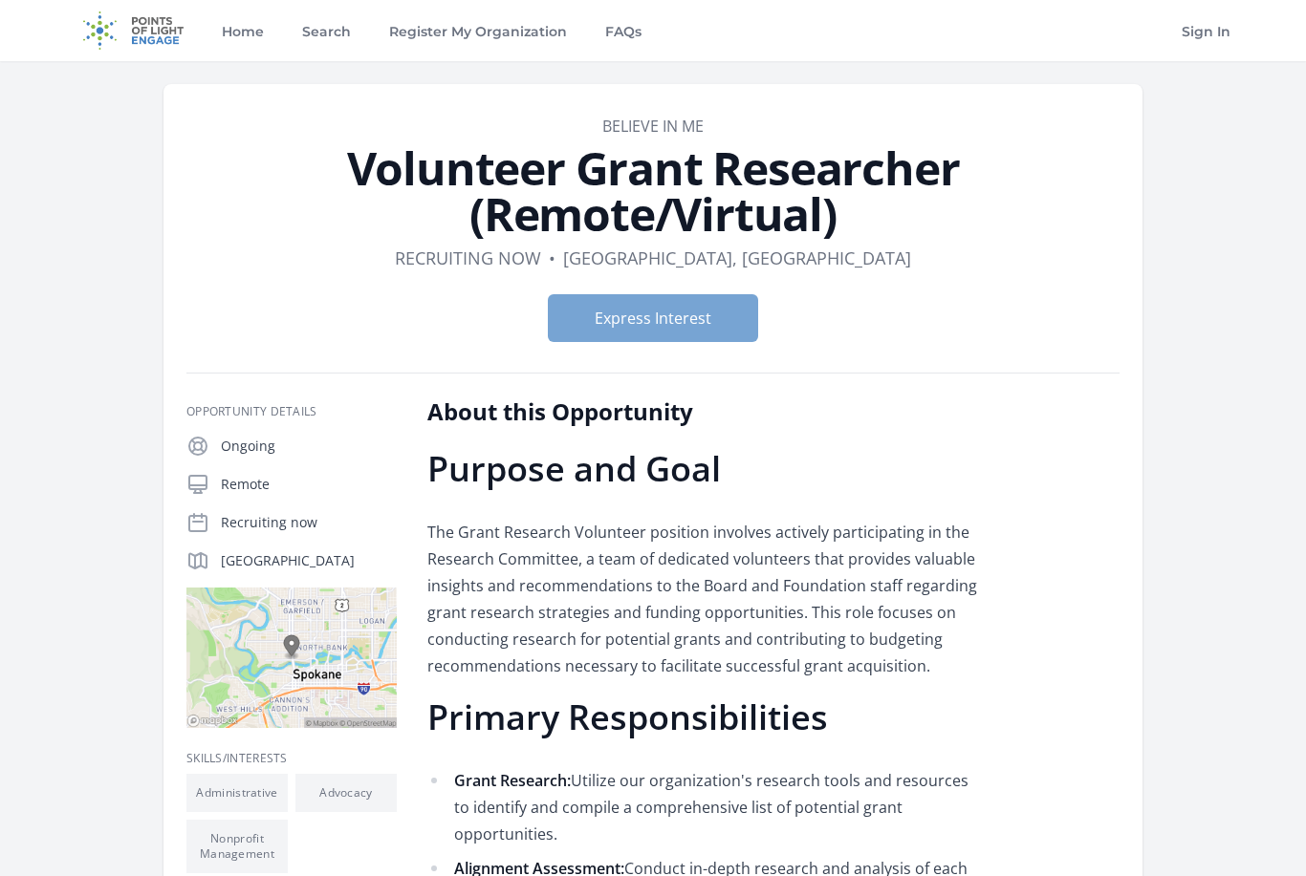
click at [661, 332] on button "Express Interest" at bounding box center [653, 318] width 210 height 48
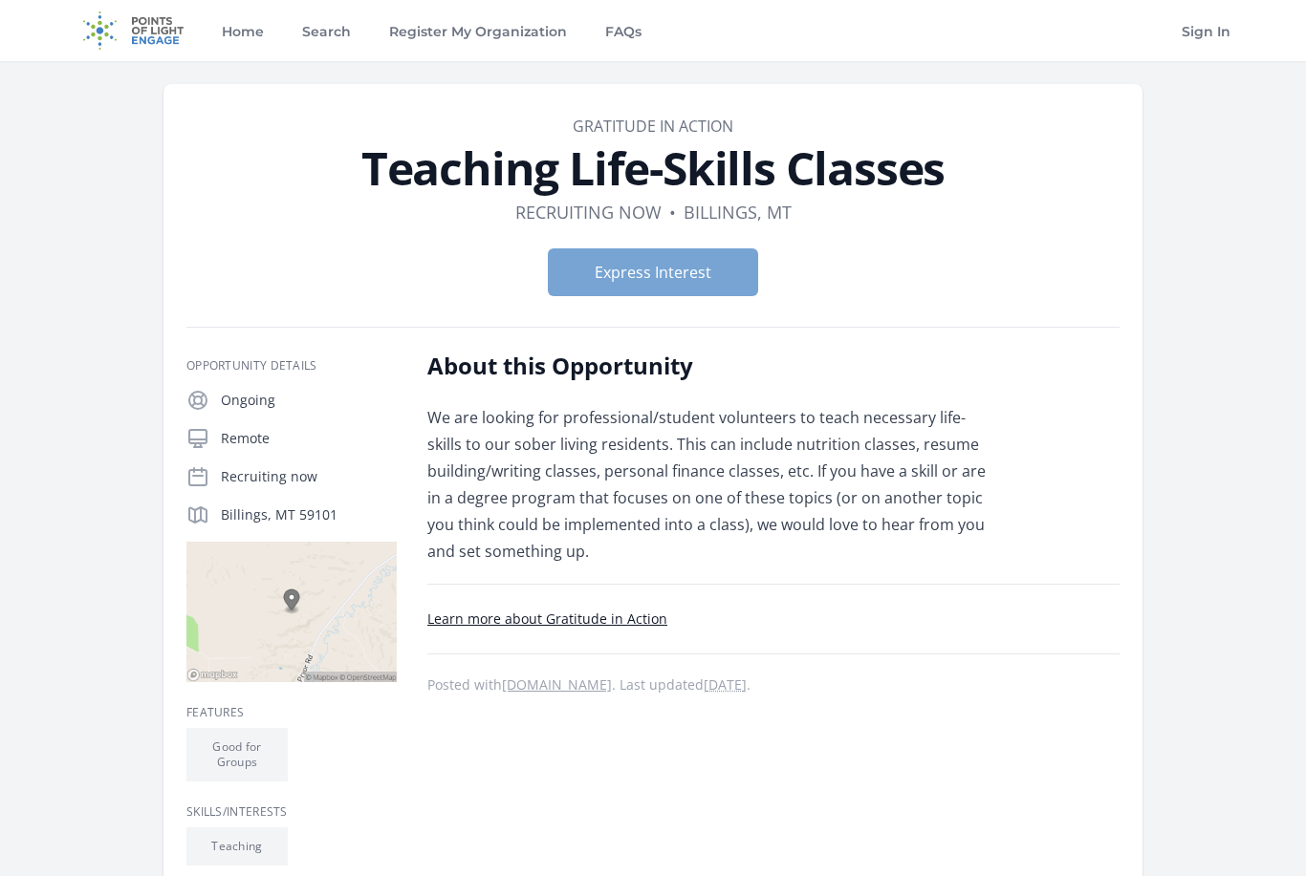
click at [706, 264] on button "Express Interest" at bounding box center [653, 273] width 210 height 48
